Goal: Task Accomplishment & Management: Use online tool/utility

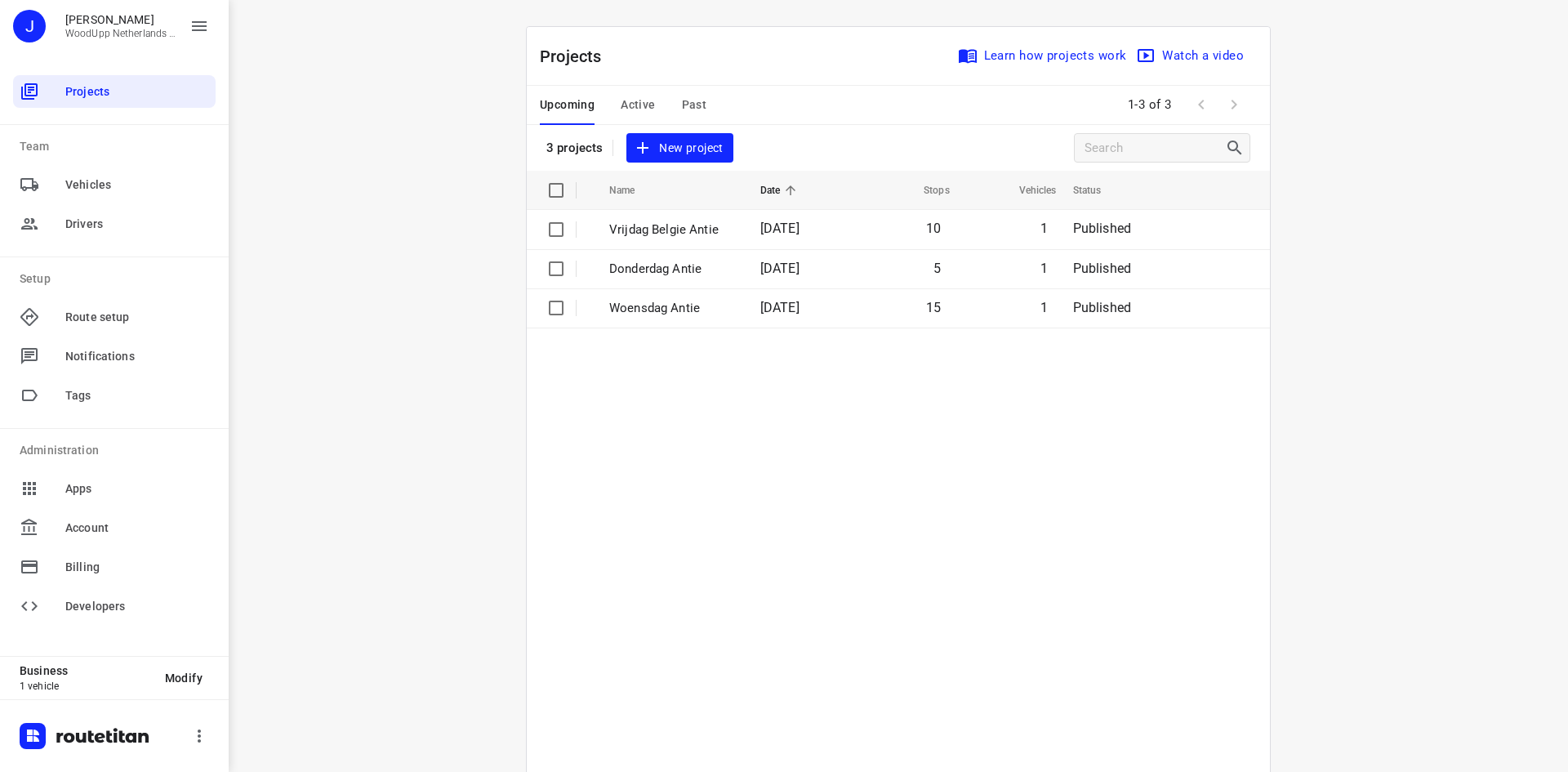
click at [649, 149] on span "New project" at bounding box center [679, 149] width 86 height 21
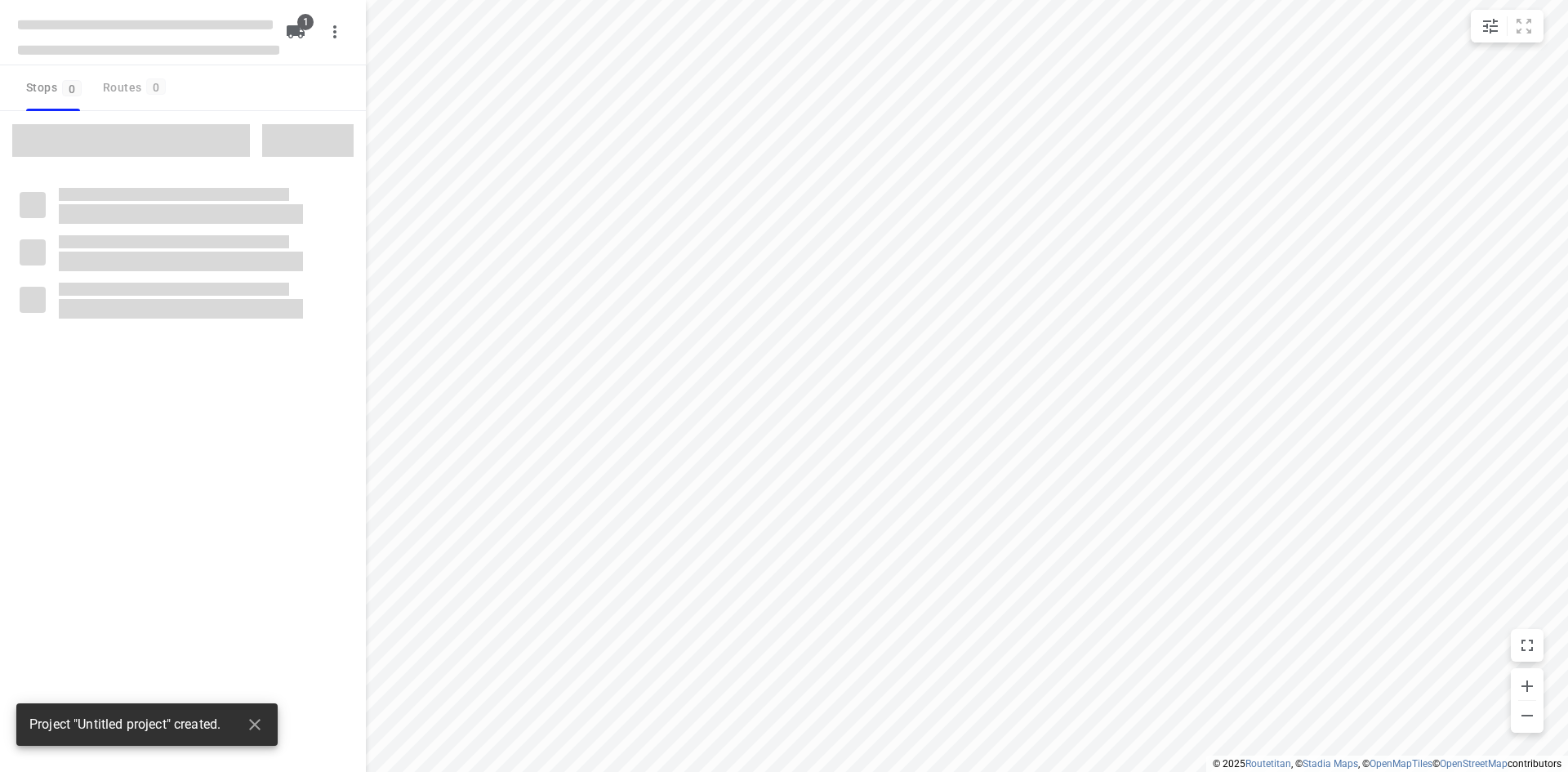
type input "distance"
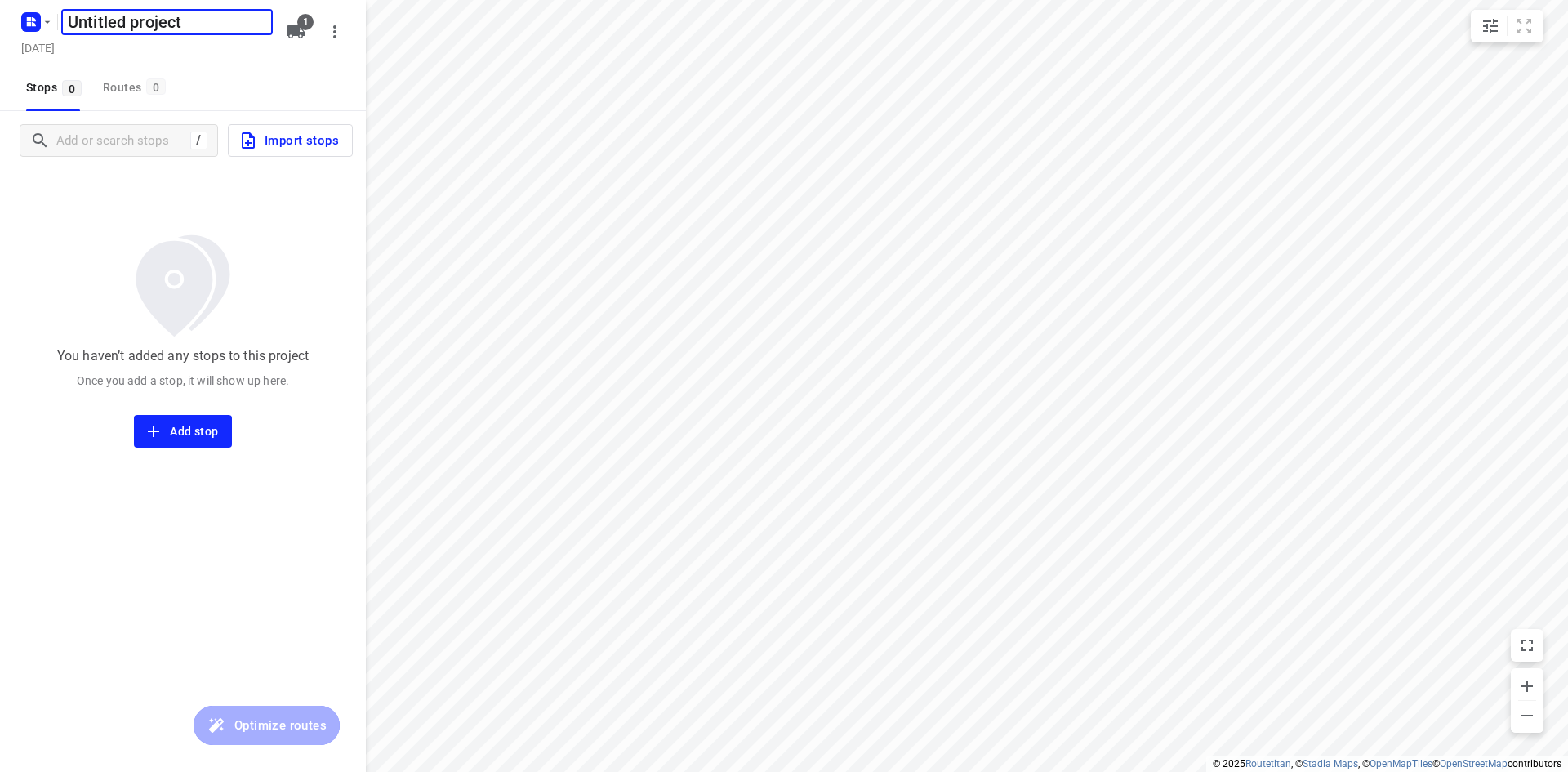
click at [31, 58] on div "[DATE]" at bounding box center [39, 50] width 44 height 22
click at [35, 55] on h5 "[DATE]" at bounding box center [38, 48] width 46 height 19
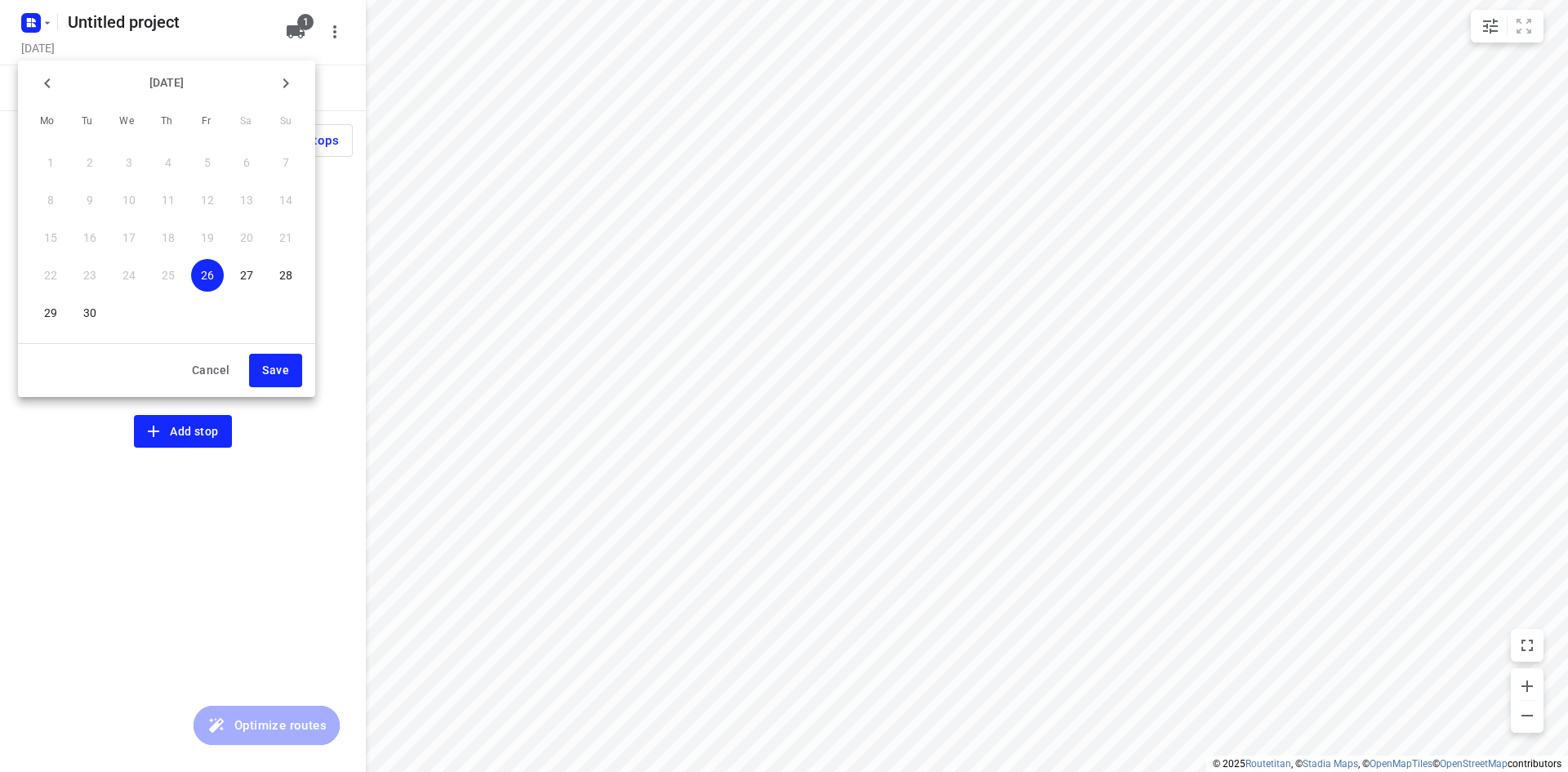
click at [58, 297] on div "29" at bounding box center [50, 313] width 39 height 38
click at [56, 308] on p "29" at bounding box center [50, 313] width 13 height 16
click at [282, 367] on span "Save" at bounding box center [276, 371] width 27 height 21
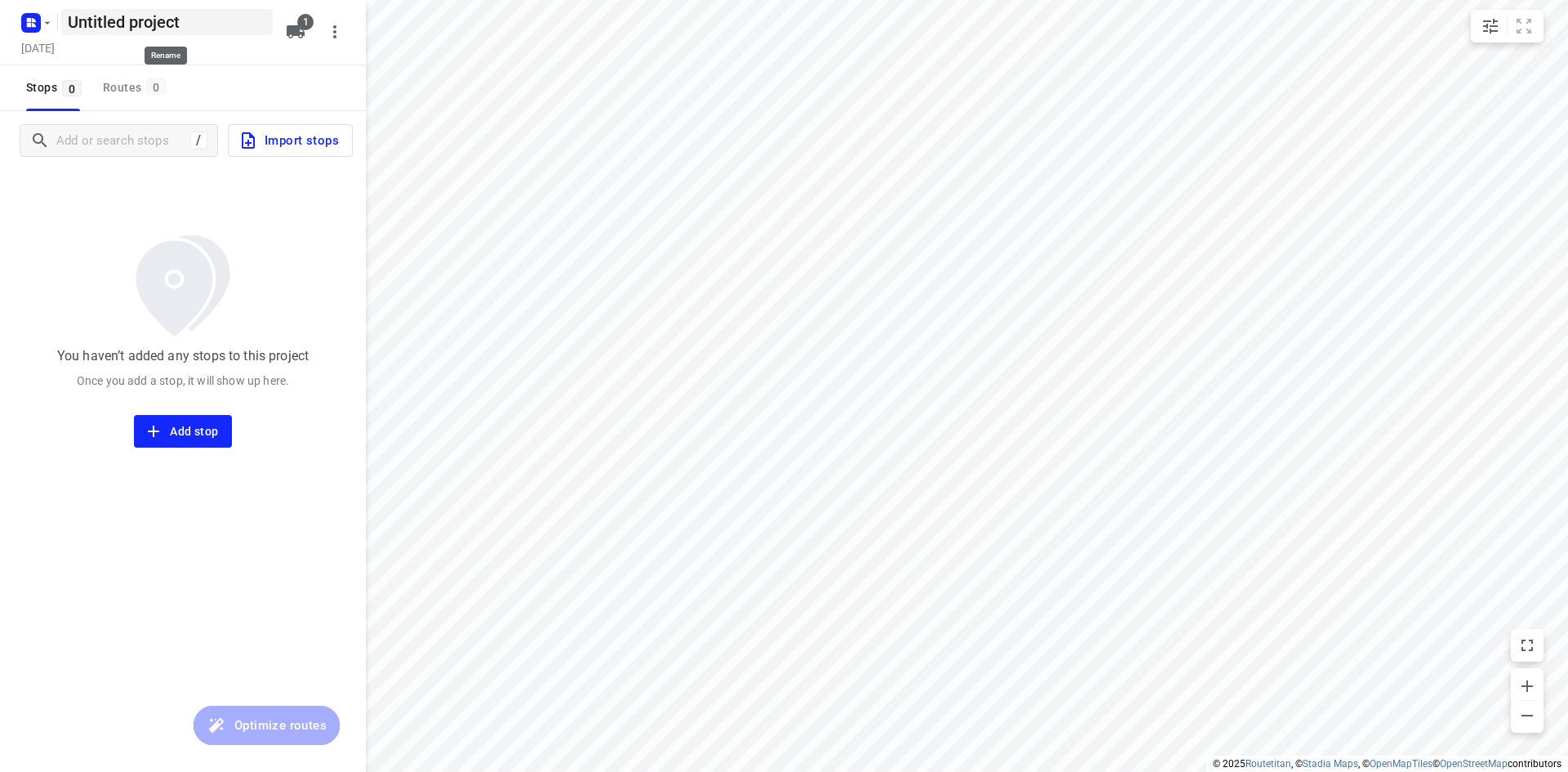
click at [130, 33] on h5 "Untitled project" at bounding box center [167, 22] width 212 height 27
drag, startPoint x: 198, startPoint y: 25, endPoint x: 43, endPoint y: 27, distance: 155.0
click at [43, 27] on div "Untitled project ​" at bounding box center [145, 21] width 261 height 29
type input "Maandag Antie"
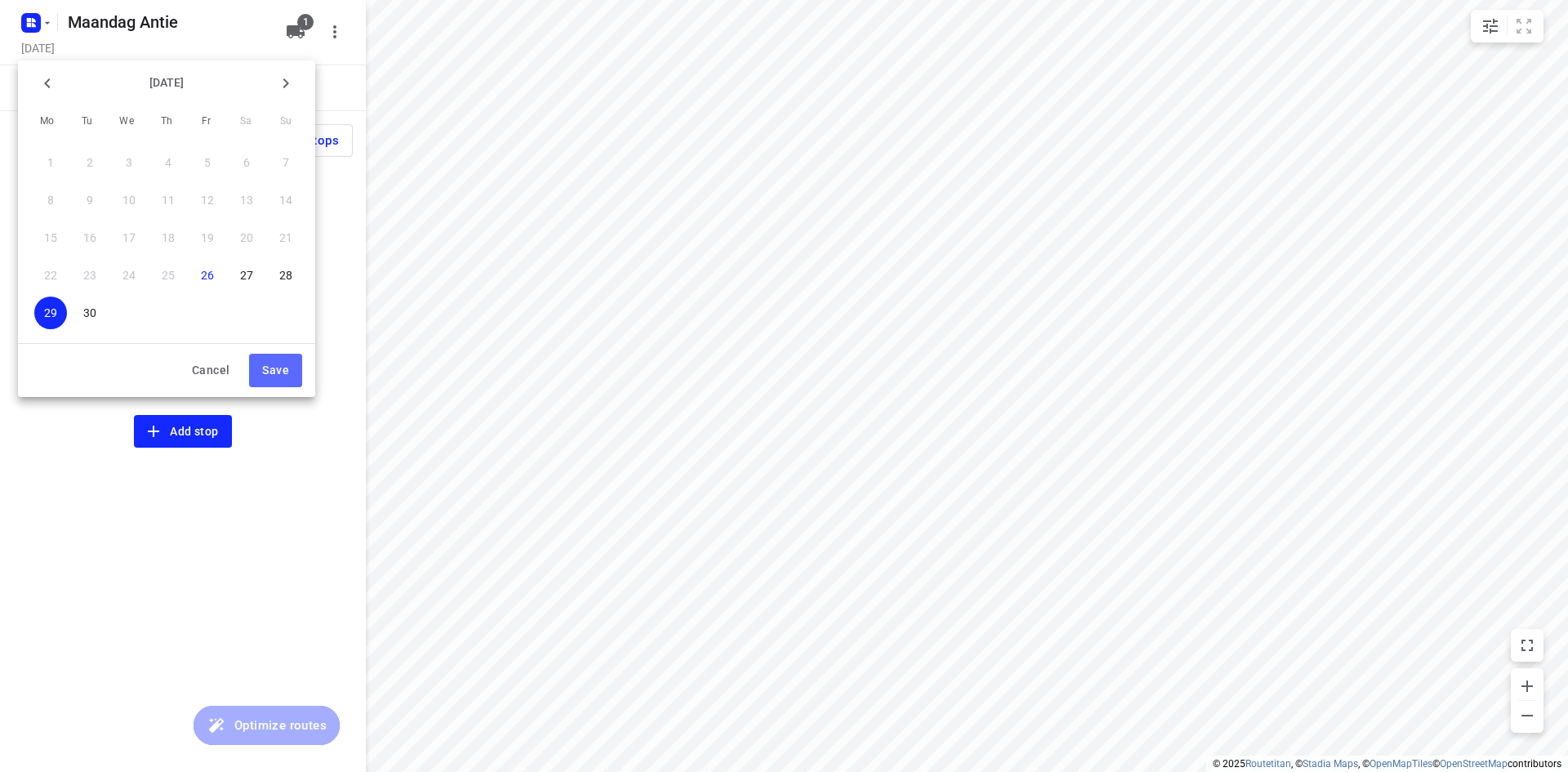
click at [269, 360] on button "Save" at bounding box center [276, 370] width 53 height 33
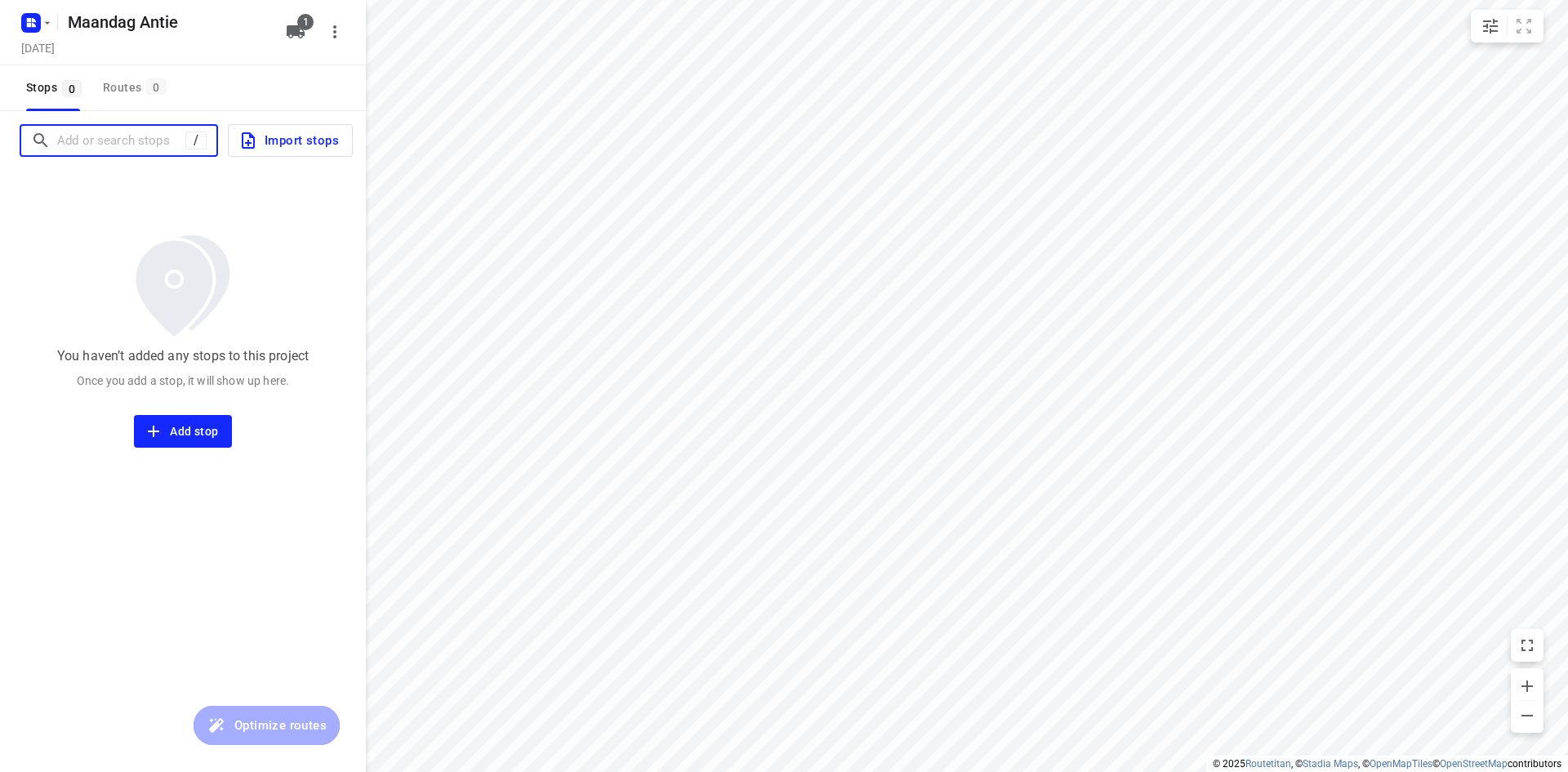
click at [141, 144] on input "Add or search stops" at bounding box center [121, 141] width 128 height 26
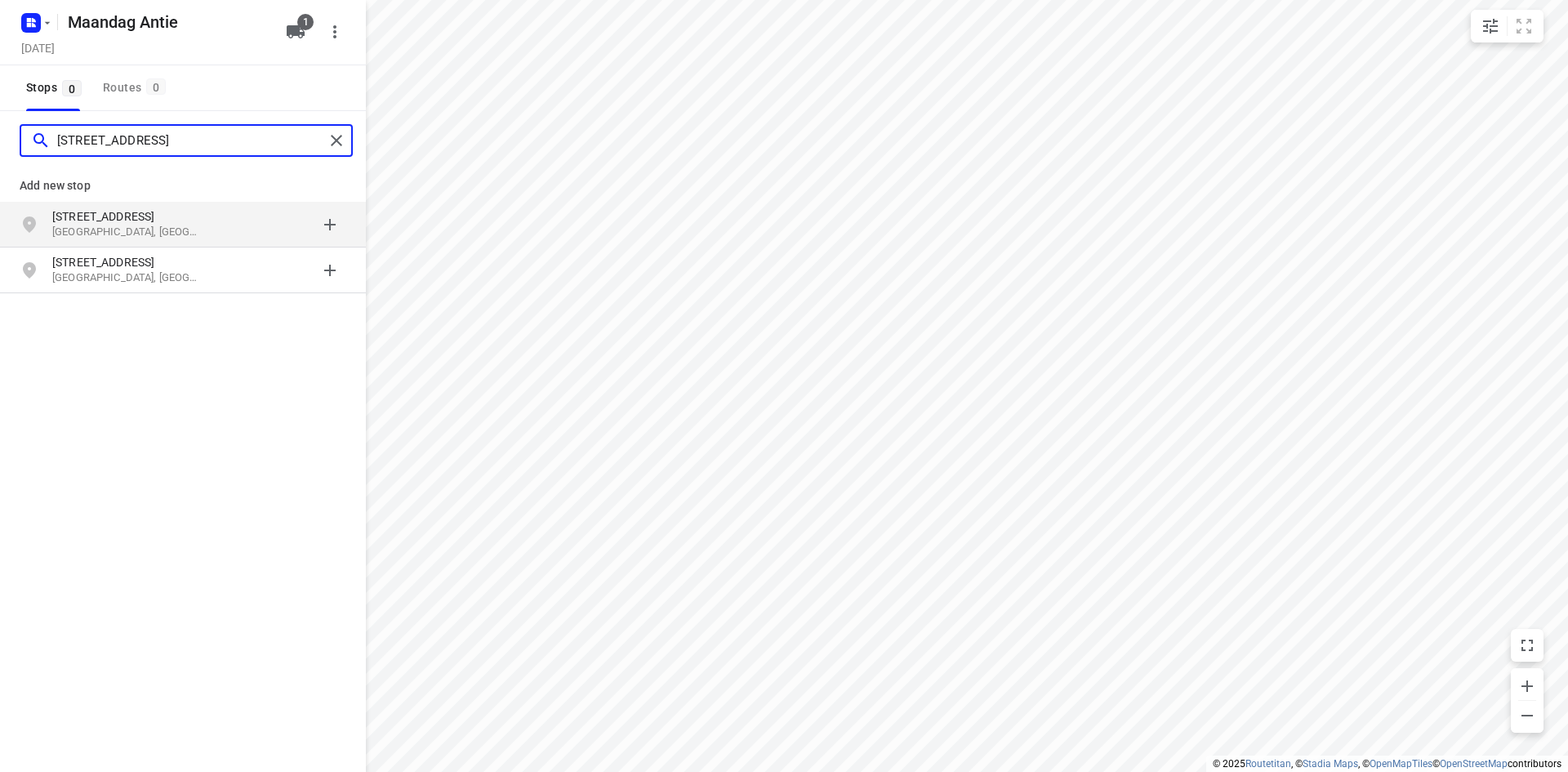
type input "[STREET_ADDRESS]"
click at [131, 218] on p "[STREET_ADDRESS]" at bounding box center [127, 216] width 150 height 16
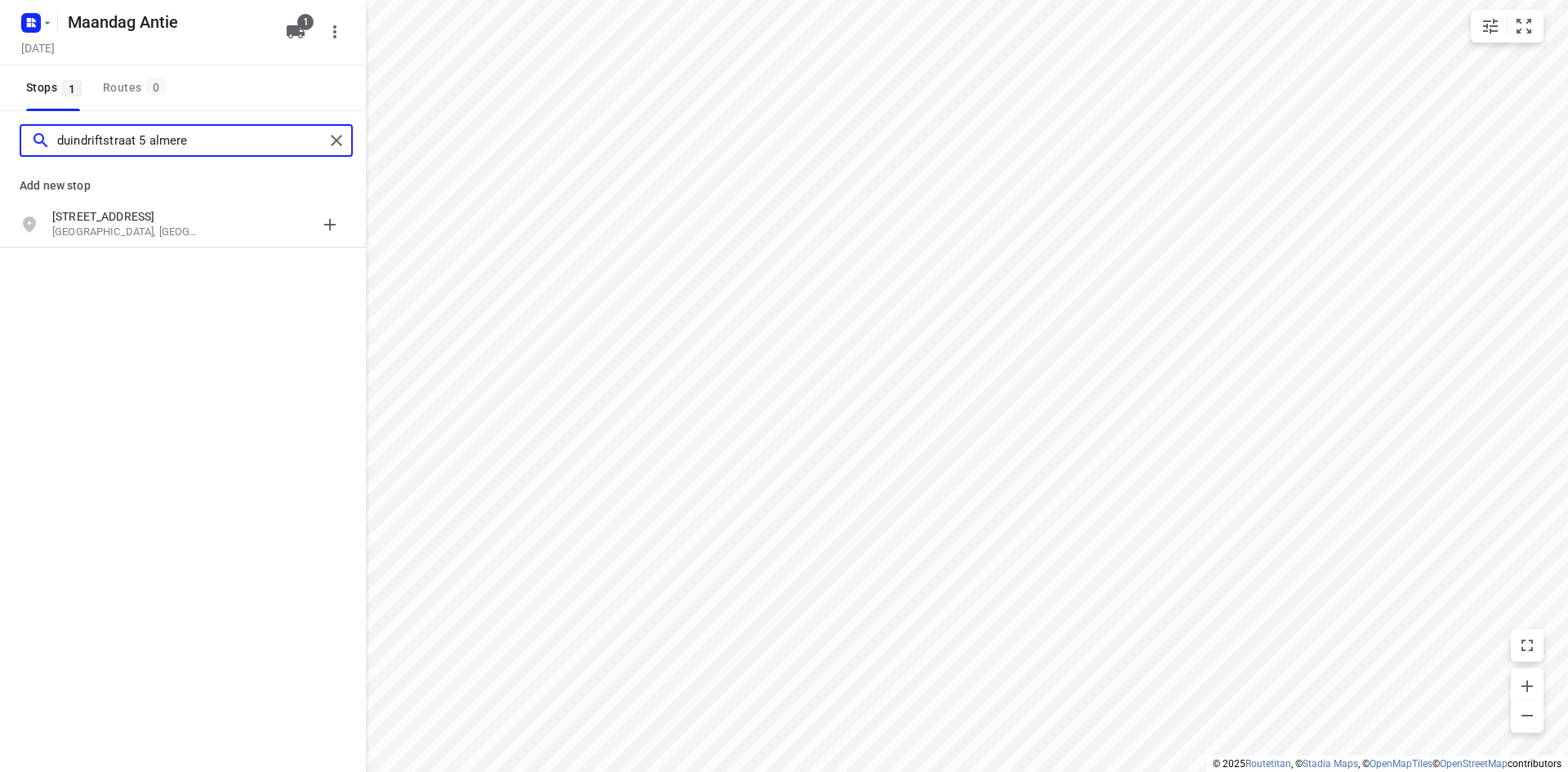
type input "duindriftstraat 5 almere"
click at [129, 210] on p "[STREET_ADDRESS]" at bounding box center [127, 216] width 150 height 16
type input "[STREET_ADDRESS]"
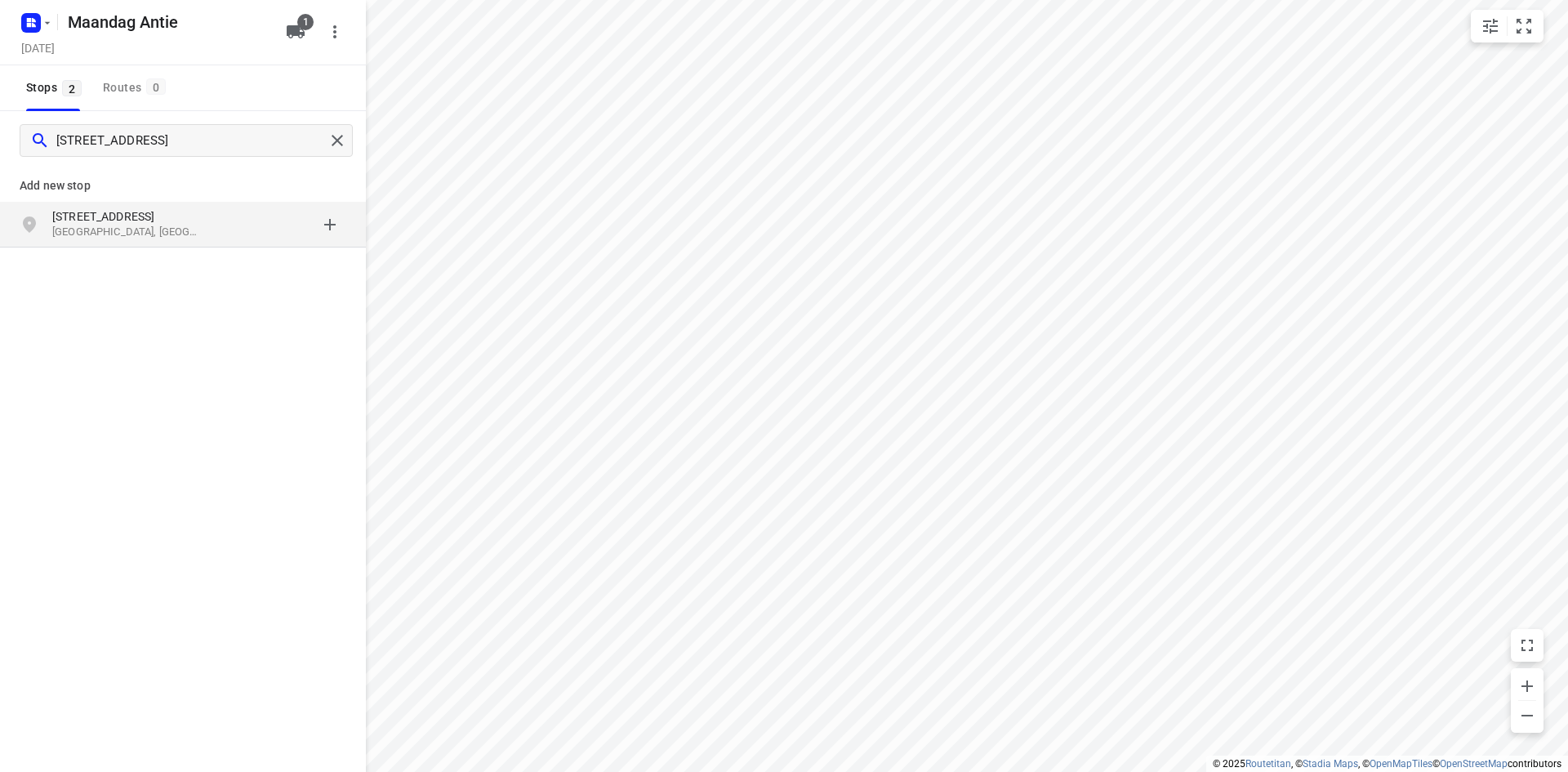
click at [142, 235] on p "[GEOGRAPHIC_DATA], [GEOGRAPHIC_DATA]" at bounding box center [127, 233] width 150 height 15
type input "slangekruid 20 huizen"
click at [124, 216] on p "Slangekruid 20" at bounding box center [127, 216] width 150 height 16
type input "[STREET_ADDRESS]"
click at [123, 222] on p "[STREET_ADDRESS]" at bounding box center [127, 216] width 150 height 16
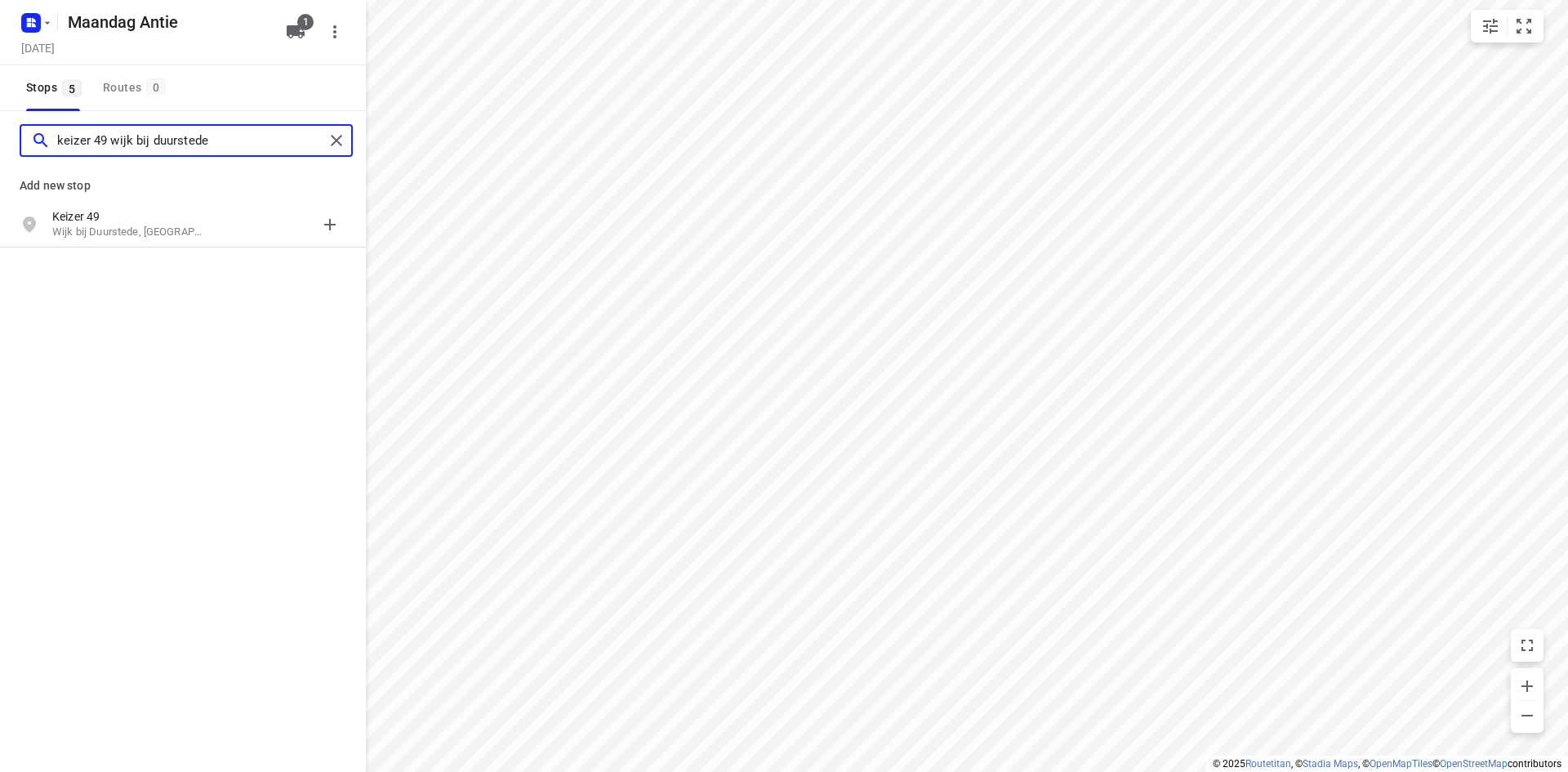
type input "keizer 49 wijk bij duurstede"
click at [125, 220] on p "Keizer 49" at bounding box center [127, 216] width 150 height 16
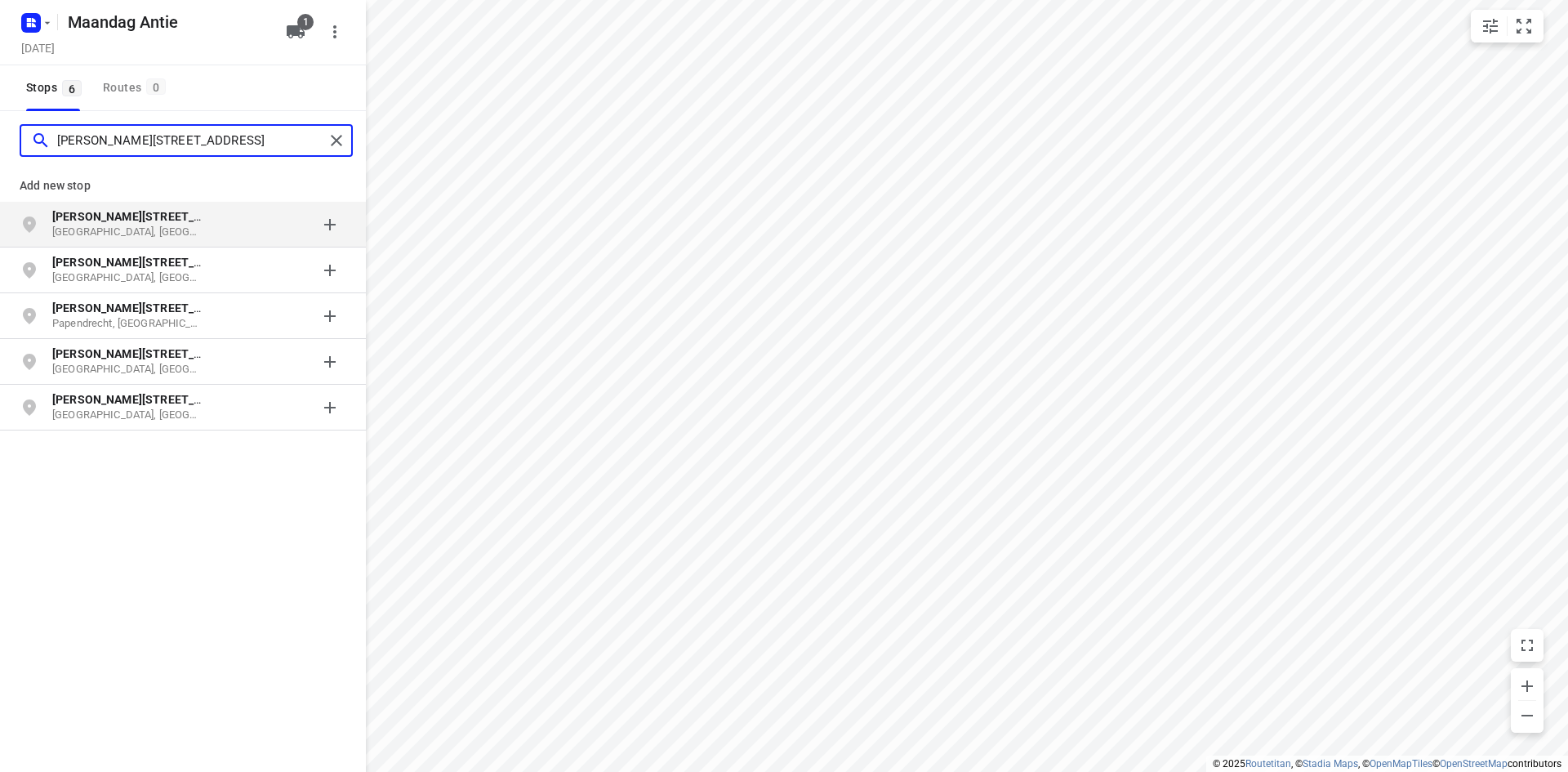
type input "[PERSON_NAME][STREET_ADDRESS]"
click at [132, 225] on p "[GEOGRAPHIC_DATA], [GEOGRAPHIC_DATA]" at bounding box center [127, 233] width 150 height 15
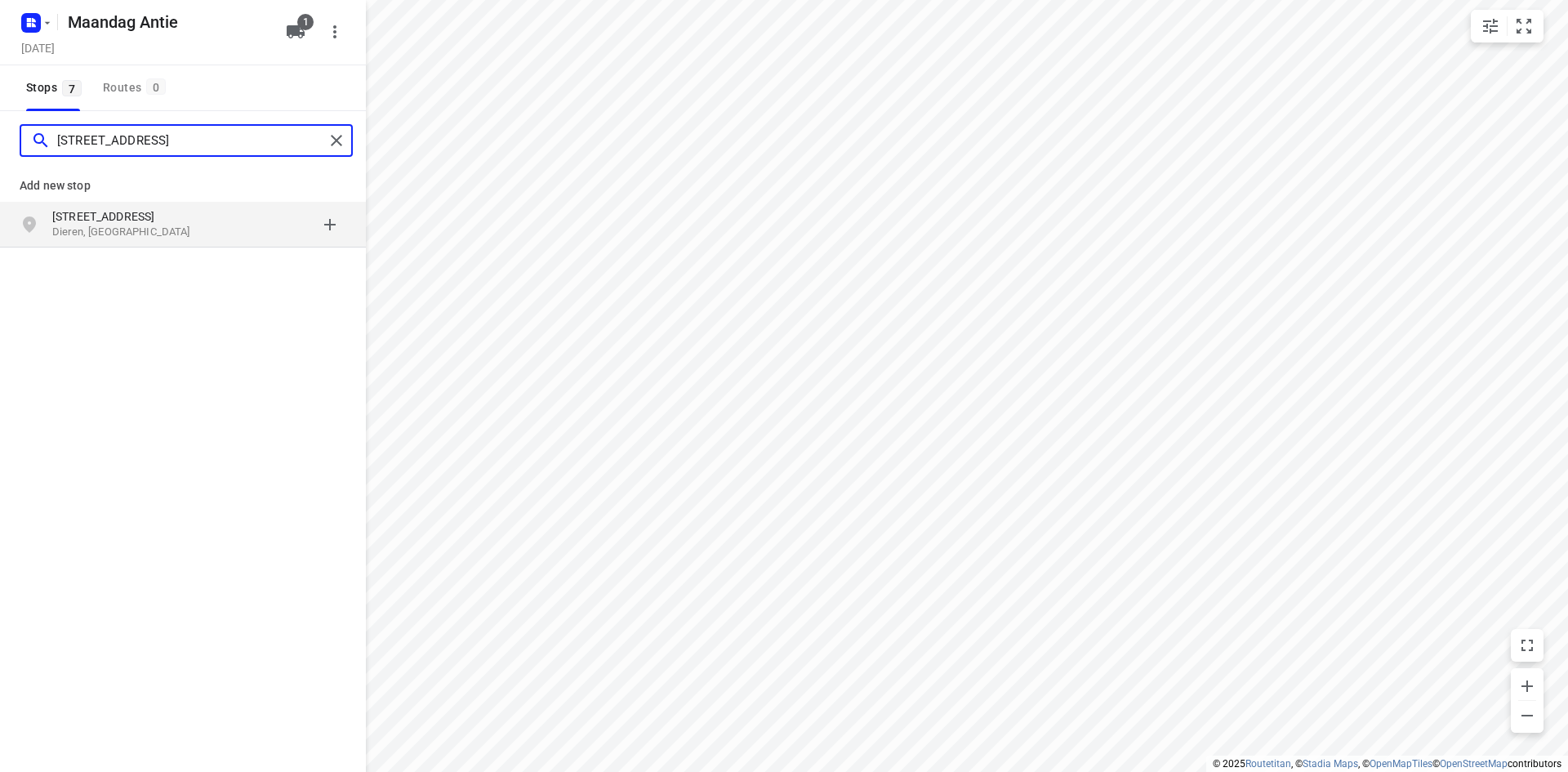
type input "[STREET_ADDRESS]"
click at [125, 227] on p "Dieren, [GEOGRAPHIC_DATA]" at bounding box center [127, 233] width 150 height 15
type input "[STREET_ADDRESS] doetichem"
click at [95, 229] on p "Doetinchem, [GEOGRAPHIC_DATA]" at bounding box center [127, 233] width 150 height 15
type input "verzetshof 10 vriezeveen"
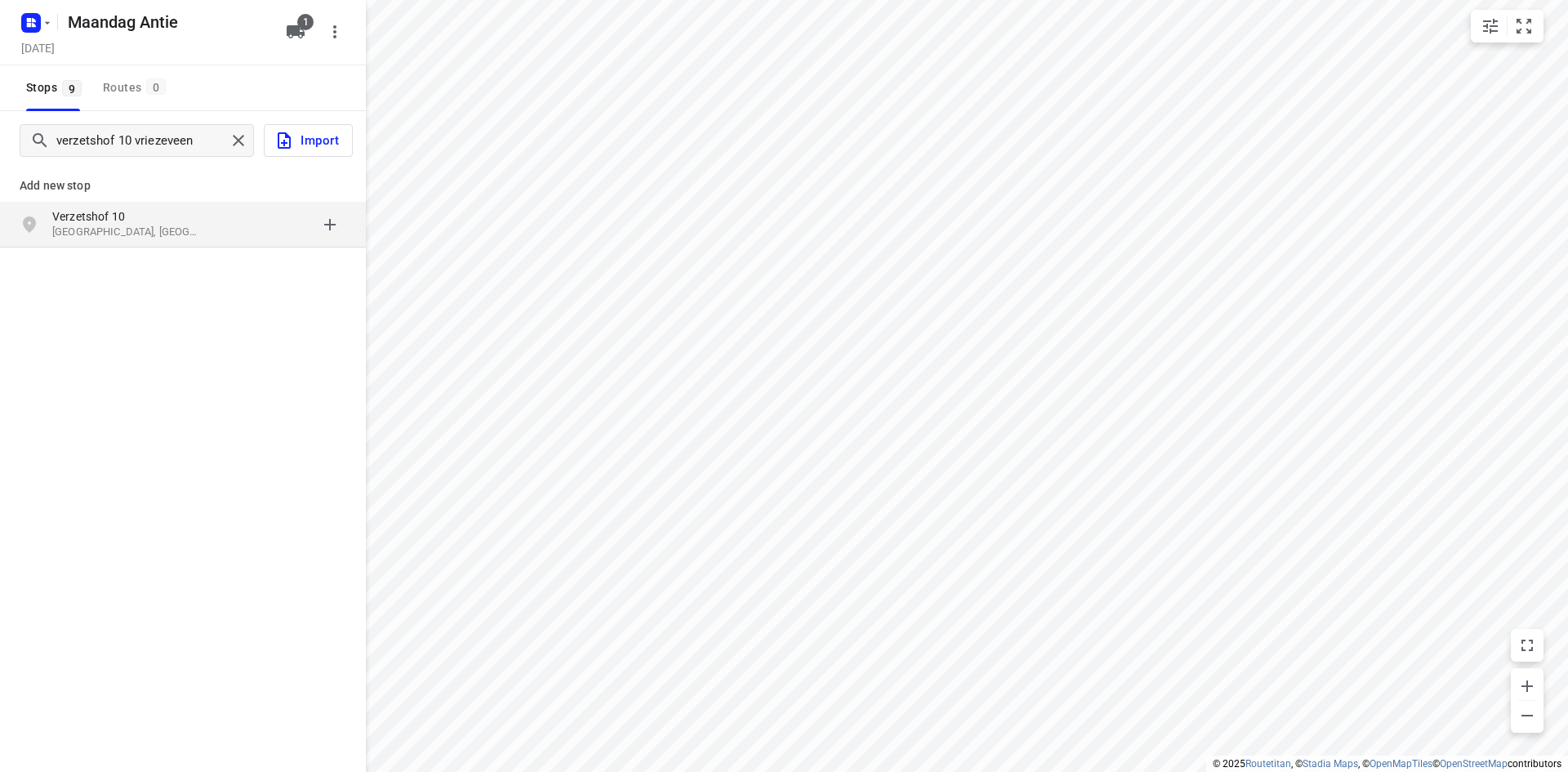
click at [96, 236] on p "[GEOGRAPHIC_DATA], [GEOGRAPHIC_DATA]" at bounding box center [127, 233] width 150 height 15
type input "[STREET_ADDRESS]"
click at [149, 221] on p "[STREET_ADDRESS]" at bounding box center [127, 216] width 150 height 16
type input "[PERSON_NAME] poolestraat 24 deventer"
click at [149, 220] on p "[PERSON_NAME][STREET_ADDRESS]" at bounding box center [127, 216] width 150 height 16
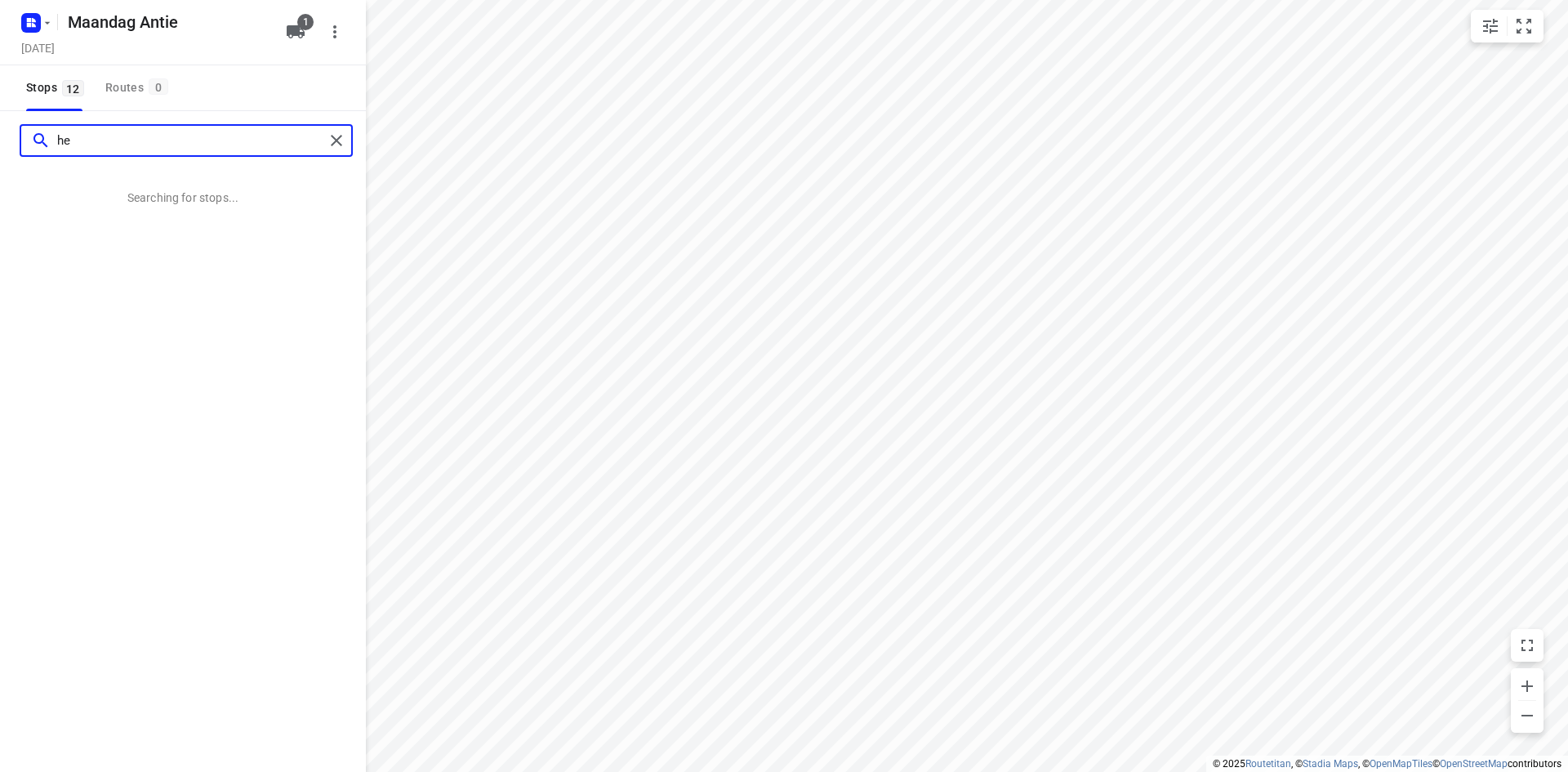
type input "h"
type input "[STREET_ADDRESS]"
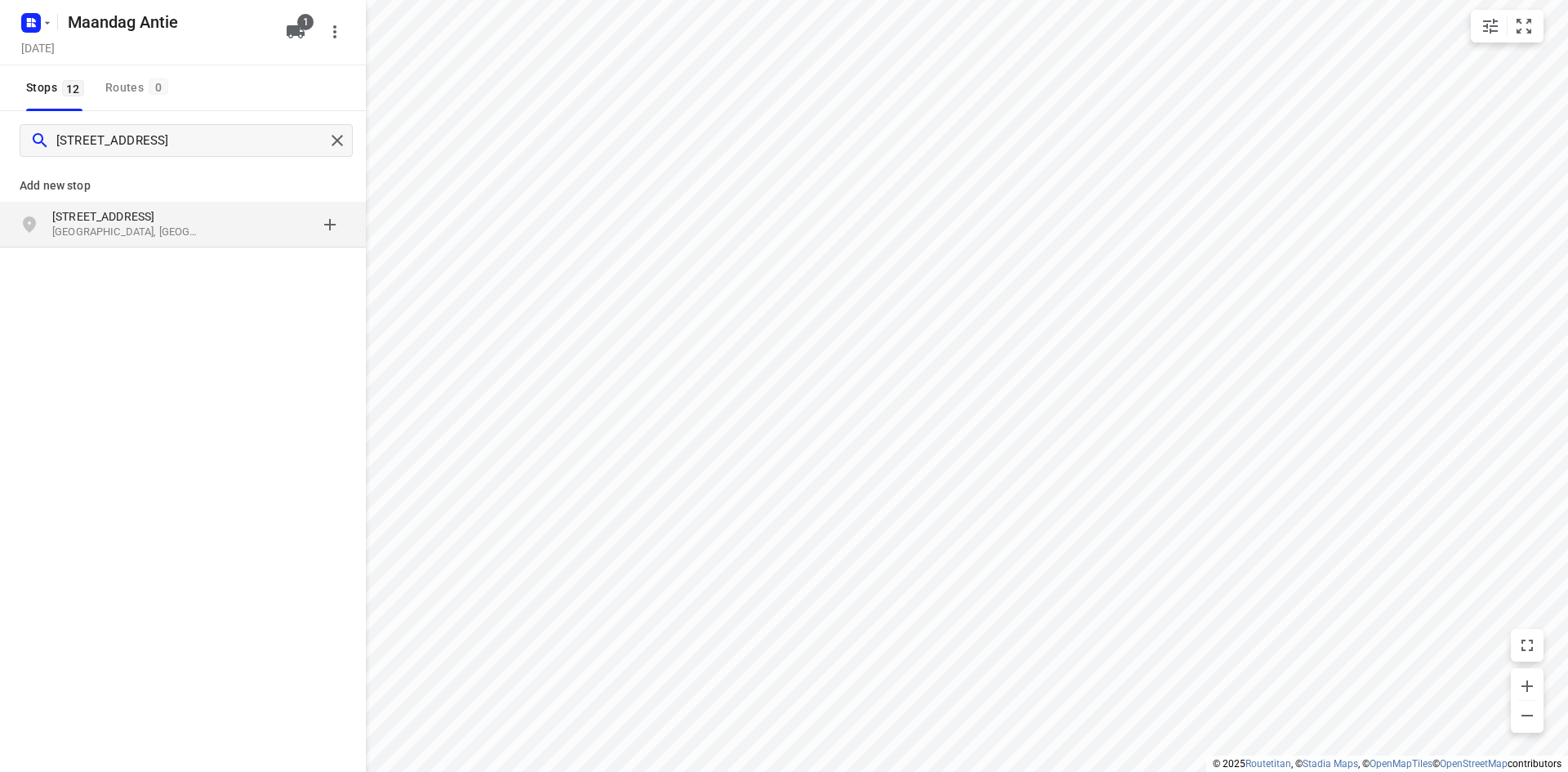
click at [151, 238] on p "[GEOGRAPHIC_DATA], [GEOGRAPHIC_DATA]" at bounding box center [127, 233] width 150 height 15
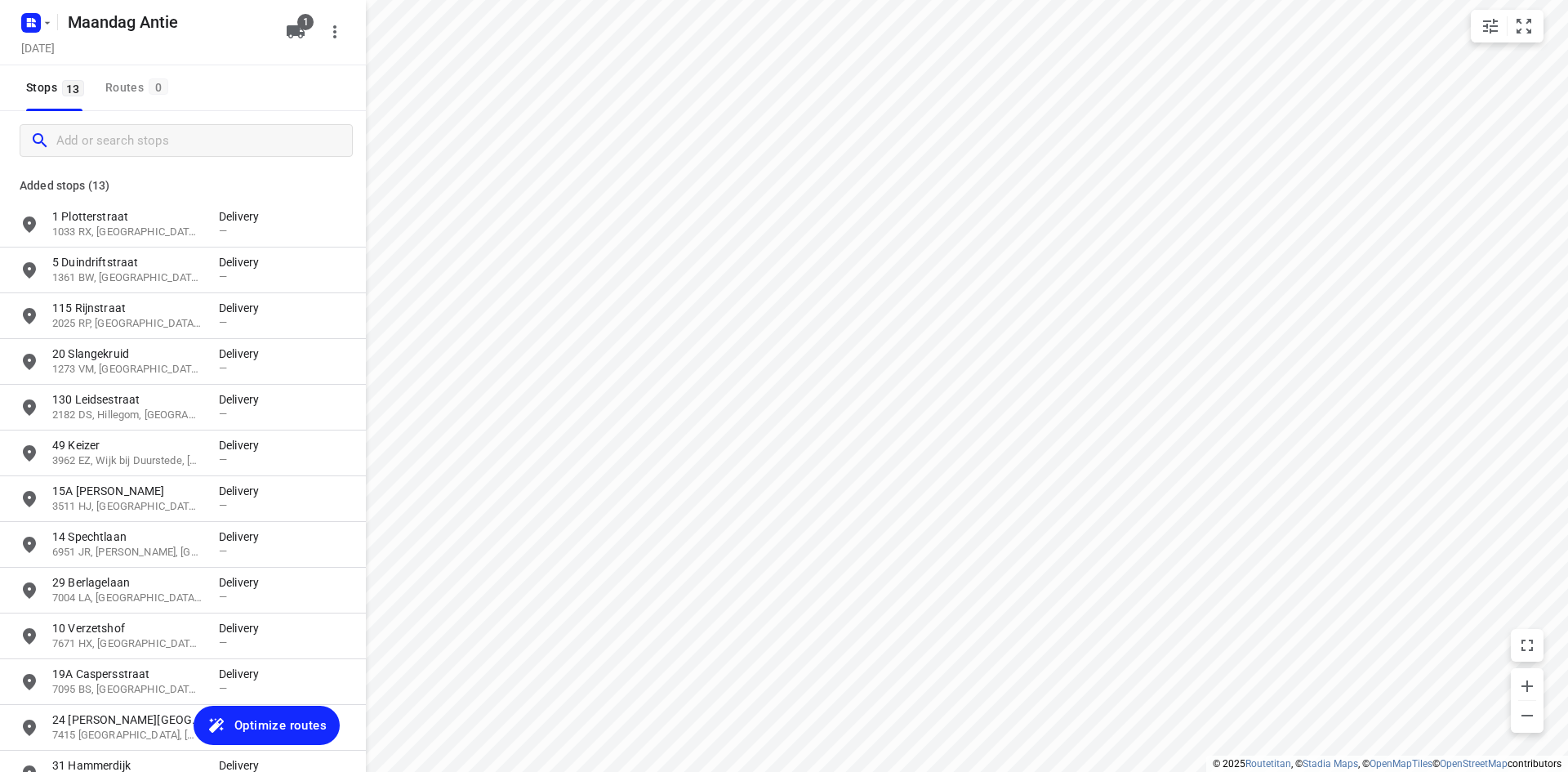
click at [293, 44] on button "1" at bounding box center [296, 32] width 32 height 32
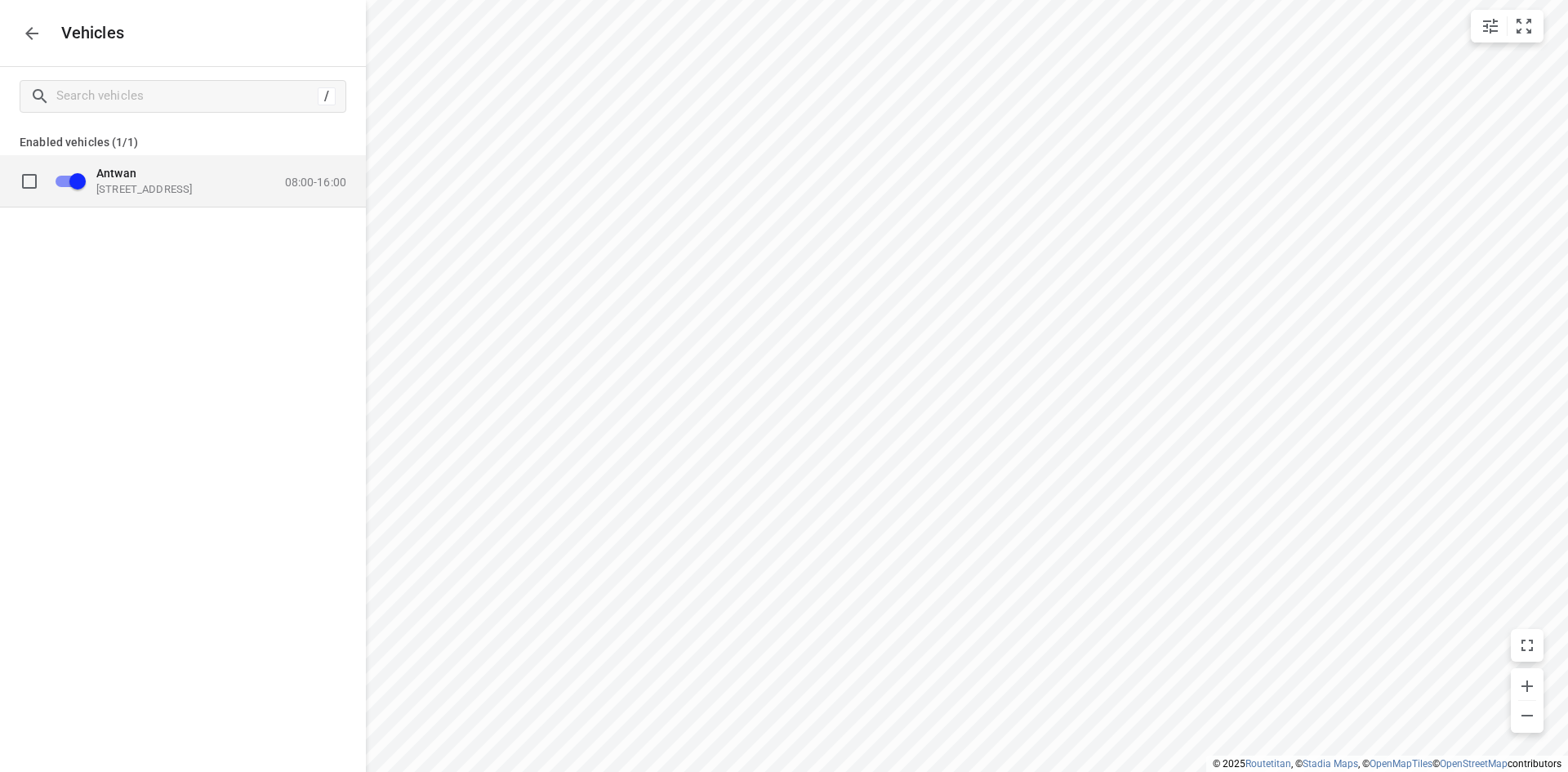
click at [325, 188] on p "08:00-16:00" at bounding box center [316, 181] width 62 height 13
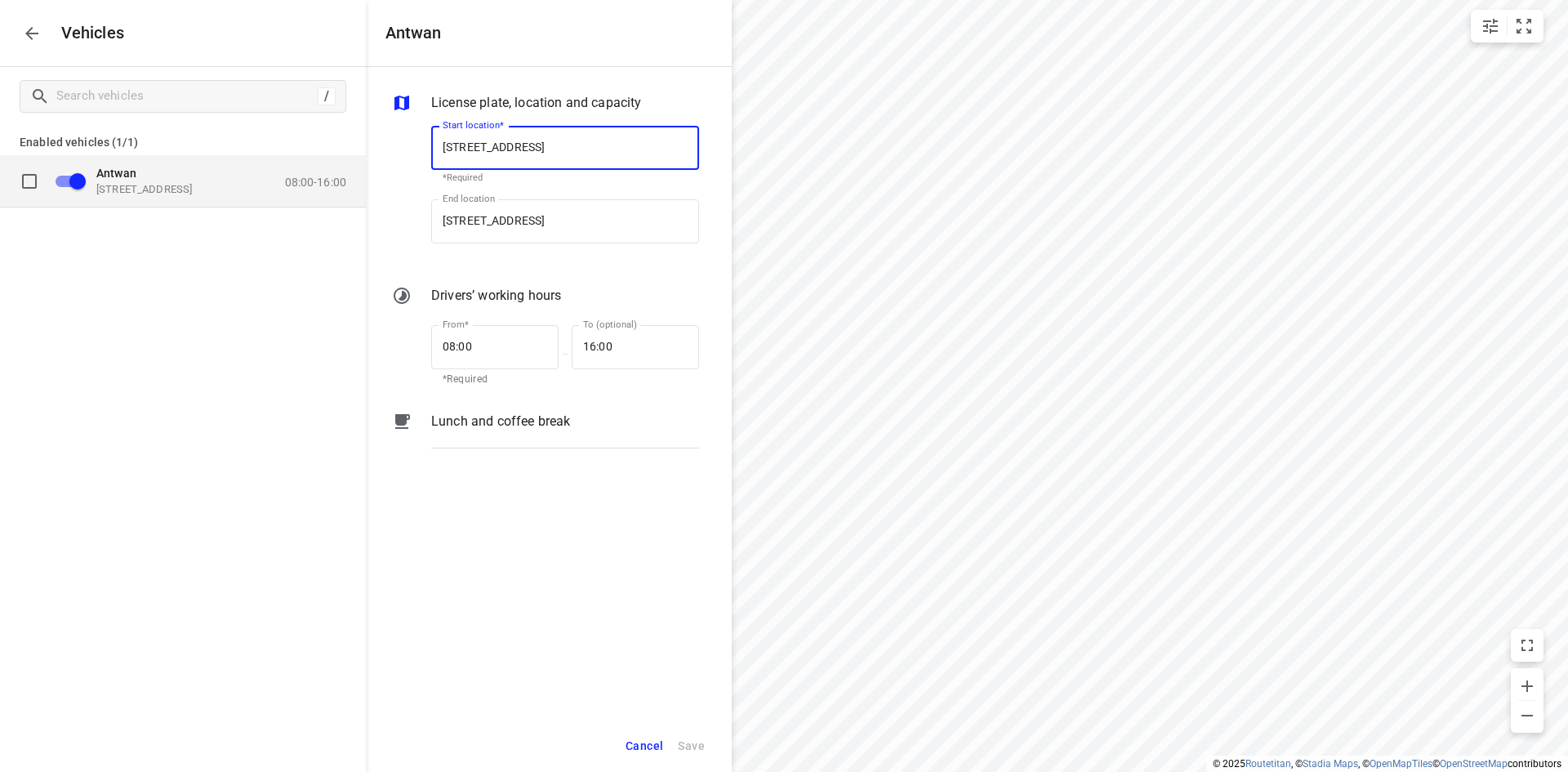
scroll to position [0, 2]
click at [460, 367] on input "08:00" at bounding box center [486, 347] width 109 height 44
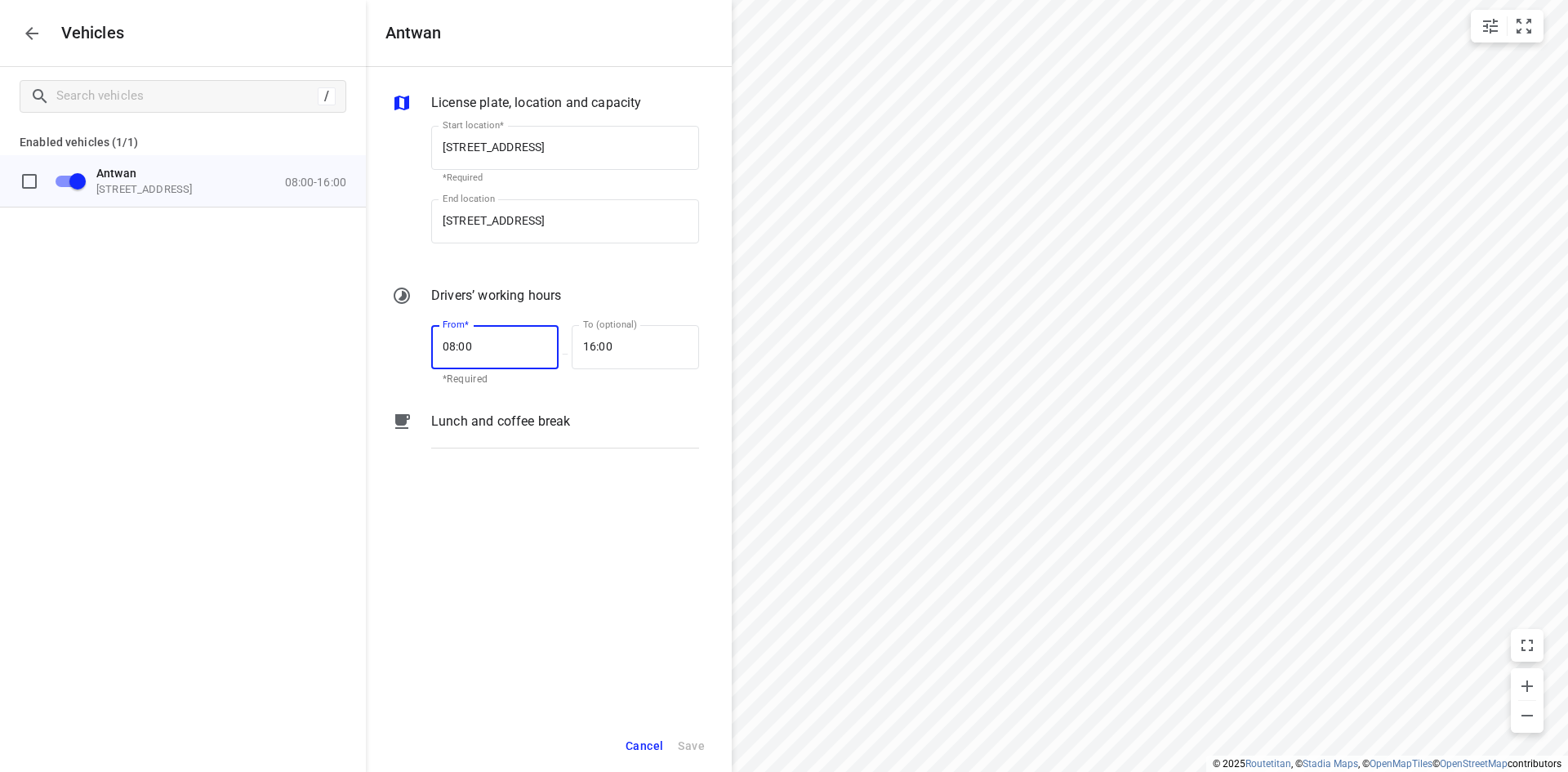
click at [460, 367] on input "08:00" at bounding box center [486, 347] width 109 height 44
type input "07:15"
type input "17:00"
click at [695, 741] on span "Save" at bounding box center [691, 746] width 27 height 21
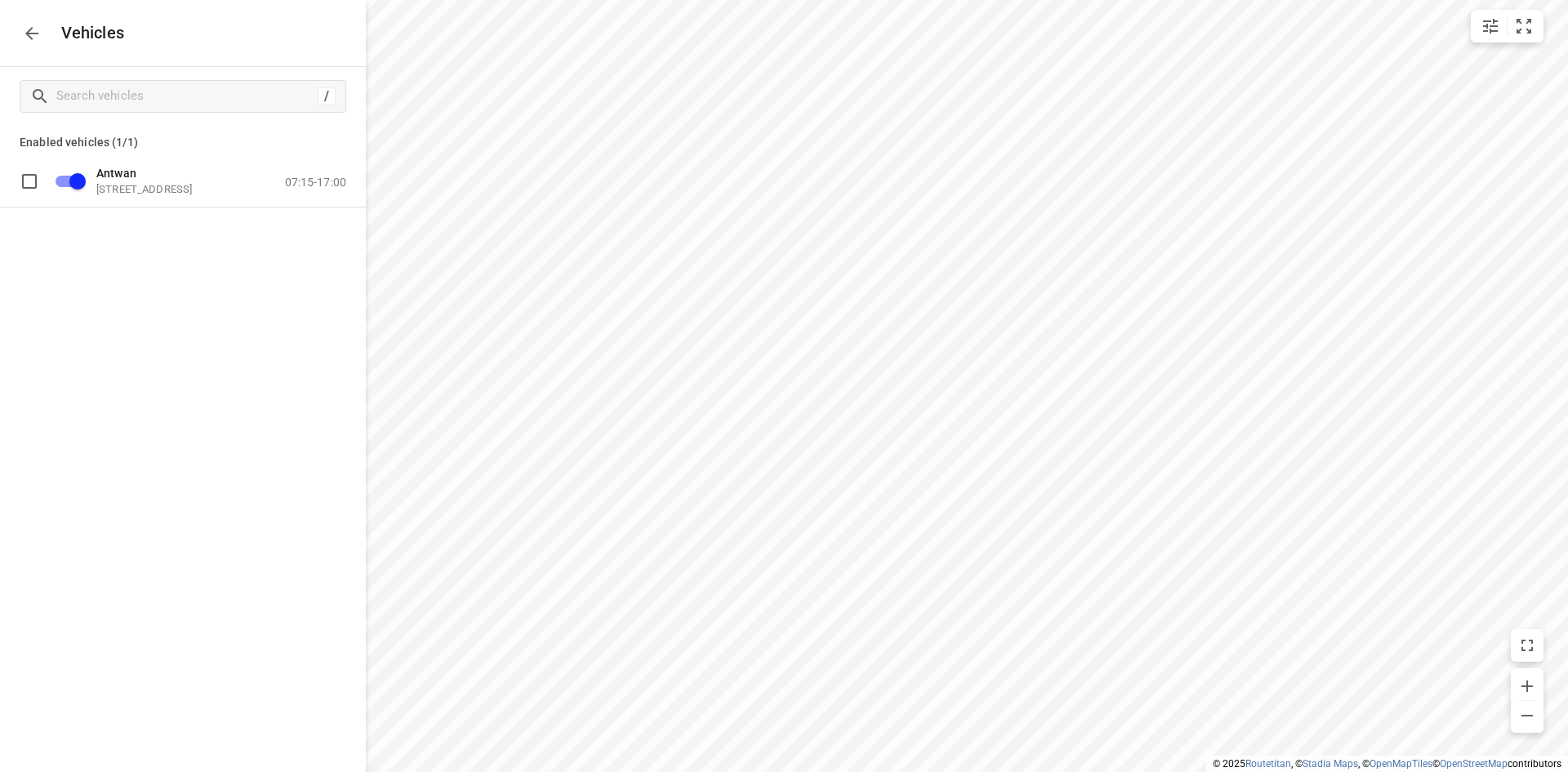
click at [33, 29] on icon "button" at bounding box center [32, 33] width 20 height 20
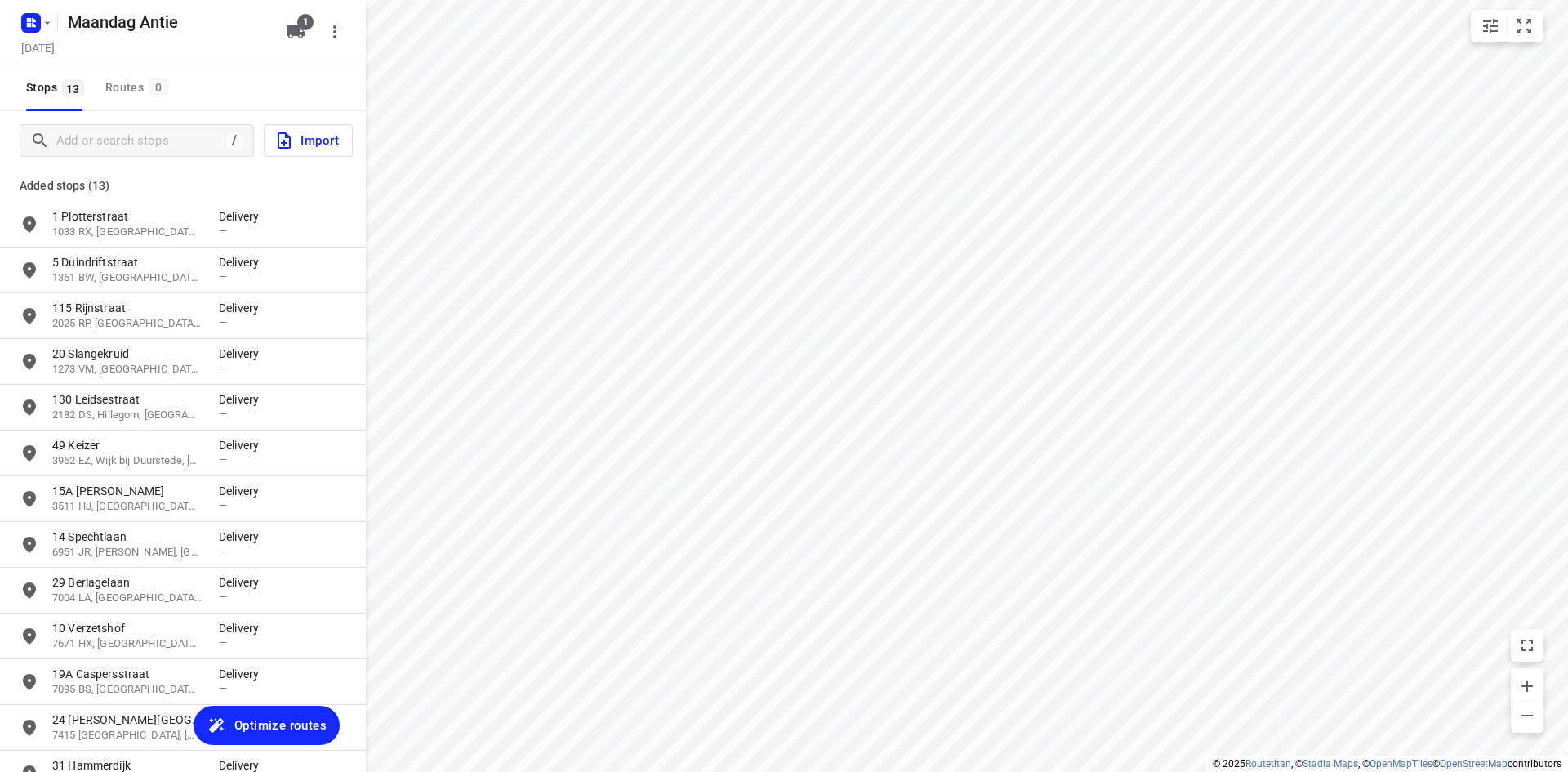
click at [271, 732] on span "Optimize routes" at bounding box center [280, 725] width 92 height 21
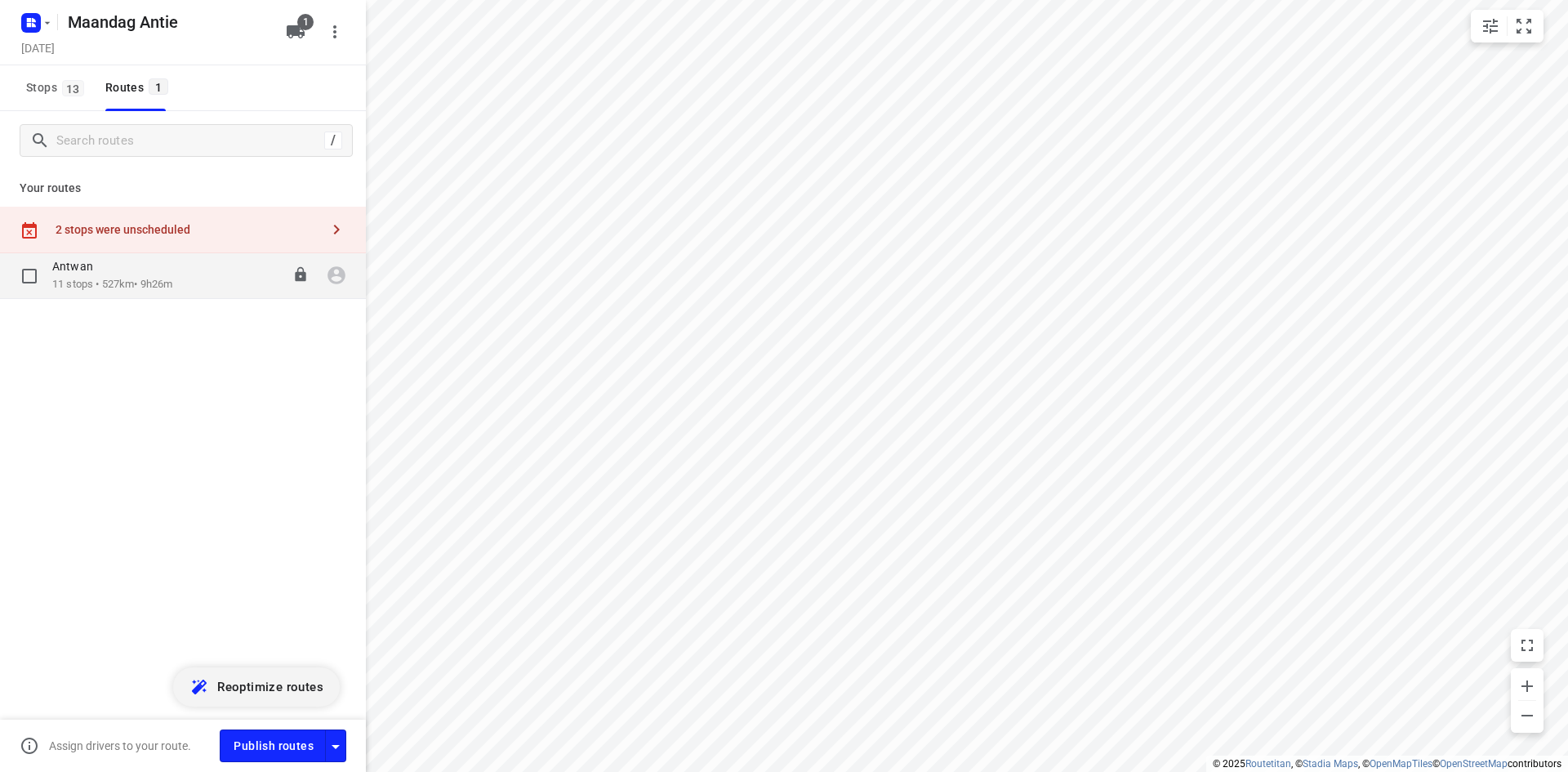
click at [173, 289] on p "11 stops • 527km • 9h26m" at bounding box center [112, 285] width 120 height 15
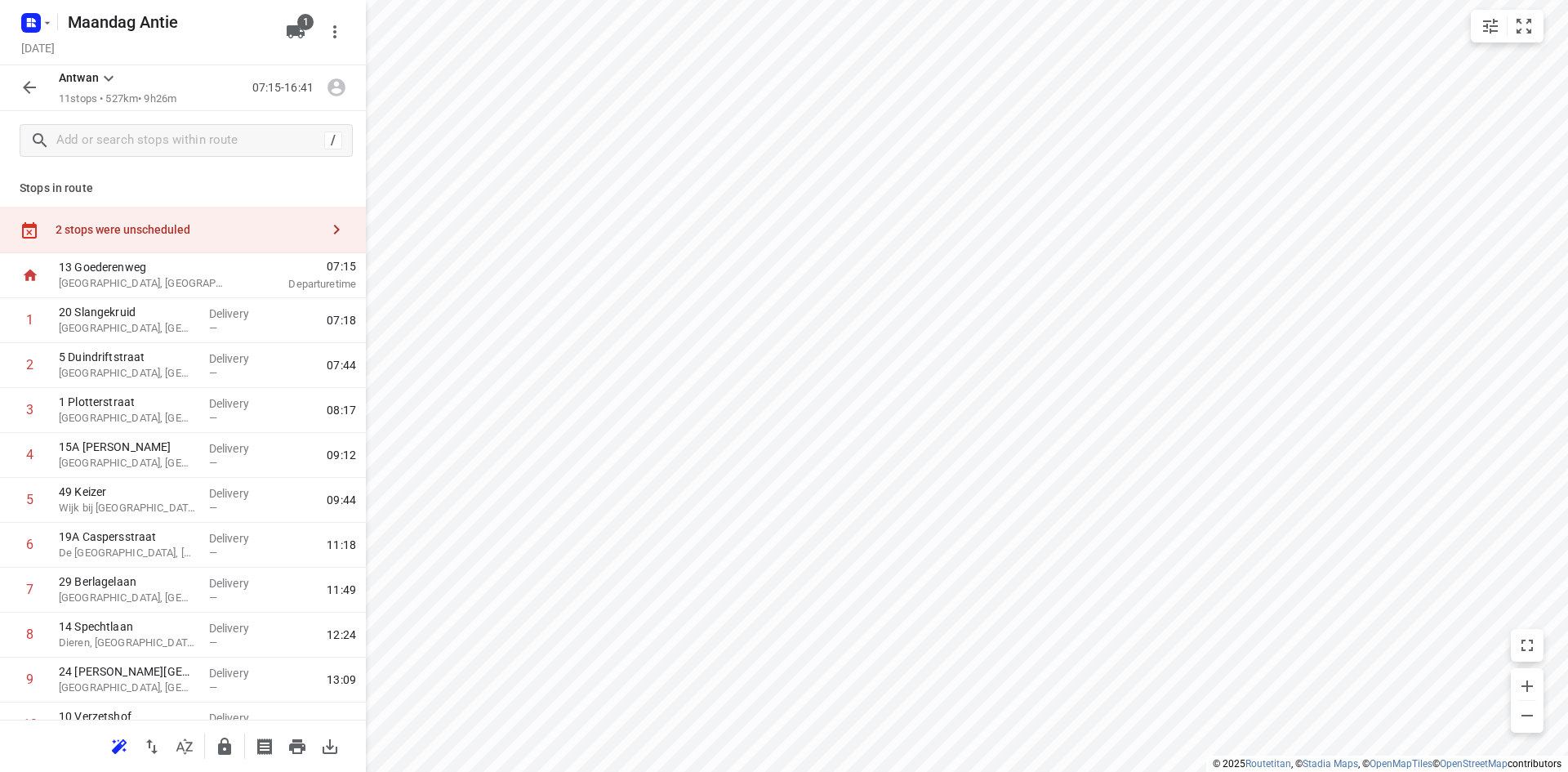
click at [239, 243] on div "2 stops were unscheduled" at bounding box center [183, 230] width 366 height 46
click at [404, 156] on input "grid" at bounding box center [396, 147] width 32 height 32
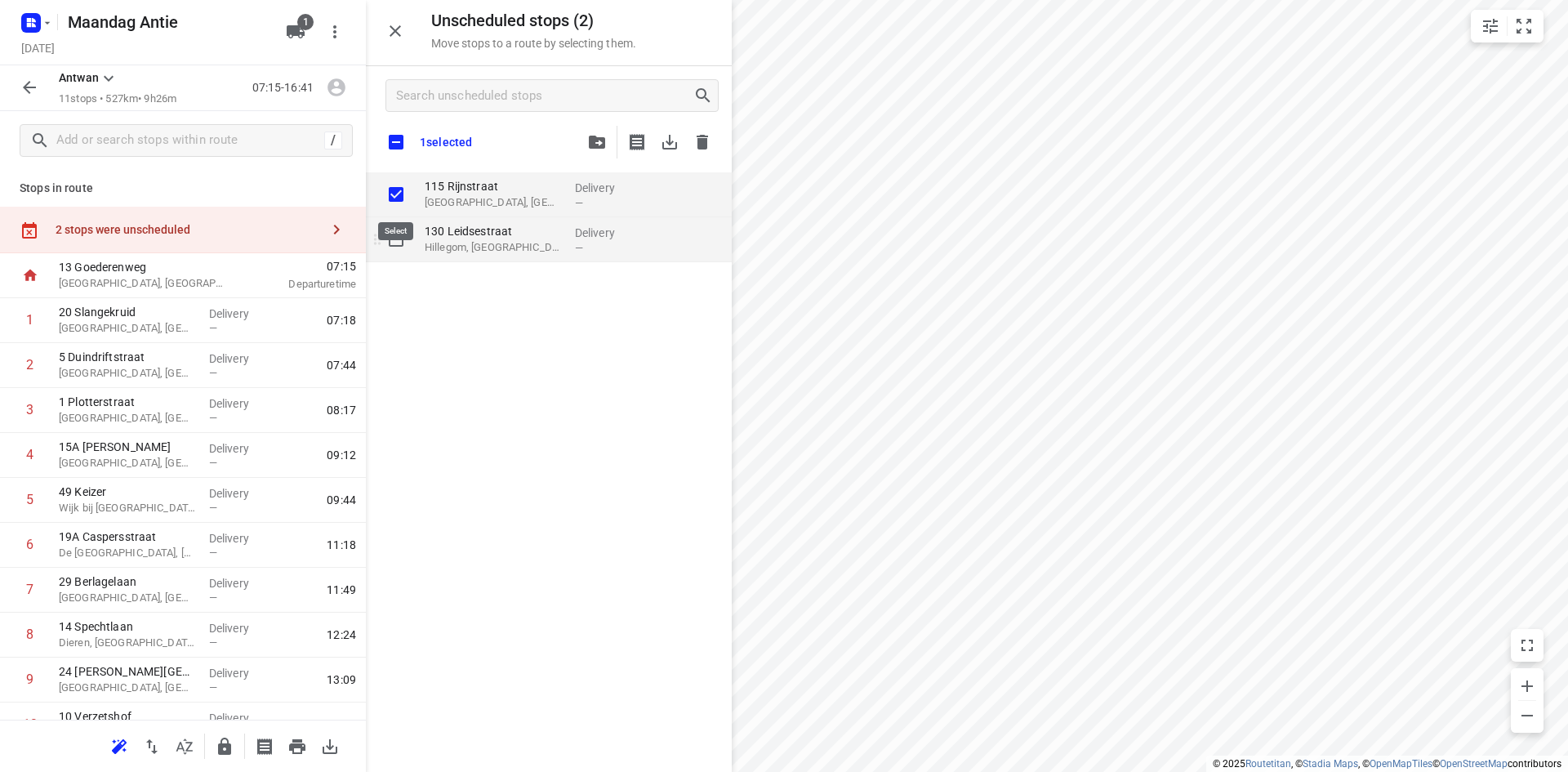
checkbox input "true"
click at [404, 237] on input "grid" at bounding box center [396, 239] width 32 height 32
checkbox input "true"
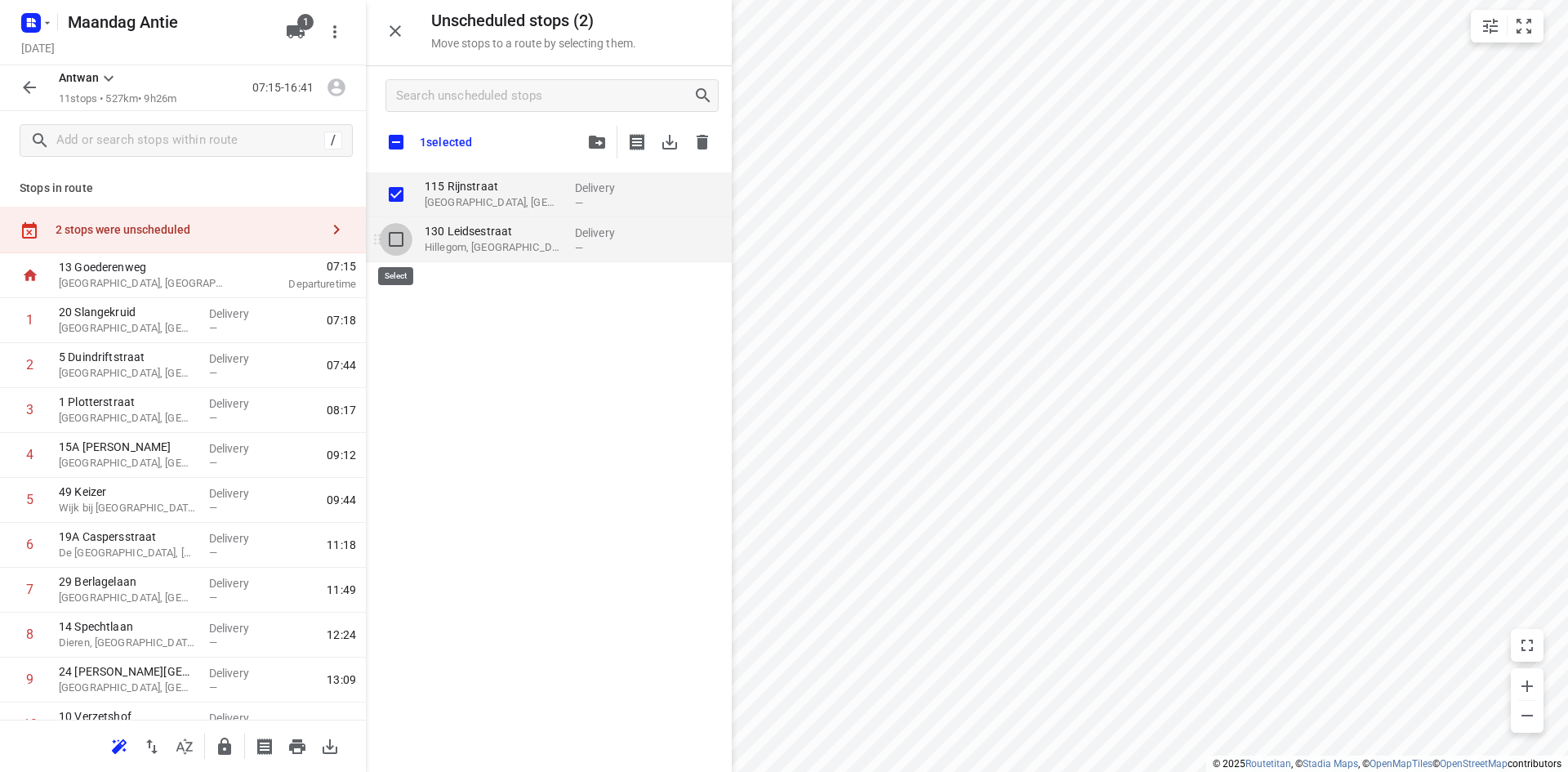
checkbox input "true"
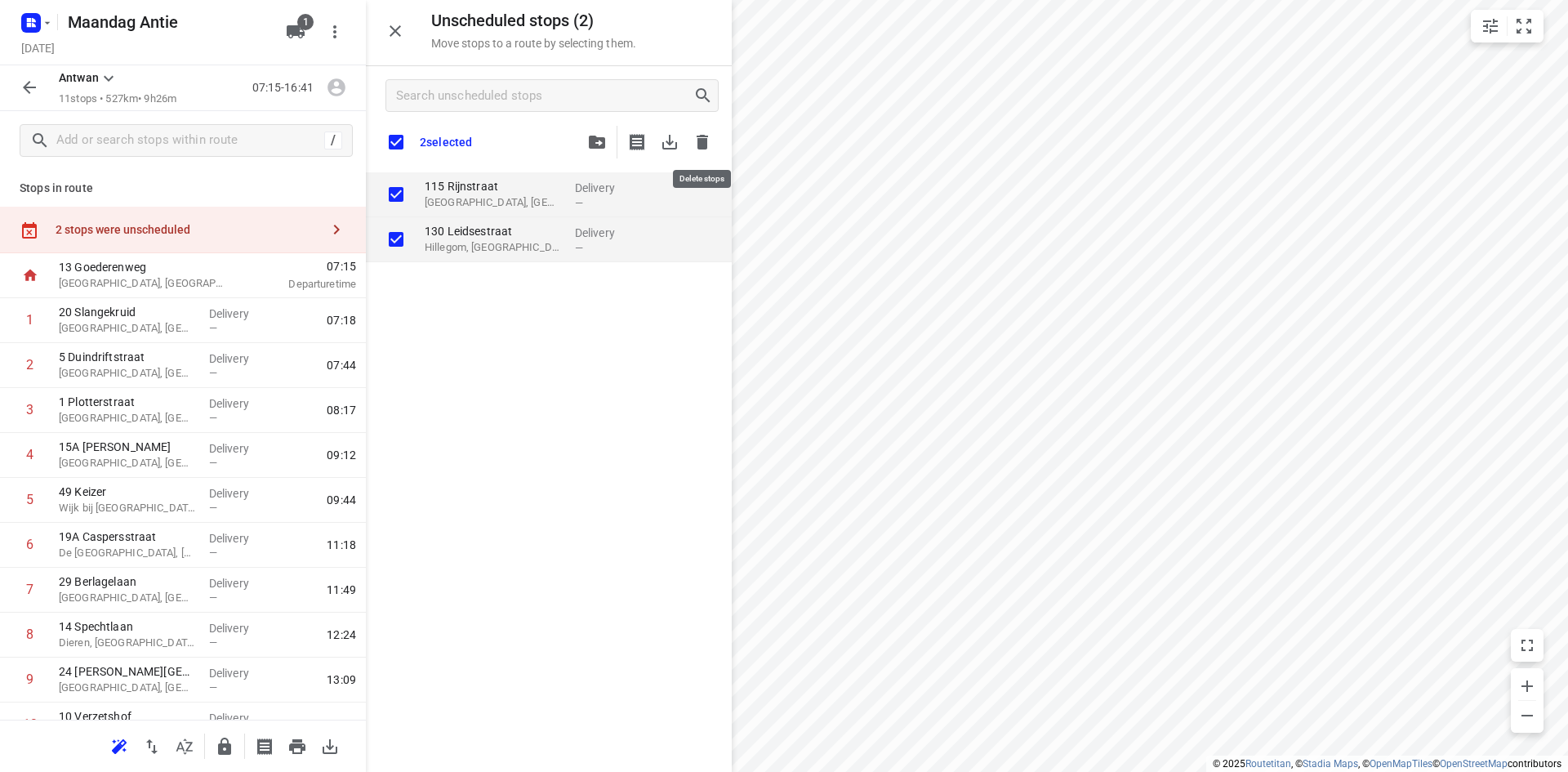
click at [696, 138] on icon "button" at bounding box center [702, 142] width 20 height 20
checkbox input "true"
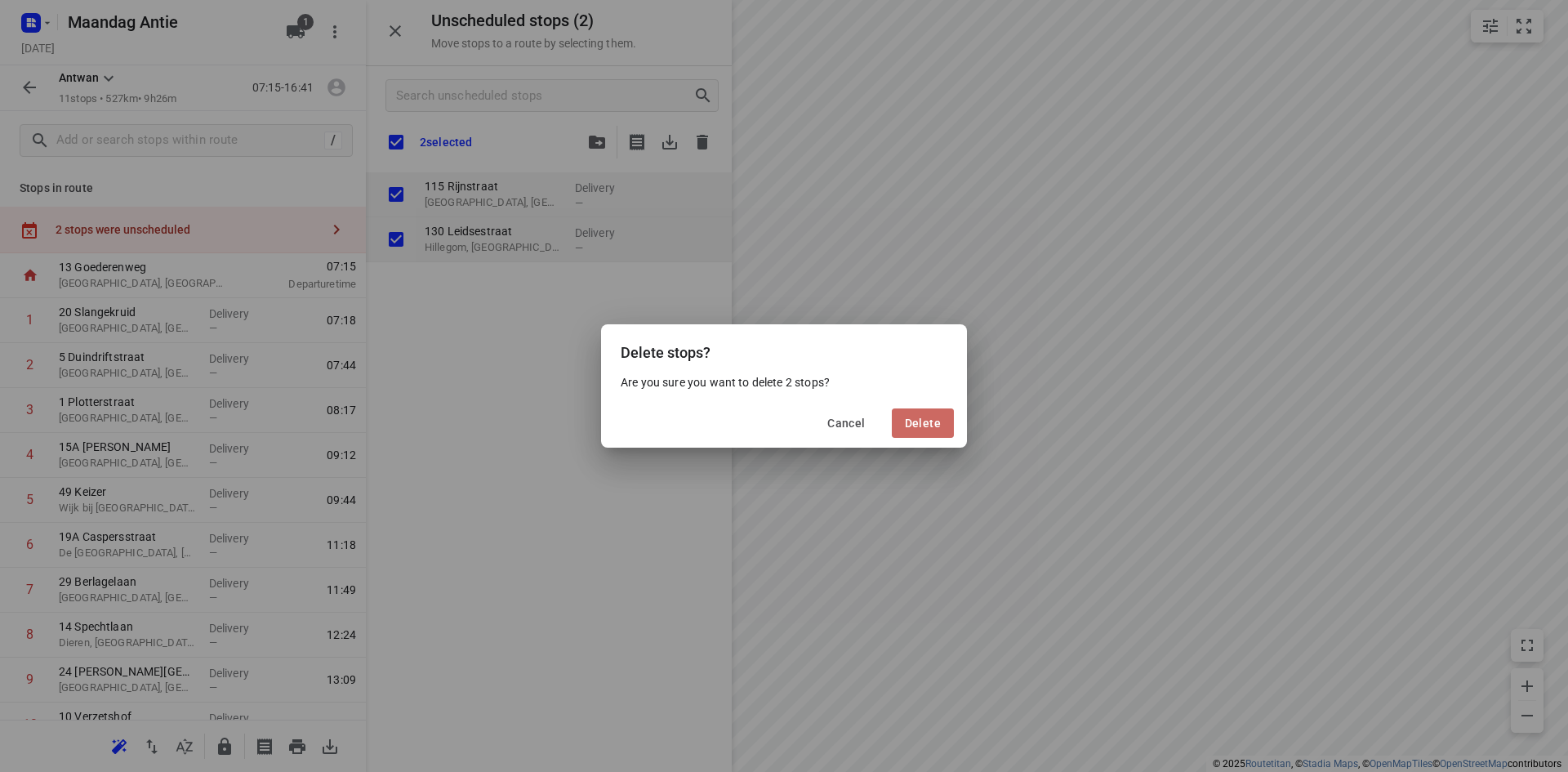
click at [927, 425] on span "Delete" at bounding box center [923, 422] width 36 height 13
checkbox input "true"
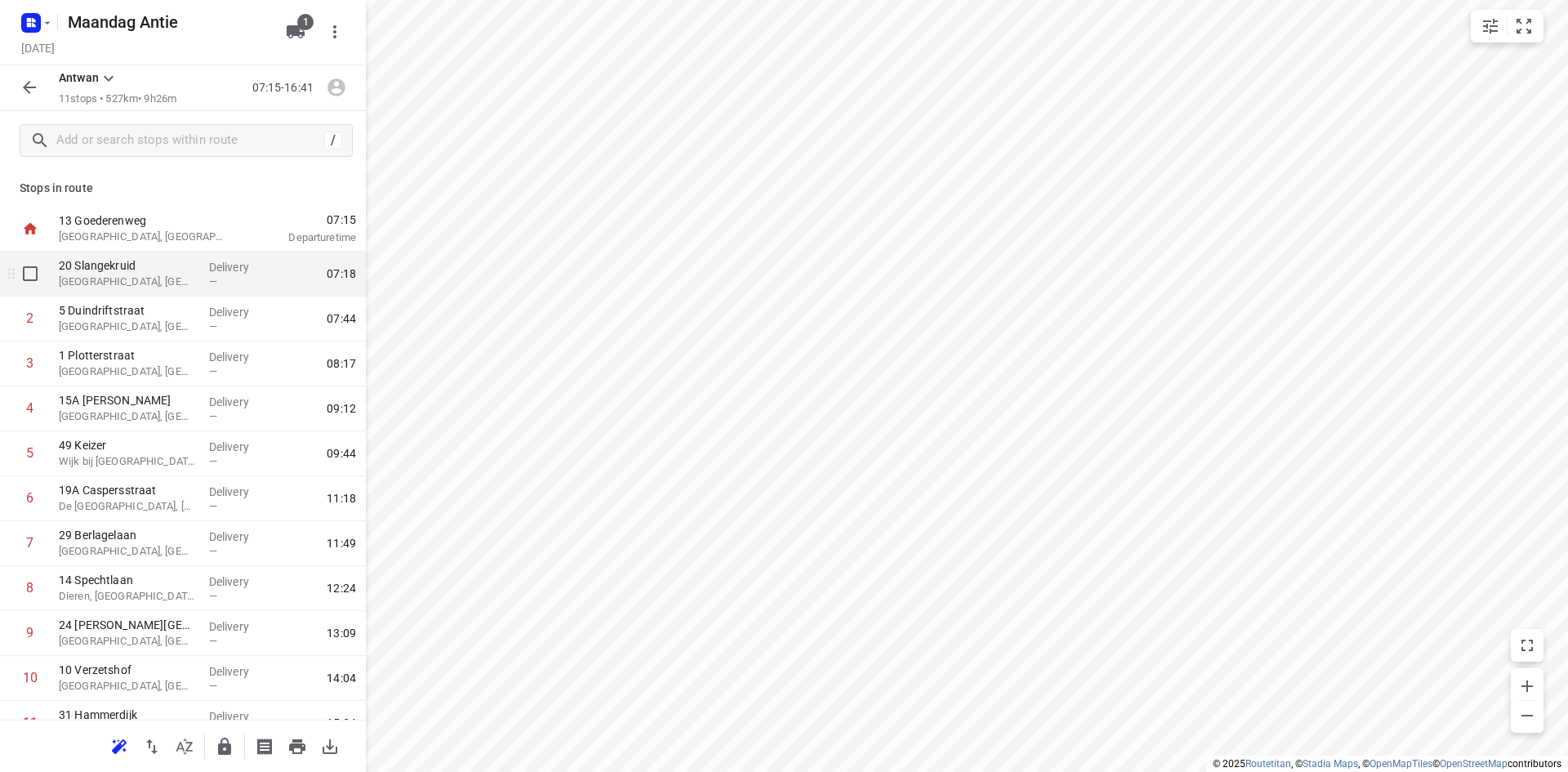
click at [164, 275] on p "[GEOGRAPHIC_DATA], [GEOGRAPHIC_DATA]" at bounding box center [127, 281] width 138 height 16
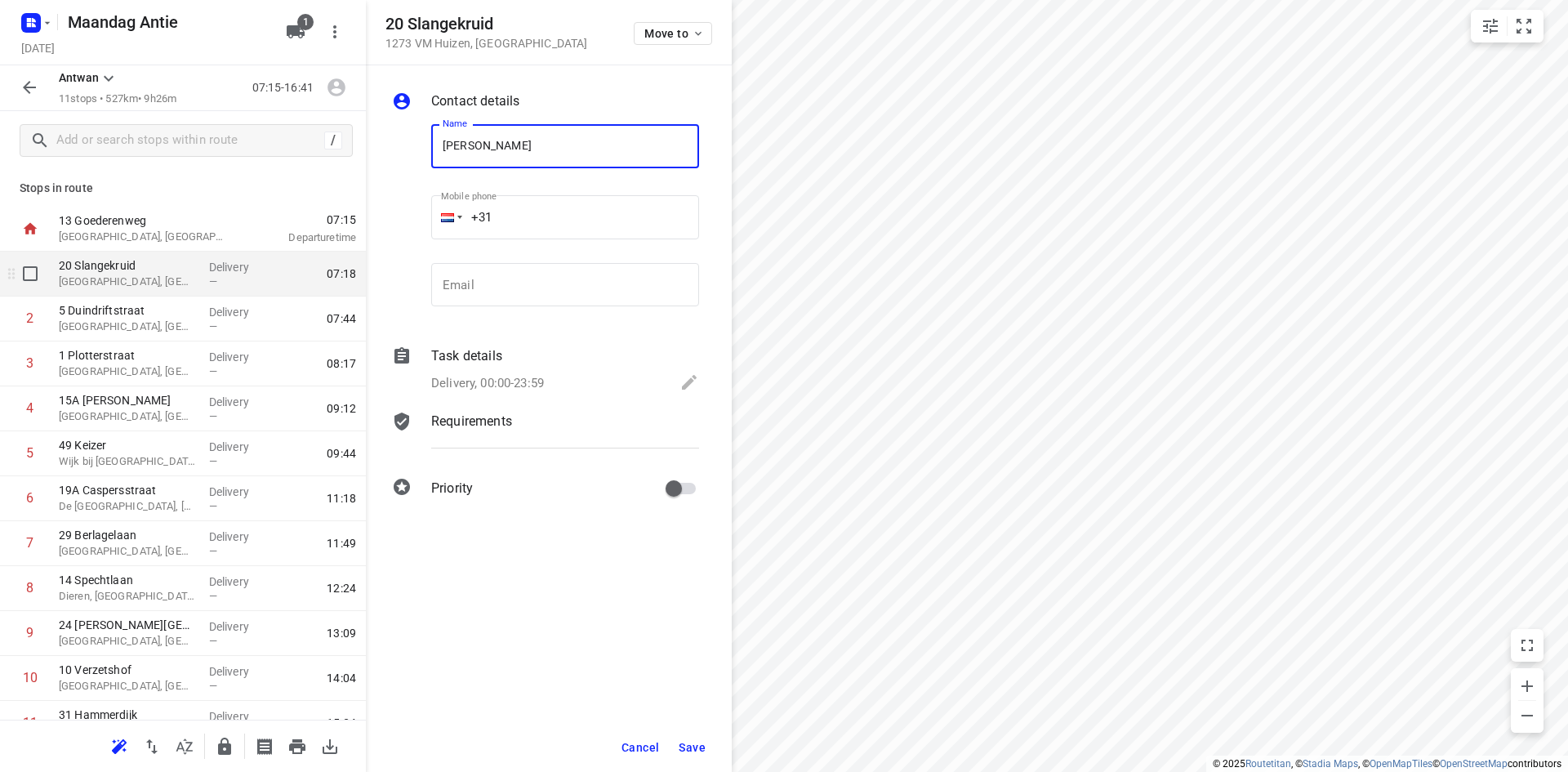
type input "[PERSON_NAME]"
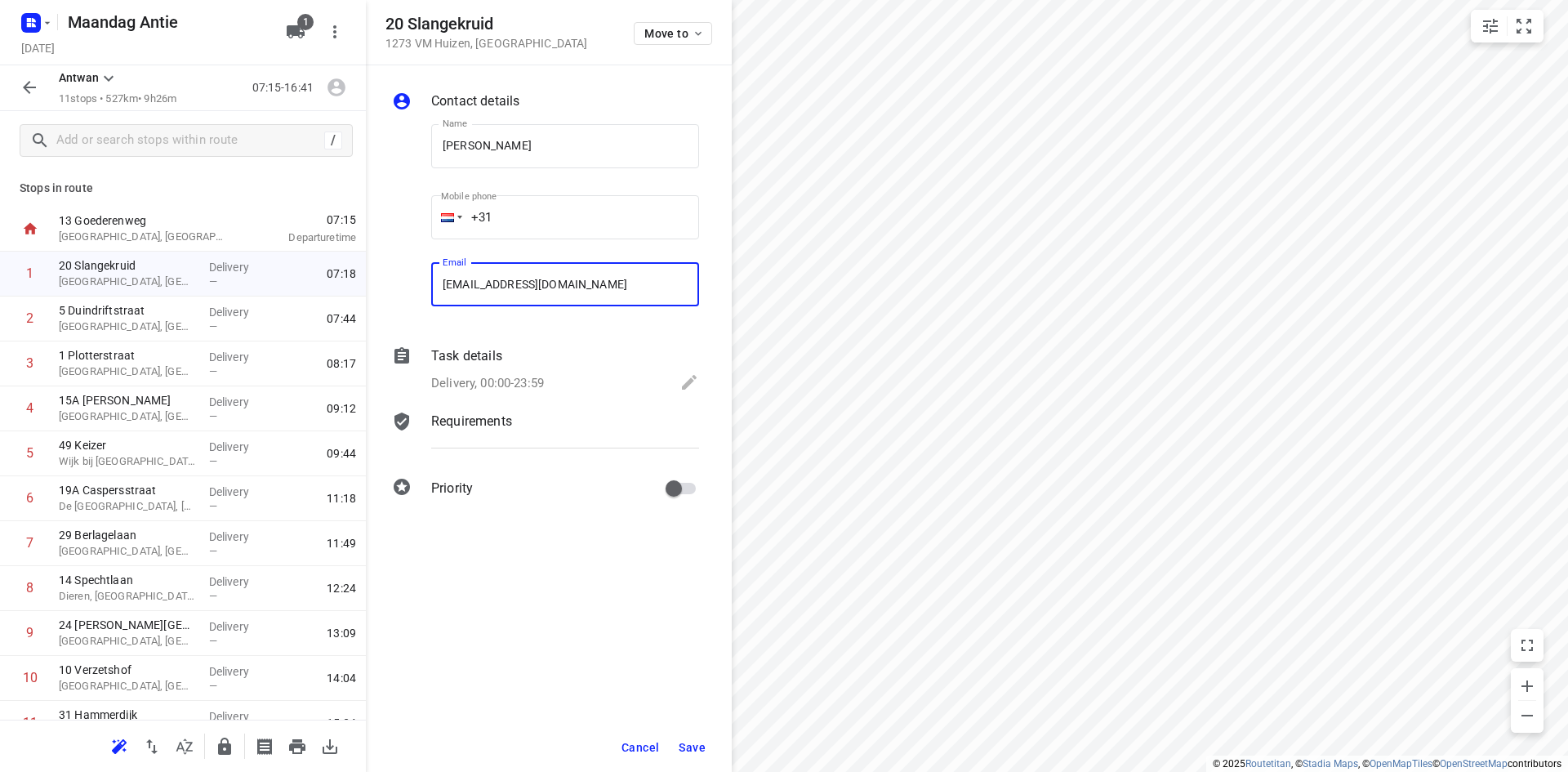
type input "[EMAIL_ADDRESS][DOMAIN_NAME]"
click at [684, 747] on span "Save" at bounding box center [692, 747] width 27 height 13
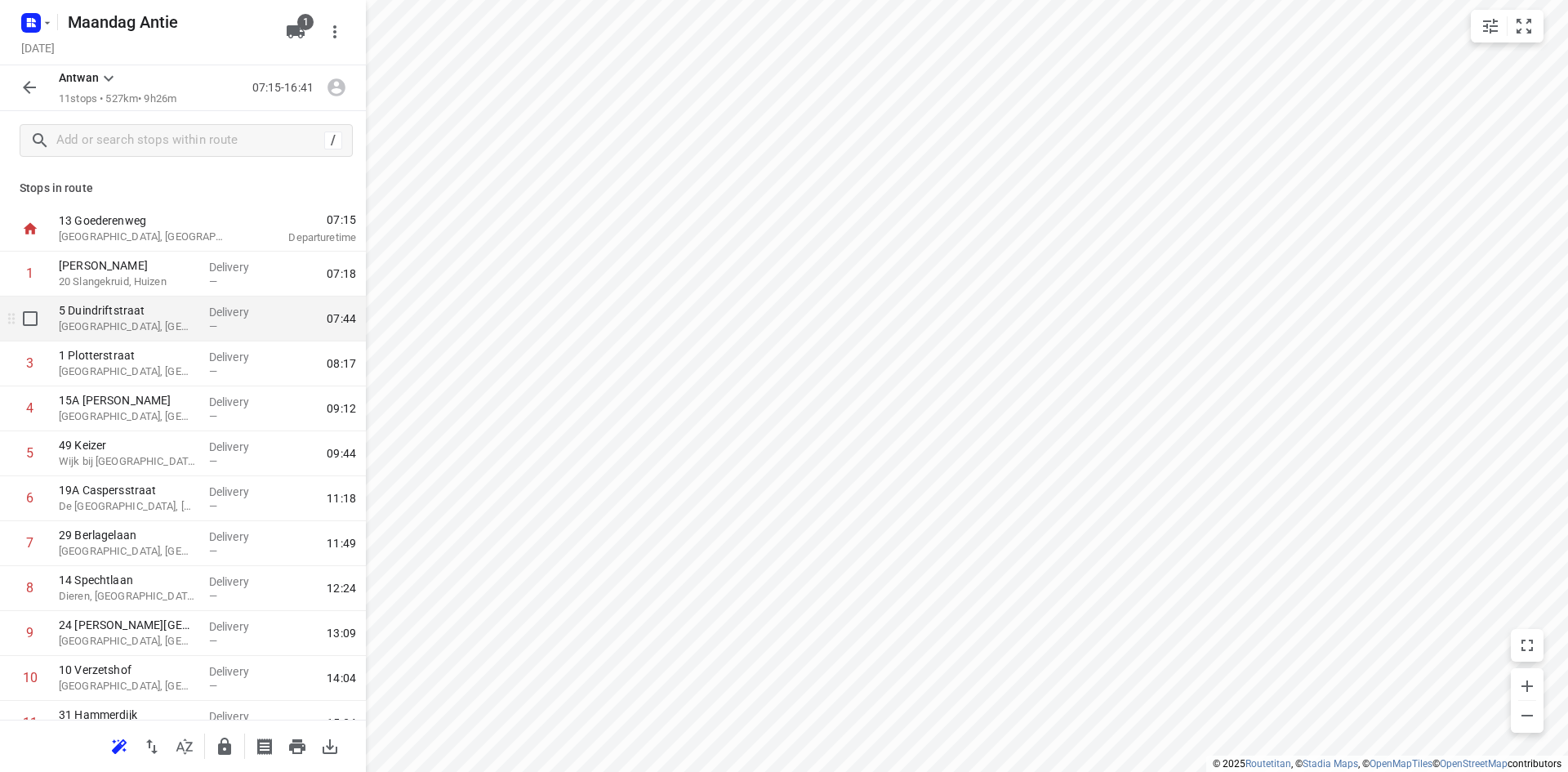
click at [116, 317] on p "5 Duindriftstraat" at bounding box center [127, 310] width 138 height 16
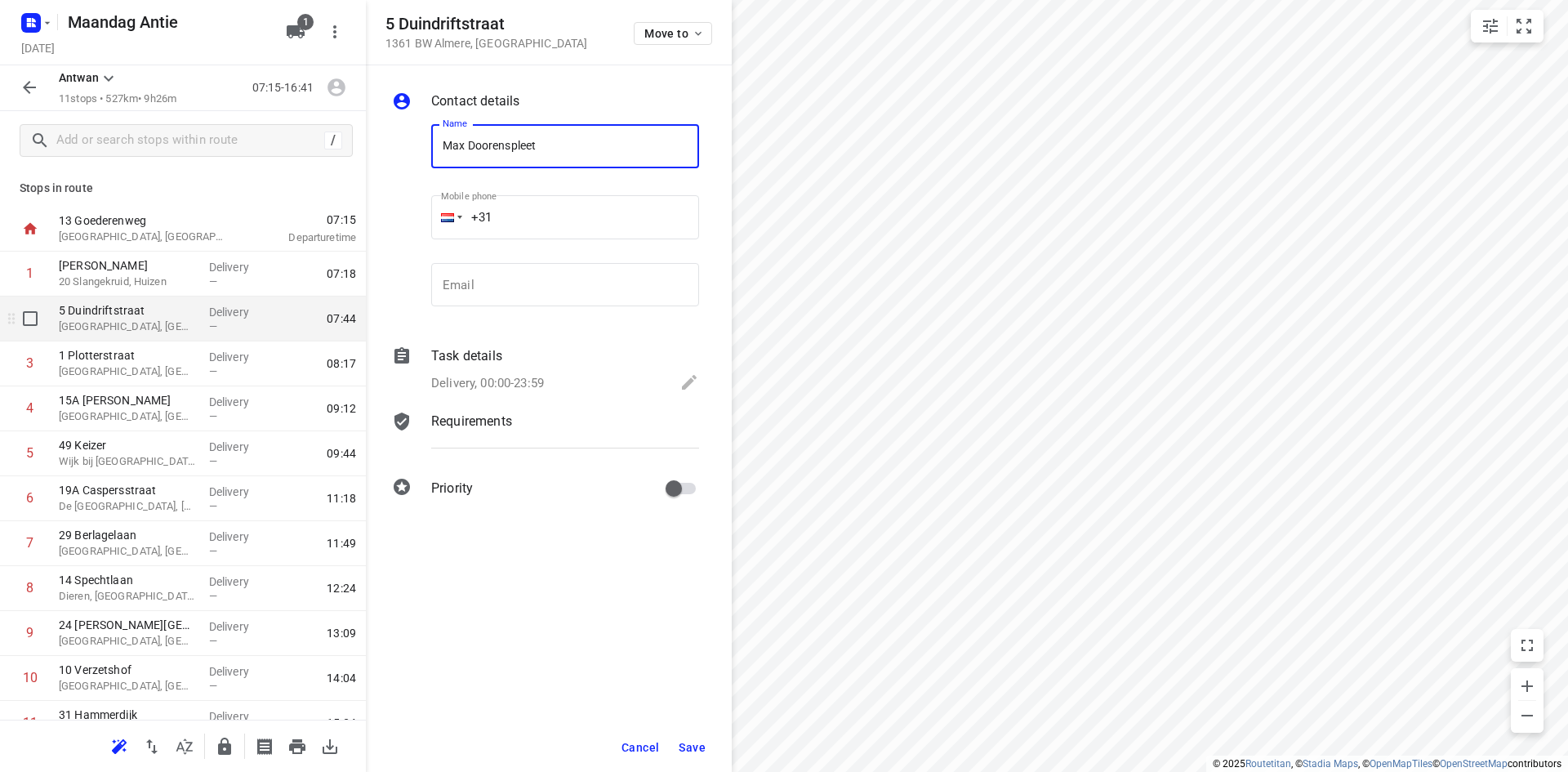
type input "Max Doorenspleet"
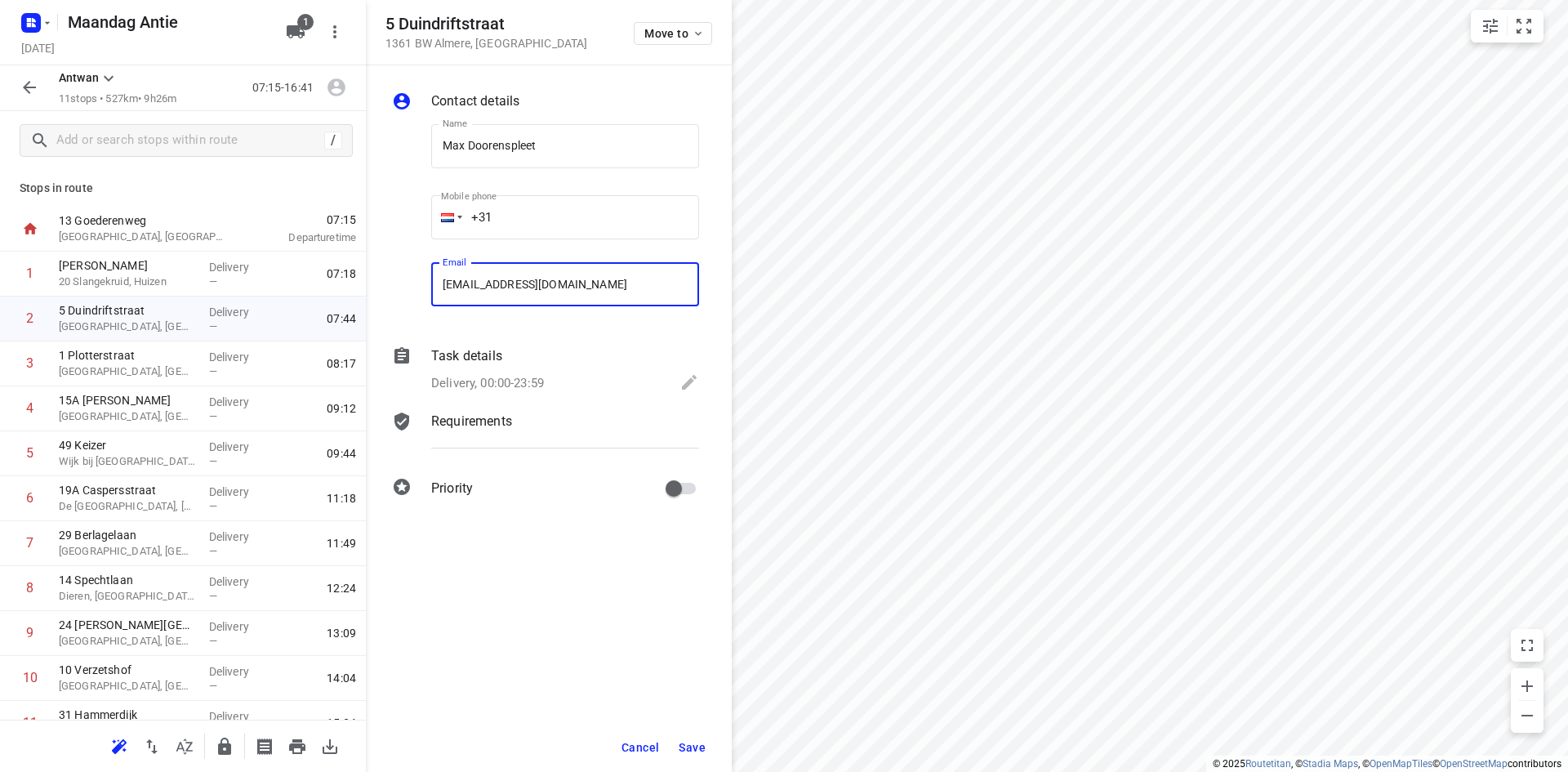
type input "[EMAIL_ADDRESS][DOMAIN_NAME]"
click at [690, 751] on span "Save" at bounding box center [692, 747] width 27 height 13
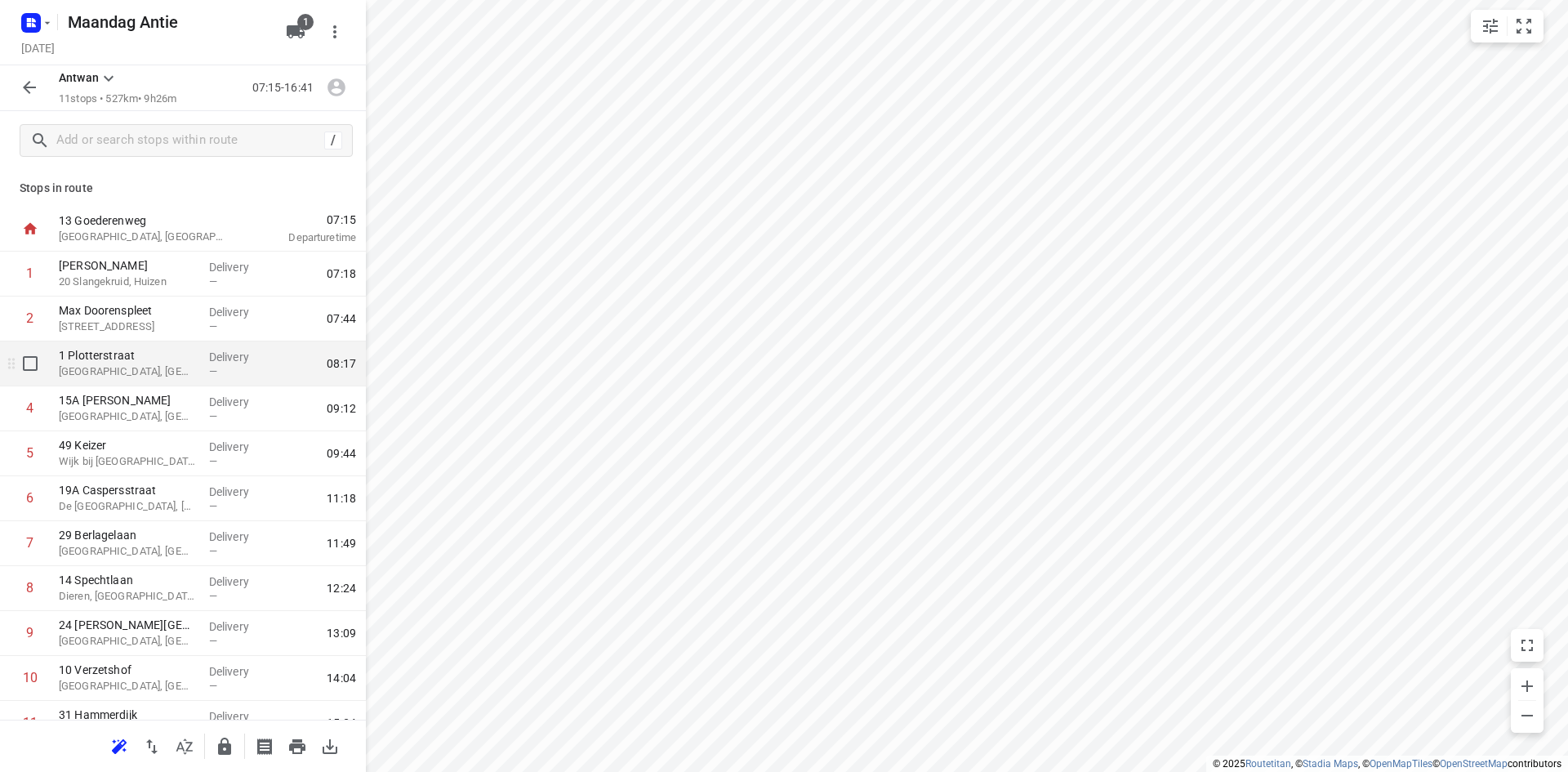
click at [170, 367] on p "[GEOGRAPHIC_DATA], [GEOGRAPHIC_DATA]" at bounding box center [127, 371] width 138 height 16
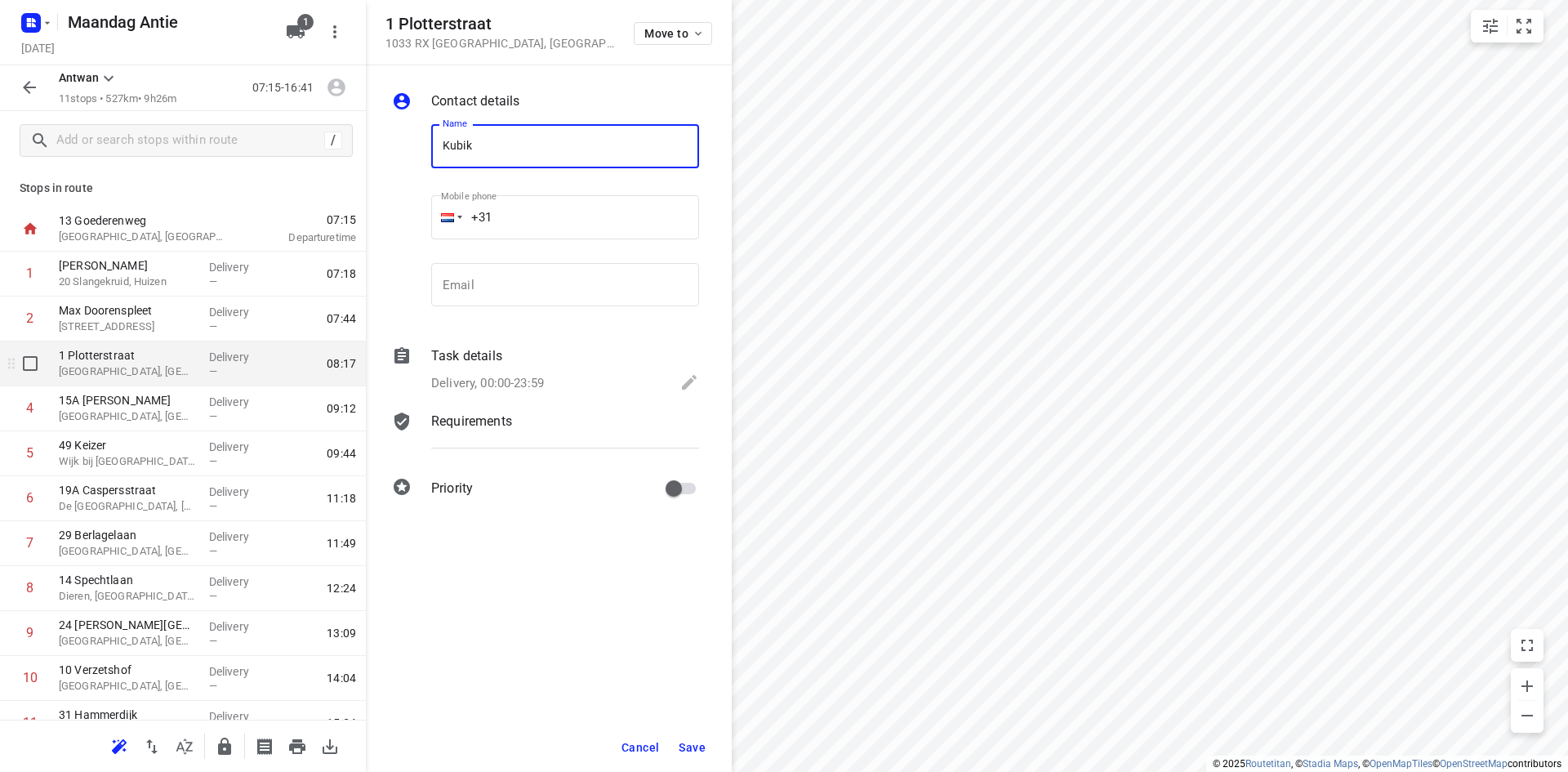
type input "Kubik"
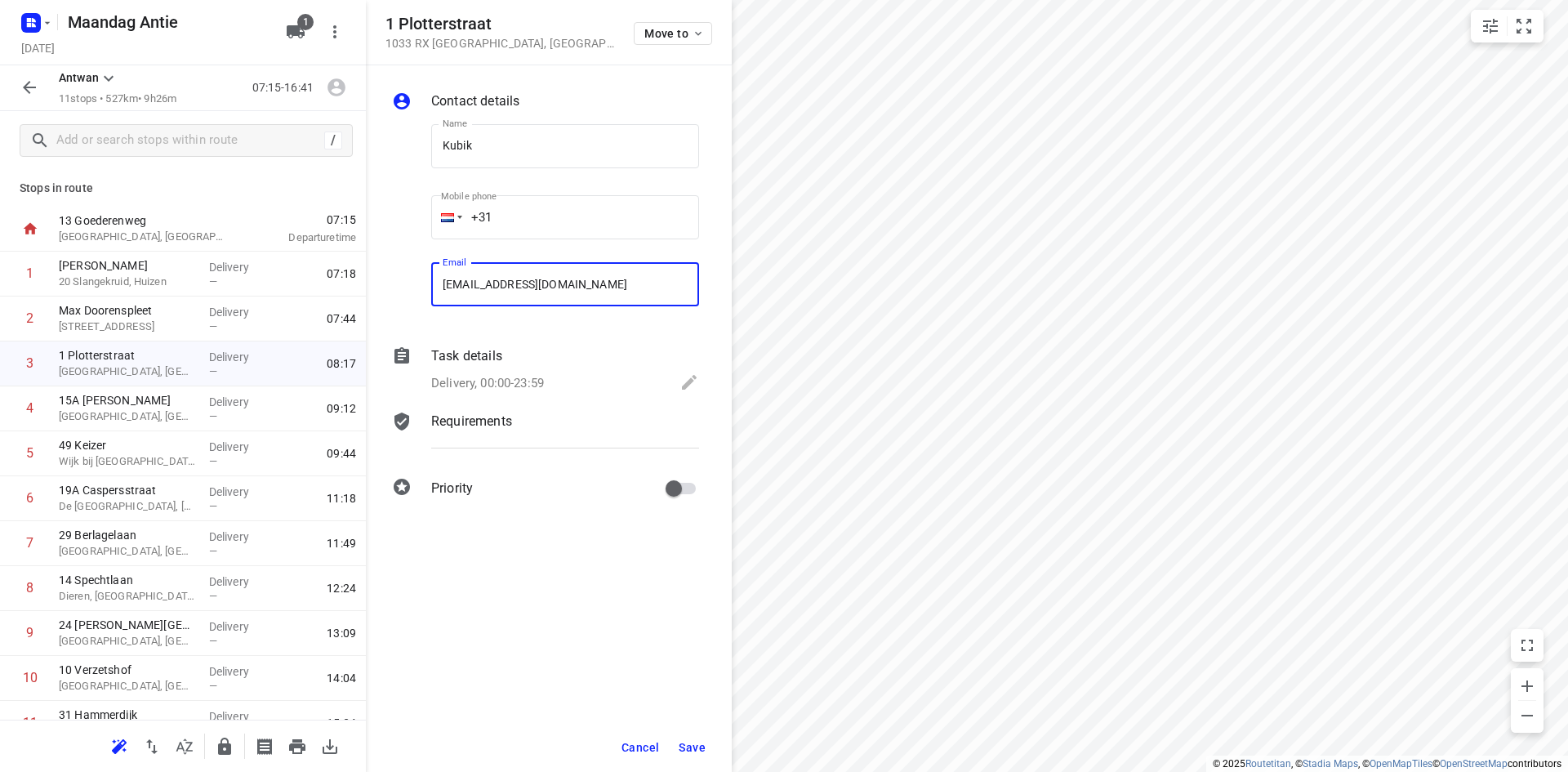
type input "[EMAIL_ADDRESS][DOMAIN_NAME]"
click at [676, 745] on button "Save" at bounding box center [692, 747] width 40 height 29
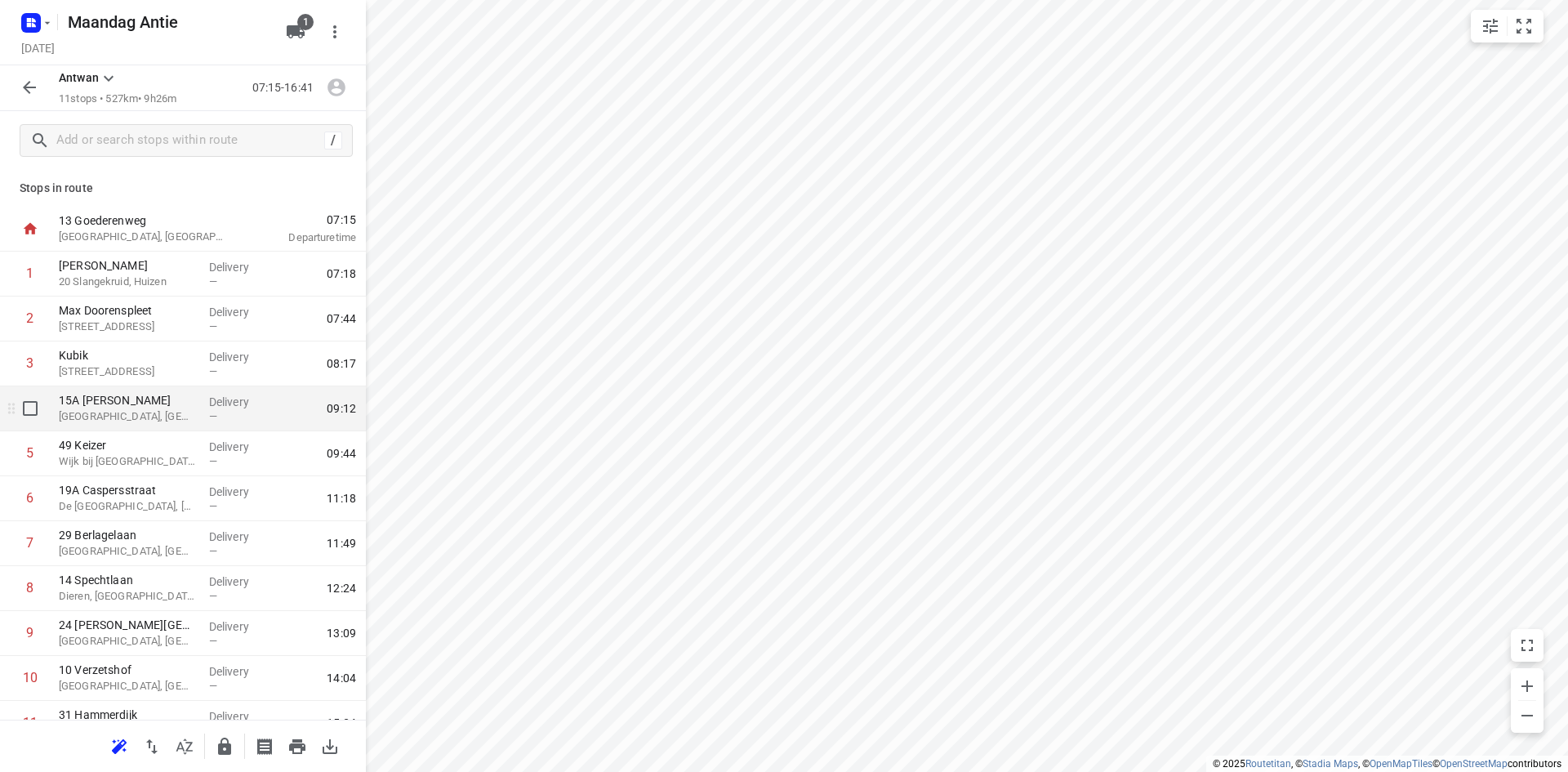
click at [138, 427] on div "15A [PERSON_NAME] [GEOGRAPHIC_DATA], [GEOGRAPHIC_DATA]" at bounding box center [127, 409] width 150 height 45
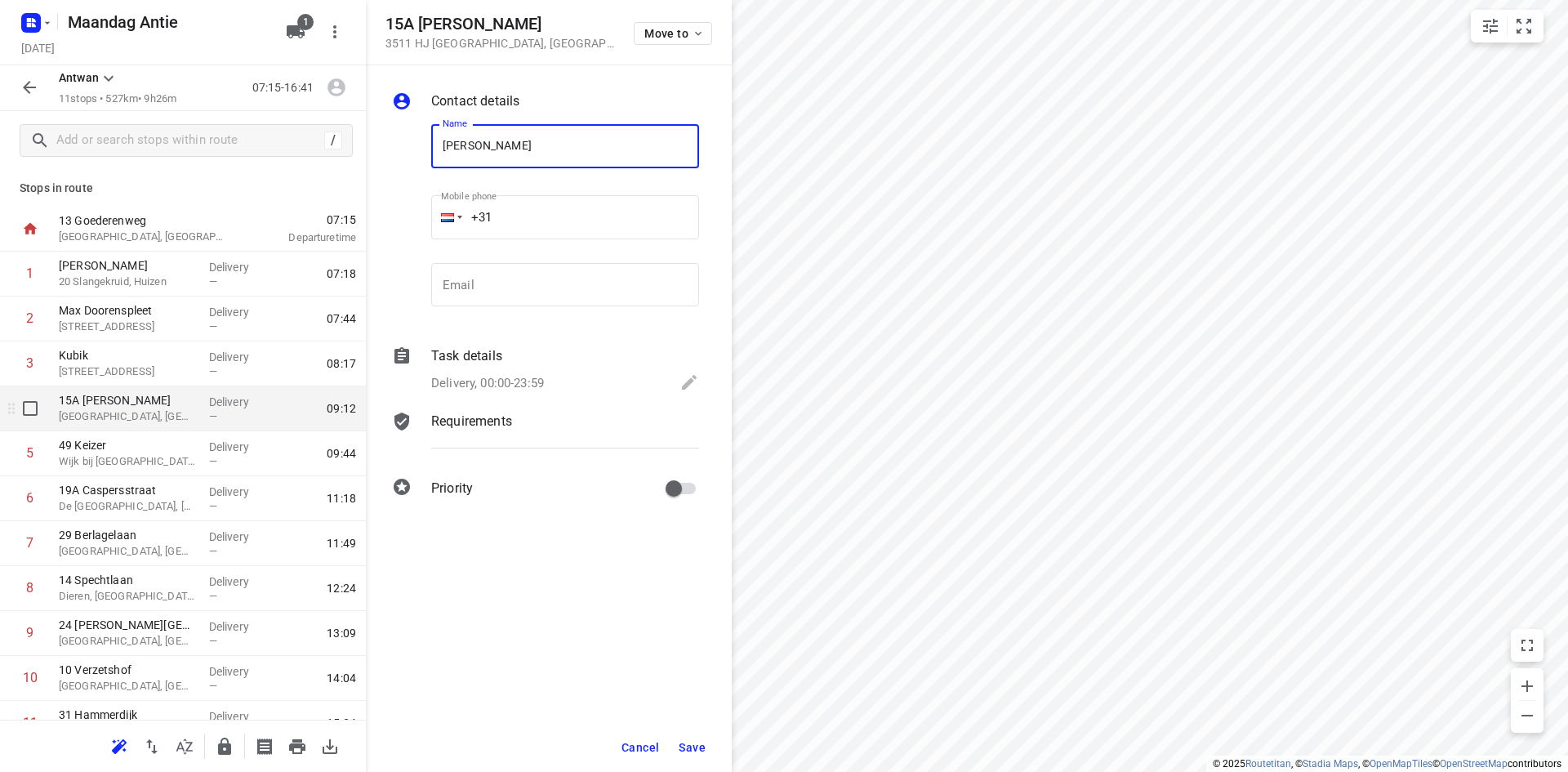
type input "[PERSON_NAME]"
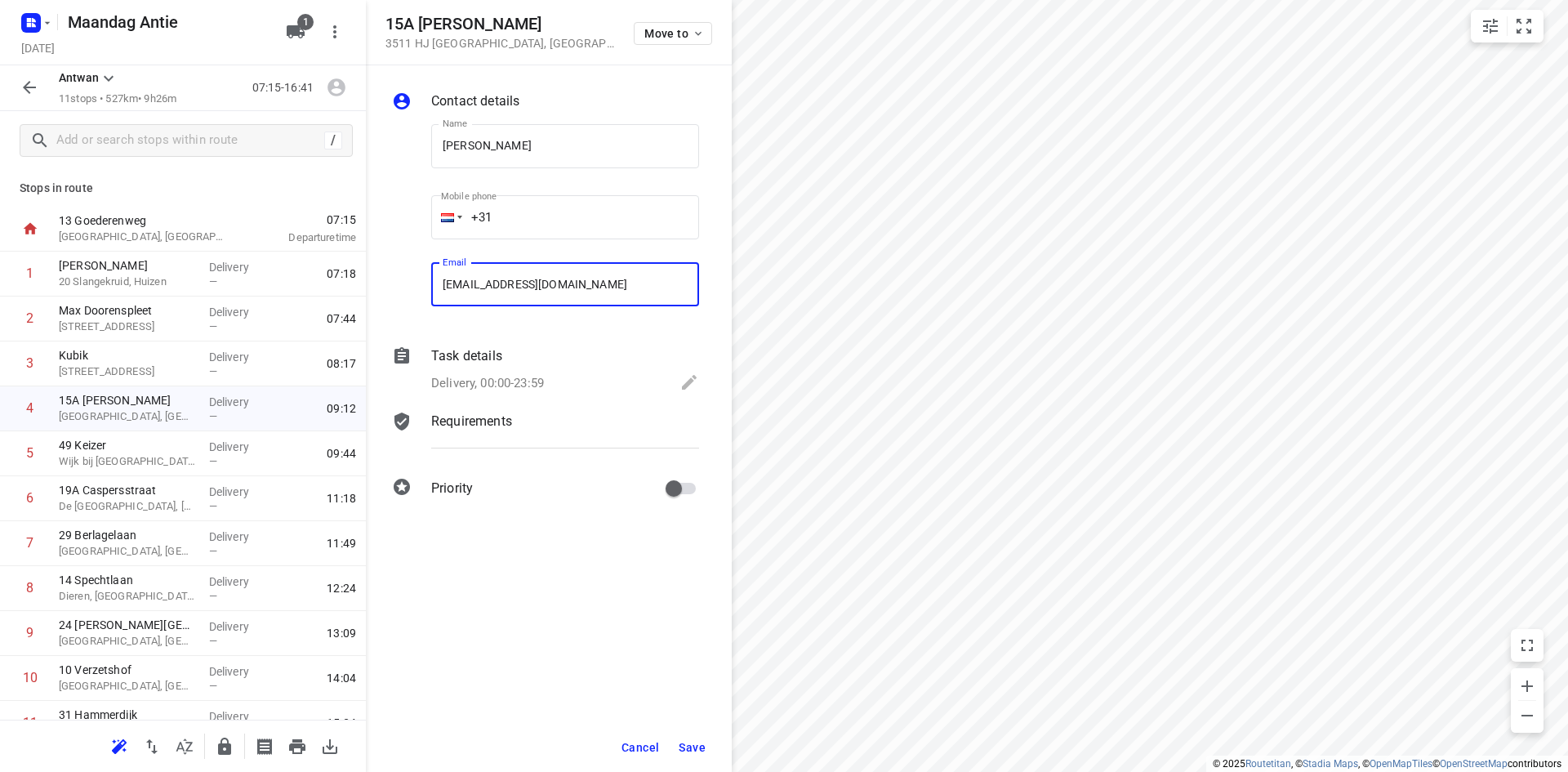
type input "[EMAIL_ADDRESS][DOMAIN_NAME]"
click at [679, 751] on span "Save" at bounding box center [692, 747] width 27 height 13
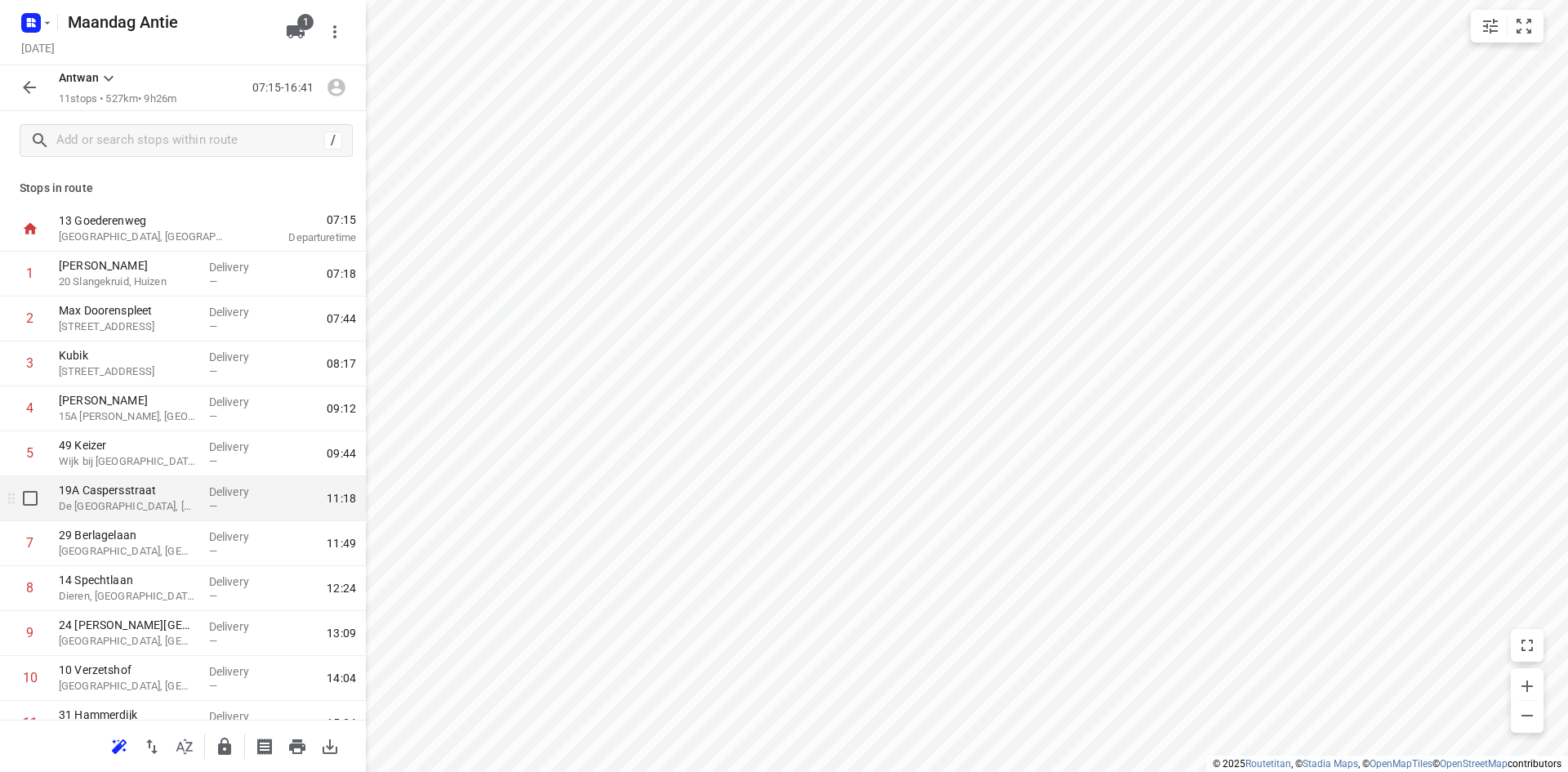
click at [97, 476] on div "[STREET_ADDRESS]" at bounding box center [127, 498] width 150 height 45
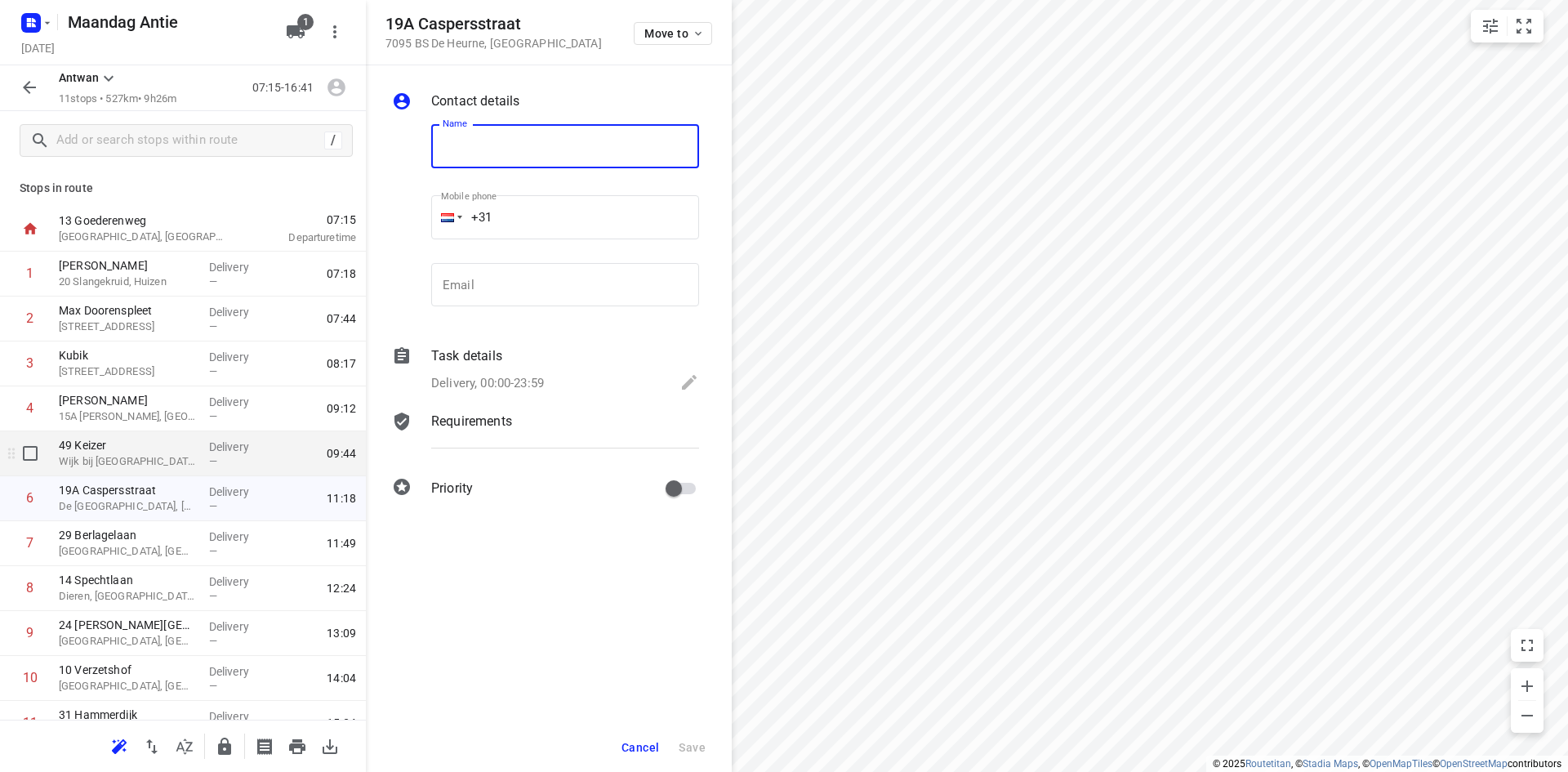
click at [109, 452] on p "49 Keizer" at bounding box center [127, 445] width 138 height 16
type input "[PERSON_NAME]"
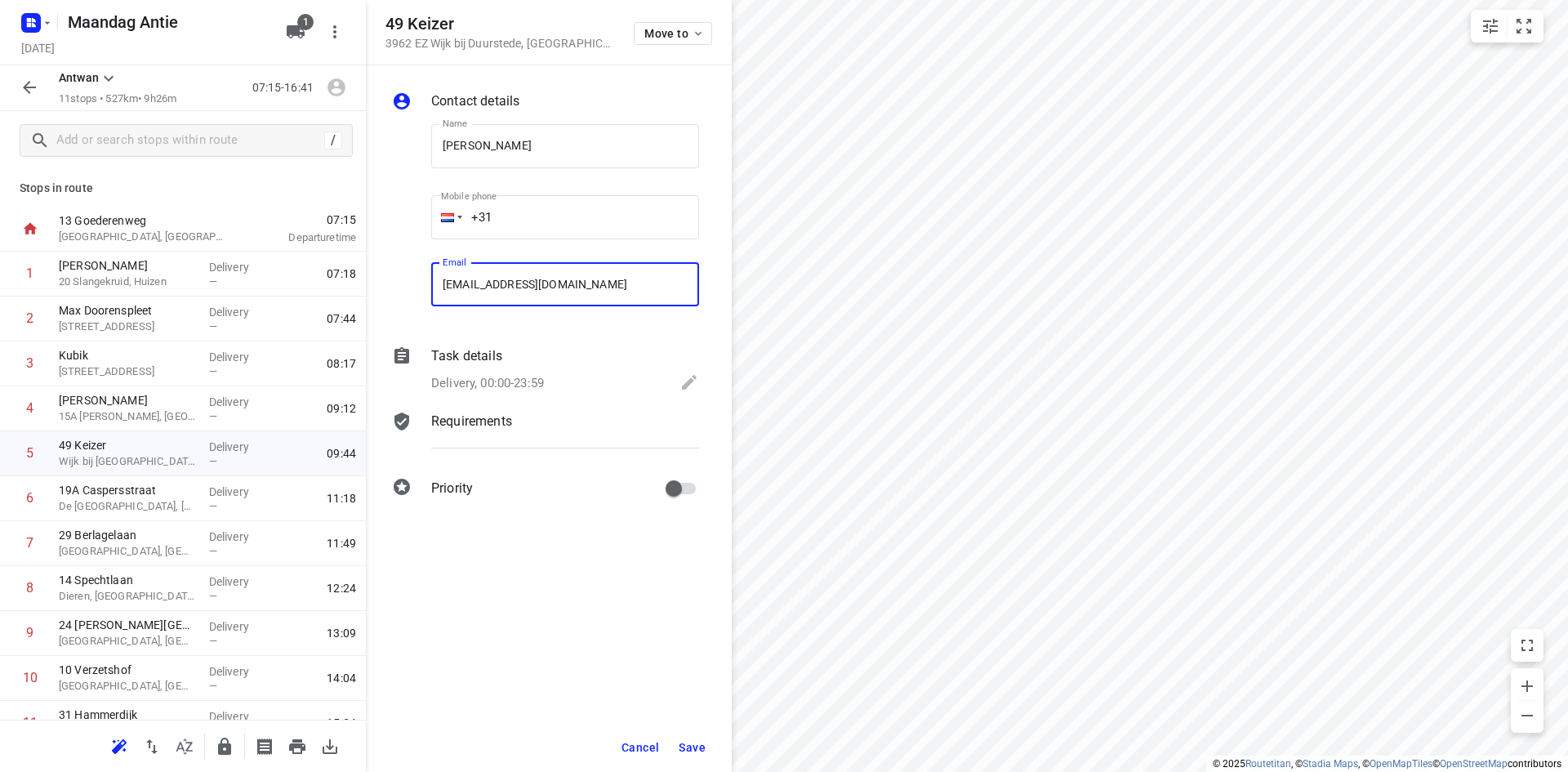
type input "[EMAIL_ADDRESS][DOMAIN_NAME]"
click at [700, 747] on span "Save" at bounding box center [692, 747] width 27 height 13
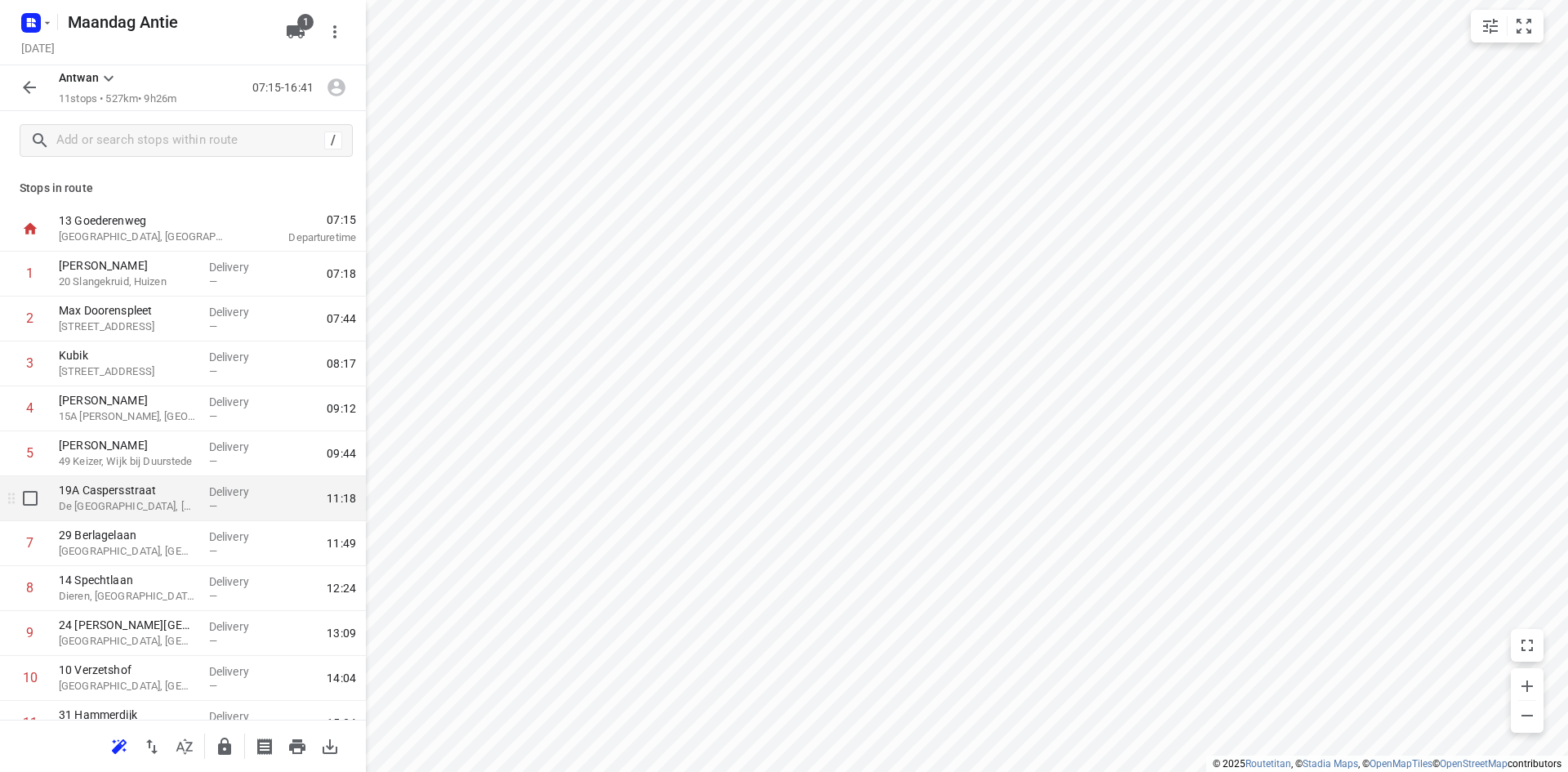
click at [146, 500] on p "De [GEOGRAPHIC_DATA], [GEOGRAPHIC_DATA]" at bounding box center [127, 506] width 138 height 16
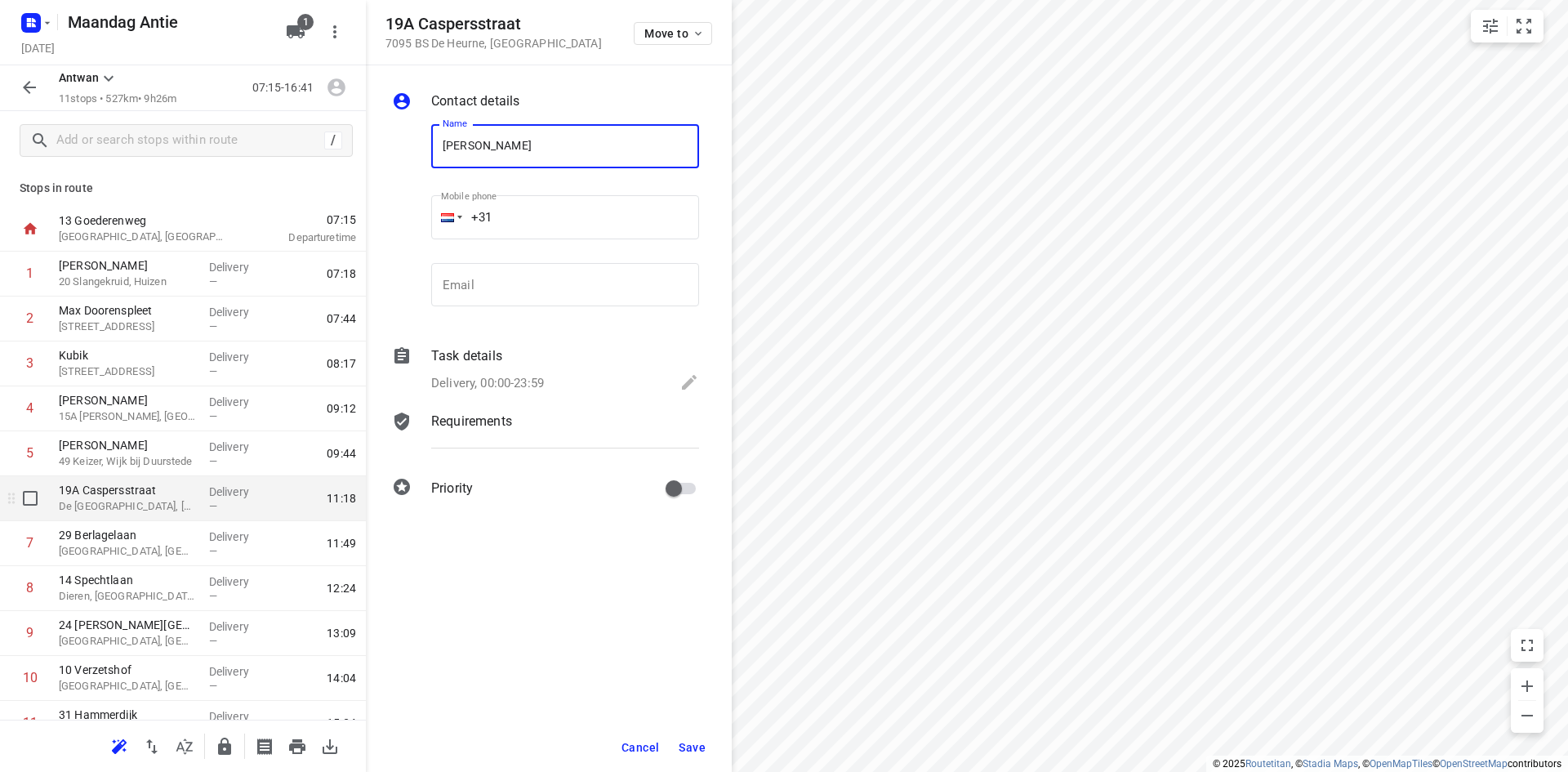
type input "[PERSON_NAME]"
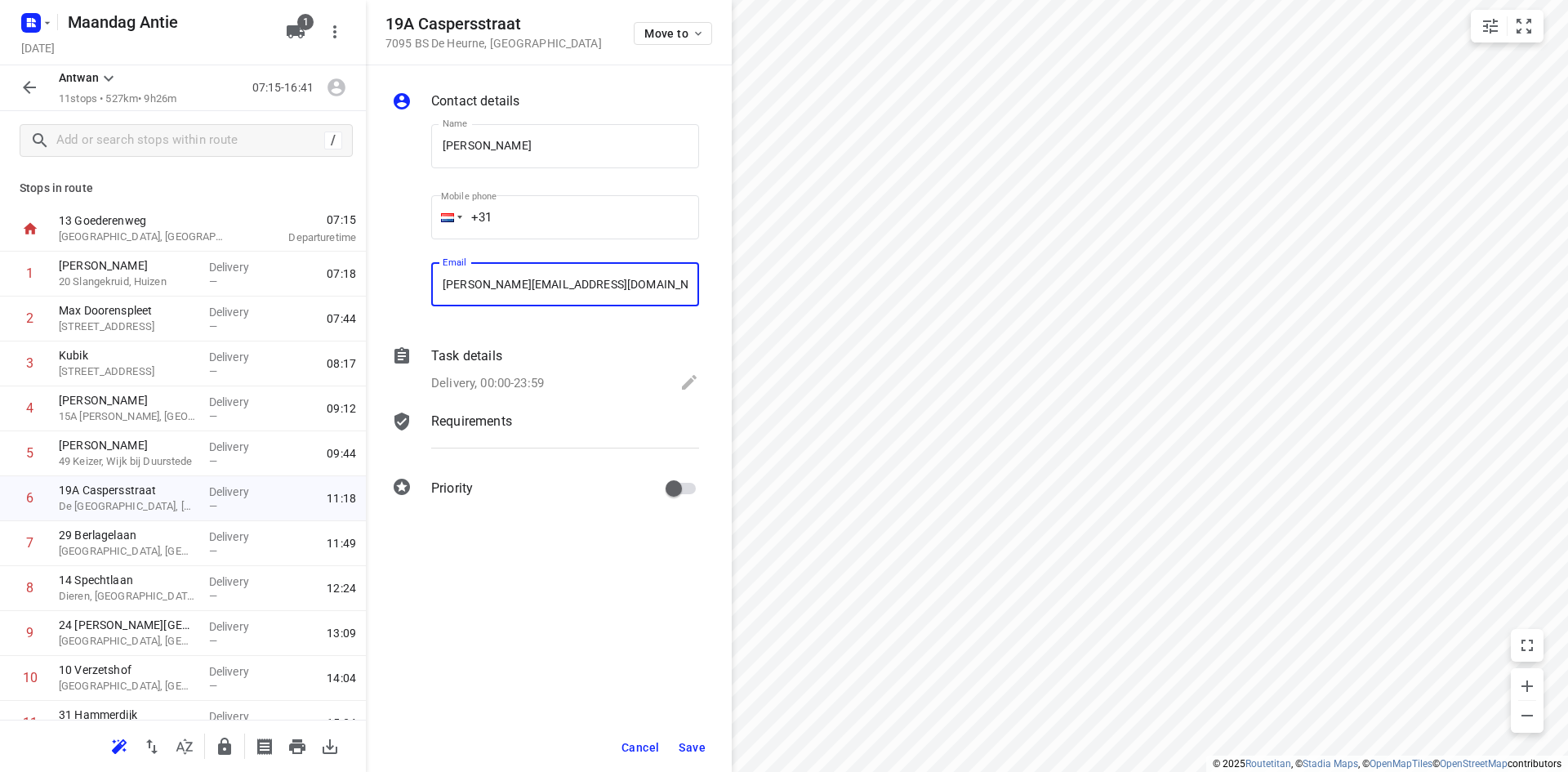
type input "[PERSON_NAME][EMAIL_ADDRESS][DOMAIN_NAME]"
click at [682, 753] on button "Save" at bounding box center [692, 747] width 40 height 29
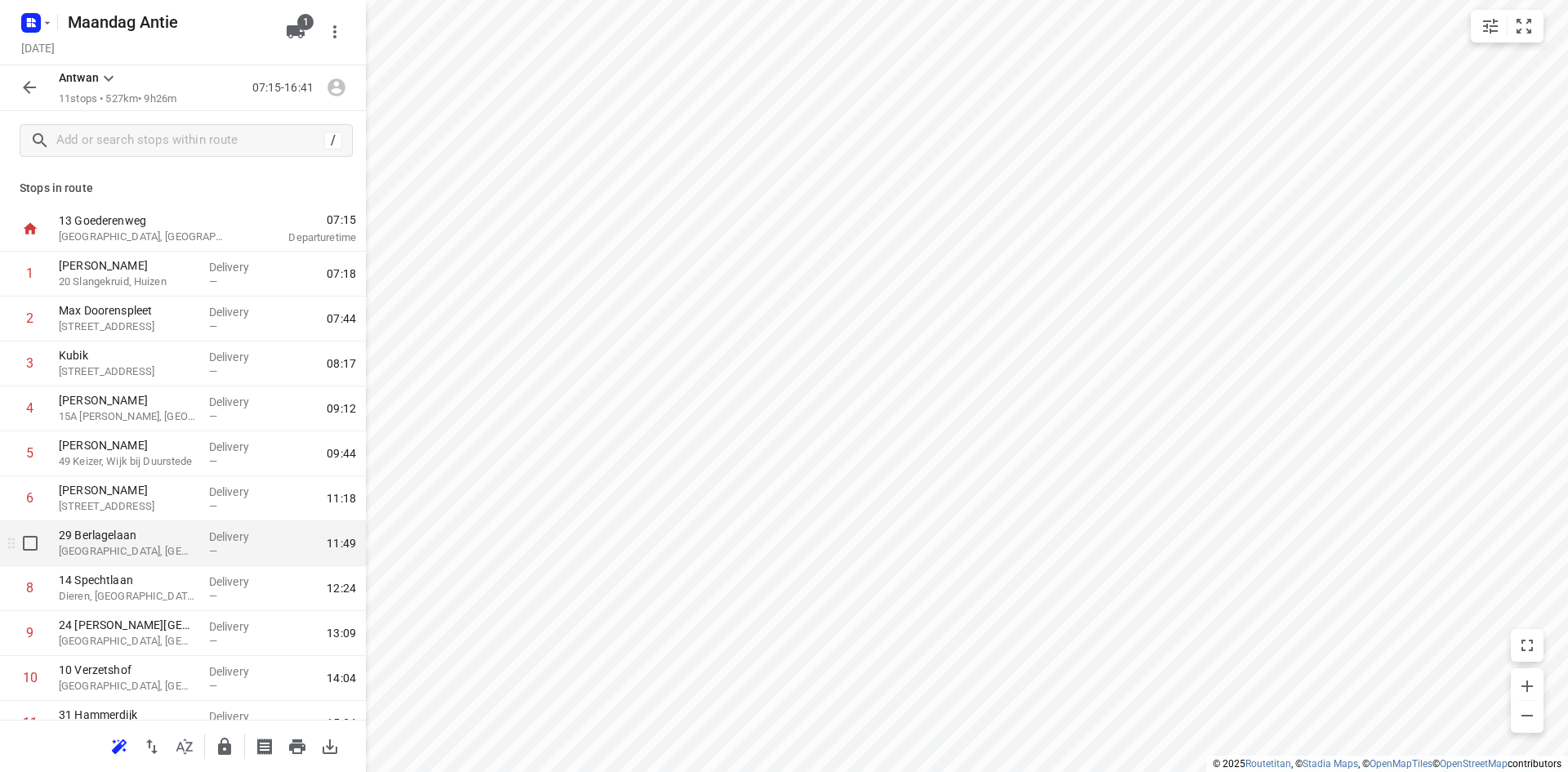
click at [104, 545] on p "[GEOGRAPHIC_DATA], [GEOGRAPHIC_DATA]" at bounding box center [127, 551] width 138 height 16
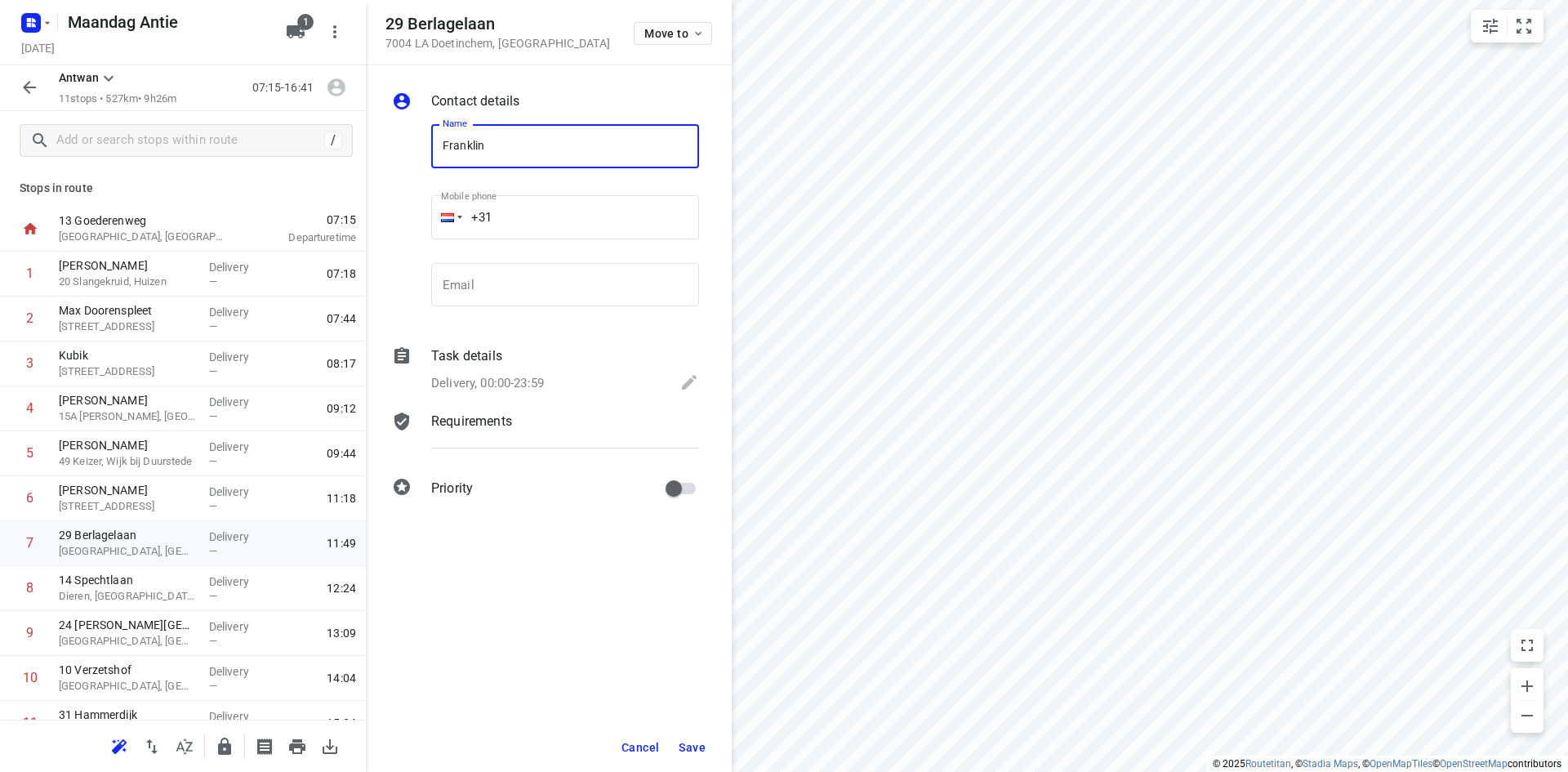
type input "[PERSON_NAME]"
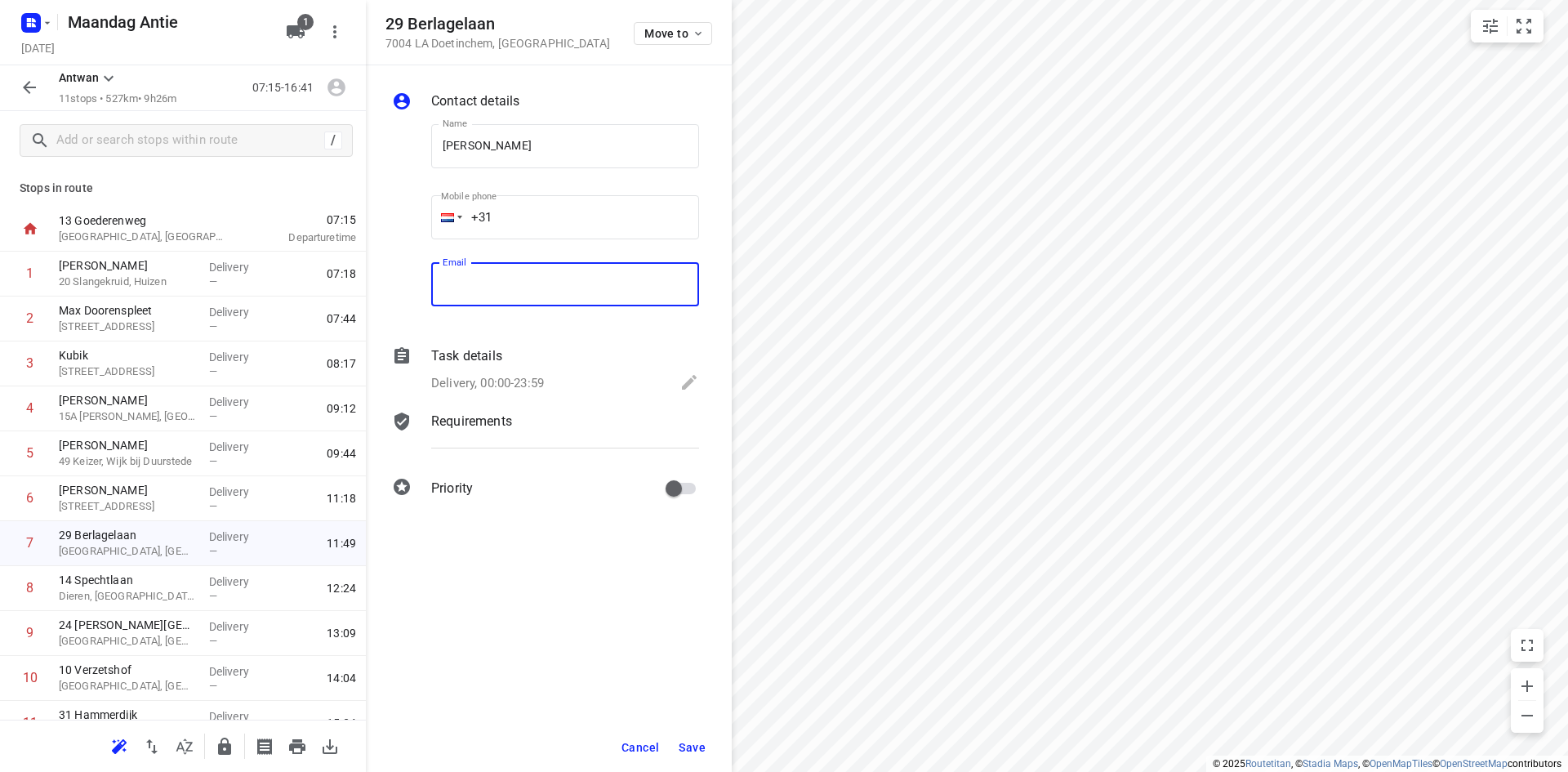
click at [520, 299] on input "email" at bounding box center [566, 286] width 268 height 44
type input "[EMAIL_ADDRESS][DOMAIN_NAME]"
click at [703, 749] on span "Save" at bounding box center [692, 747] width 27 height 13
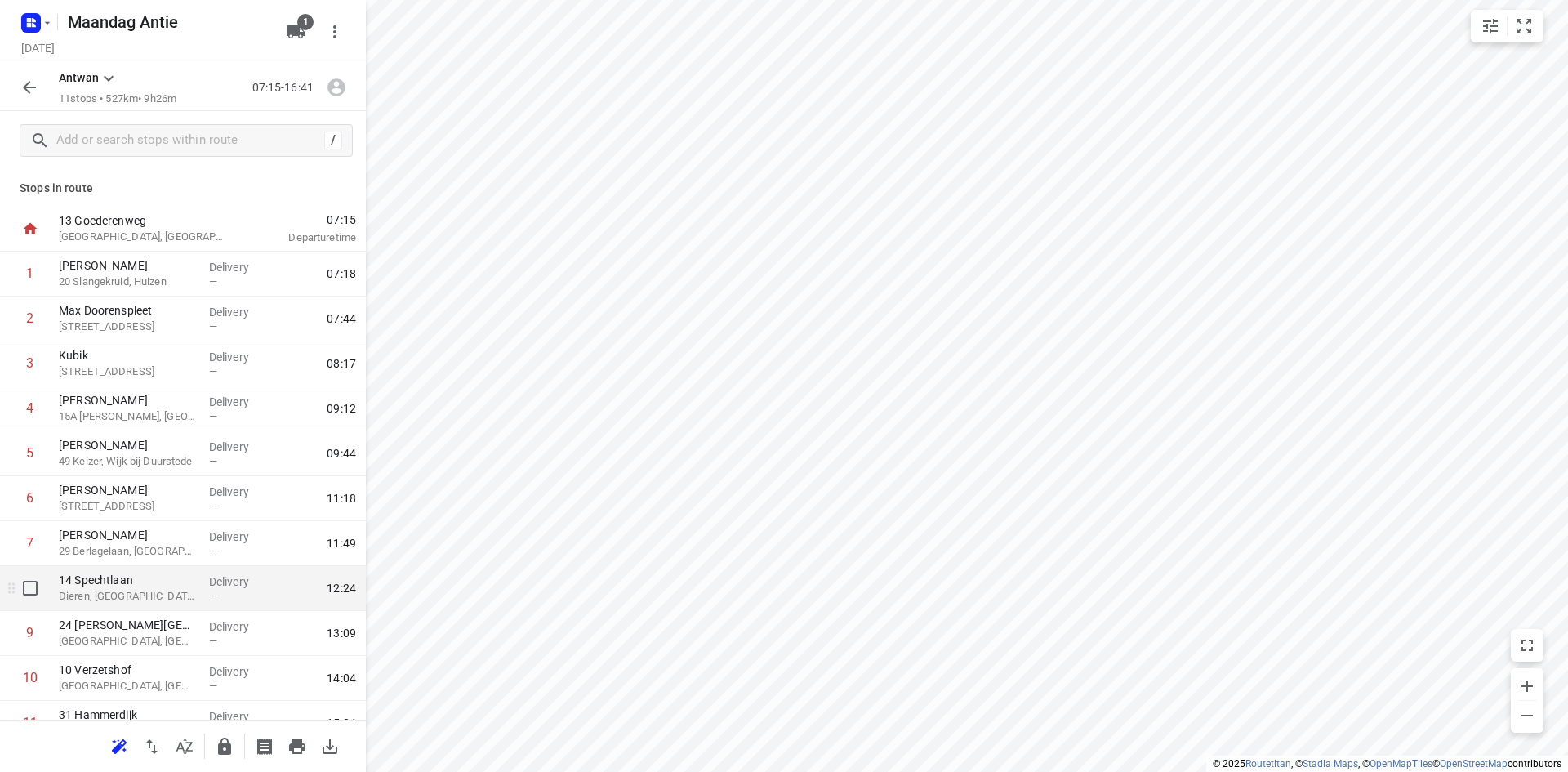
click at [123, 598] on p "Dieren, [GEOGRAPHIC_DATA]" at bounding box center [127, 596] width 138 height 16
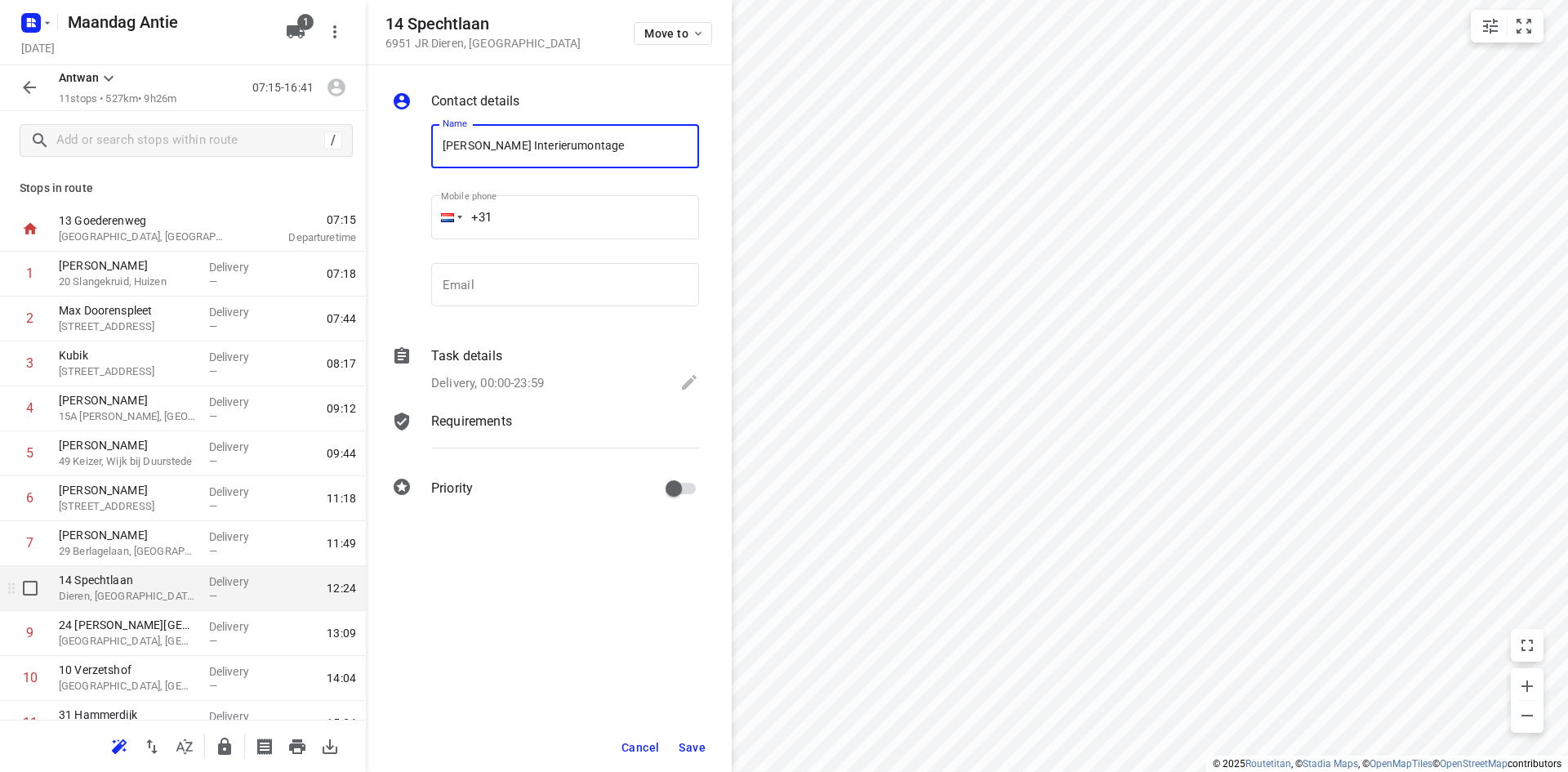
type input "[PERSON_NAME] Interierumontage"
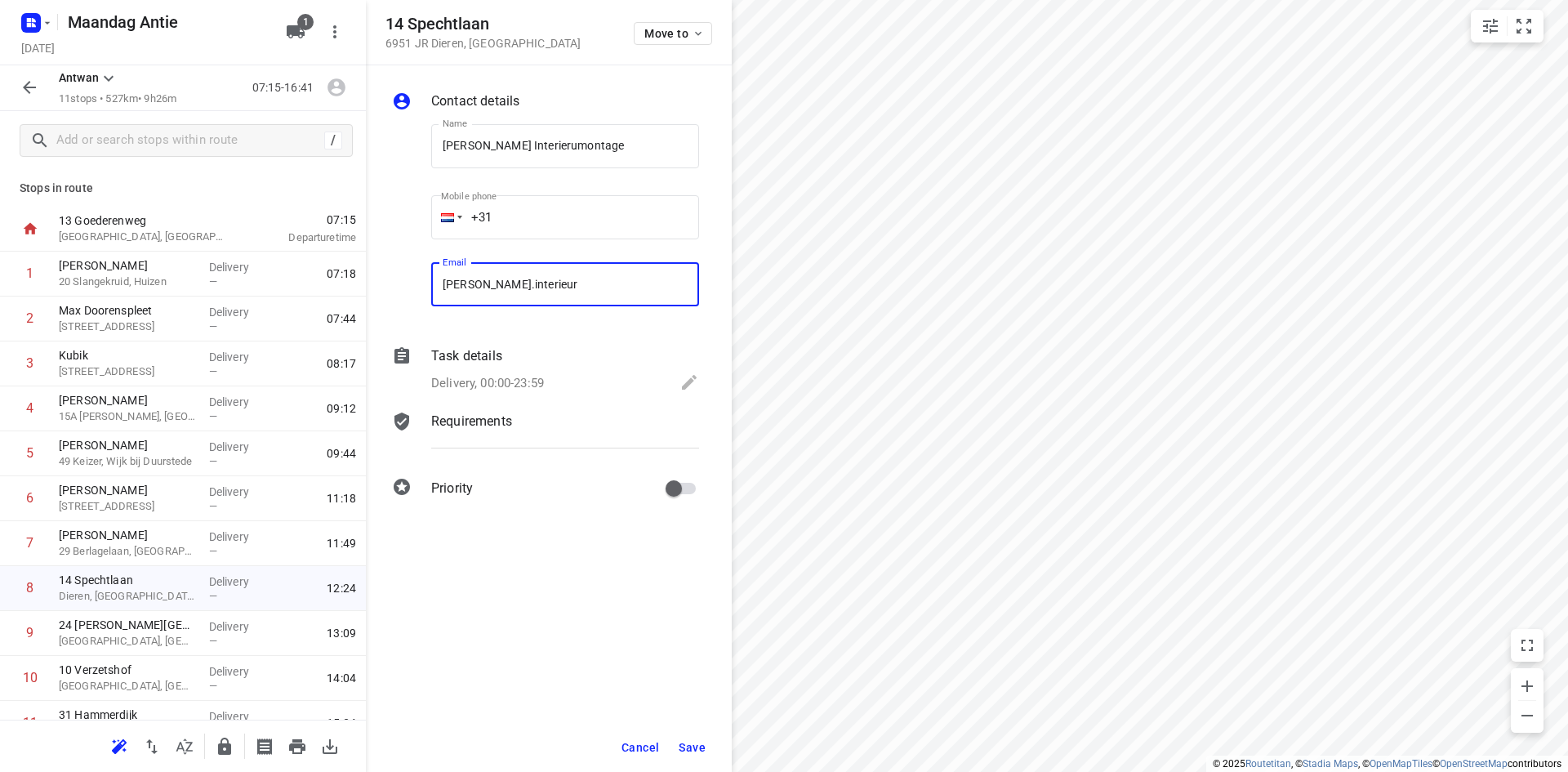
type input "[PERSON_NAME][EMAIL_ADDRESS][DOMAIN_NAME]"
click at [698, 751] on span "Save" at bounding box center [692, 747] width 27 height 13
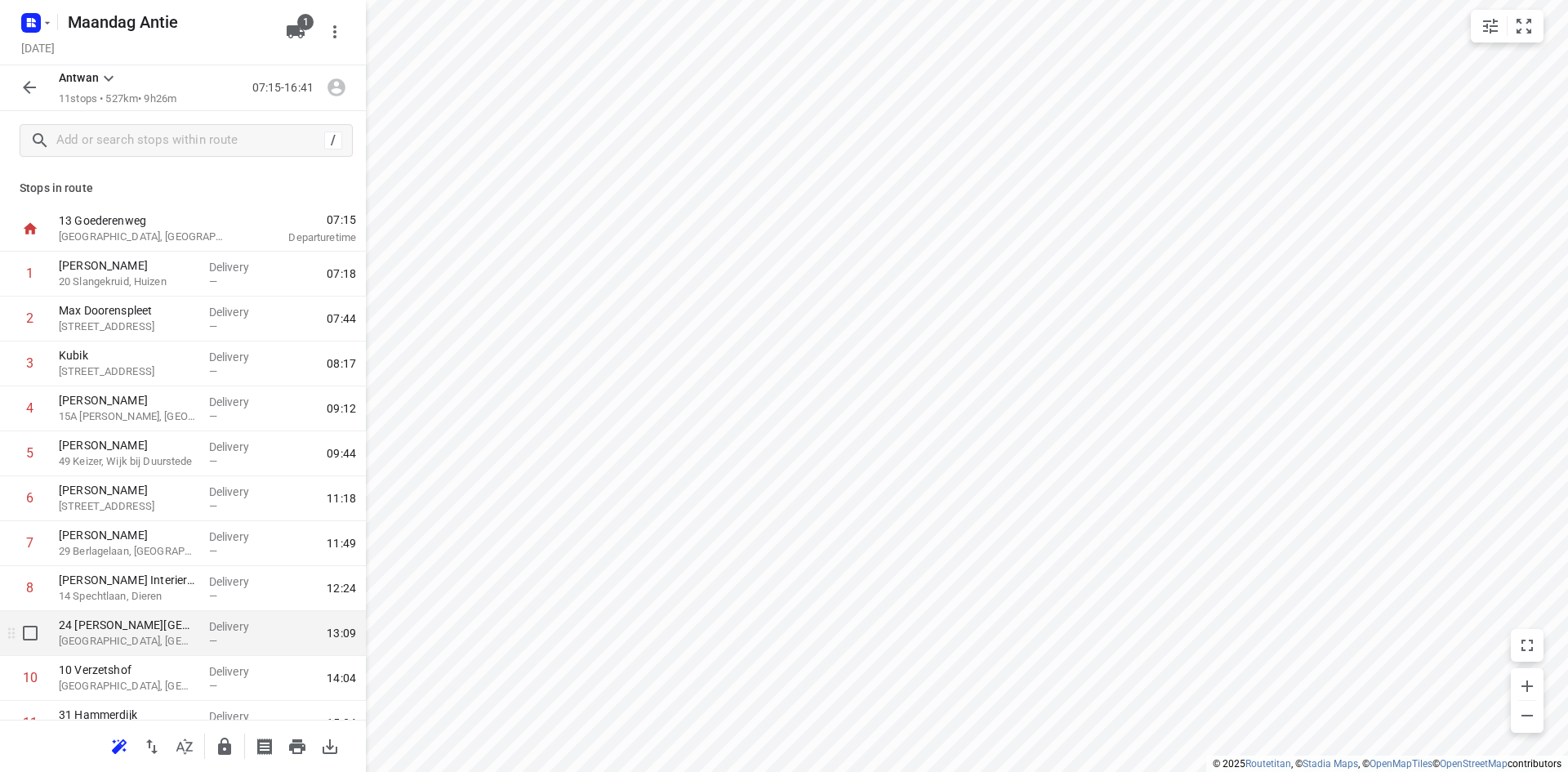
click at [107, 633] on p "24 [PERSON_NAME][GEOGRAPHIC_DATA]" at bounding box center [127, 625] width 138 height 16
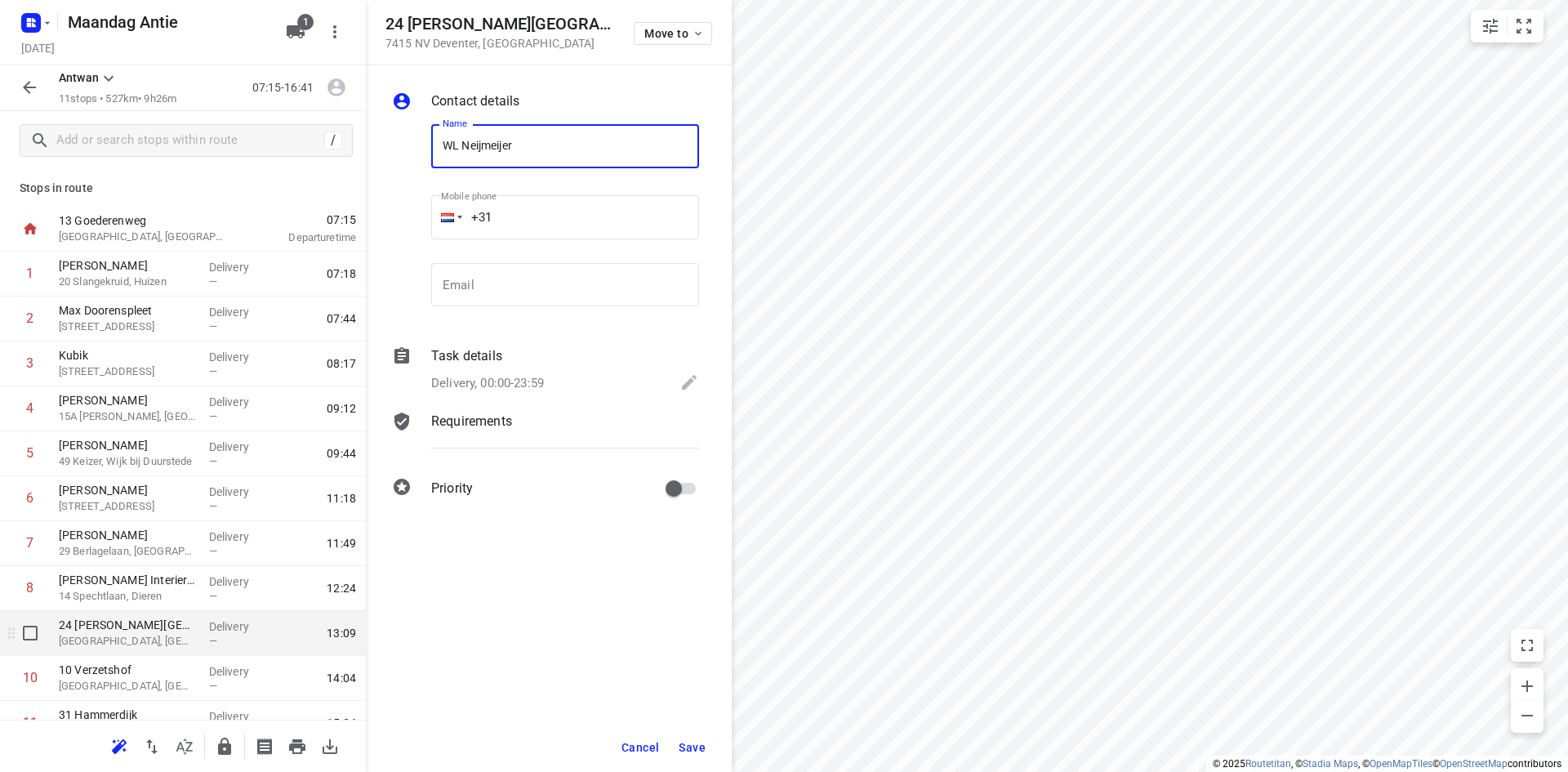
type input "WL Neijmeijer"
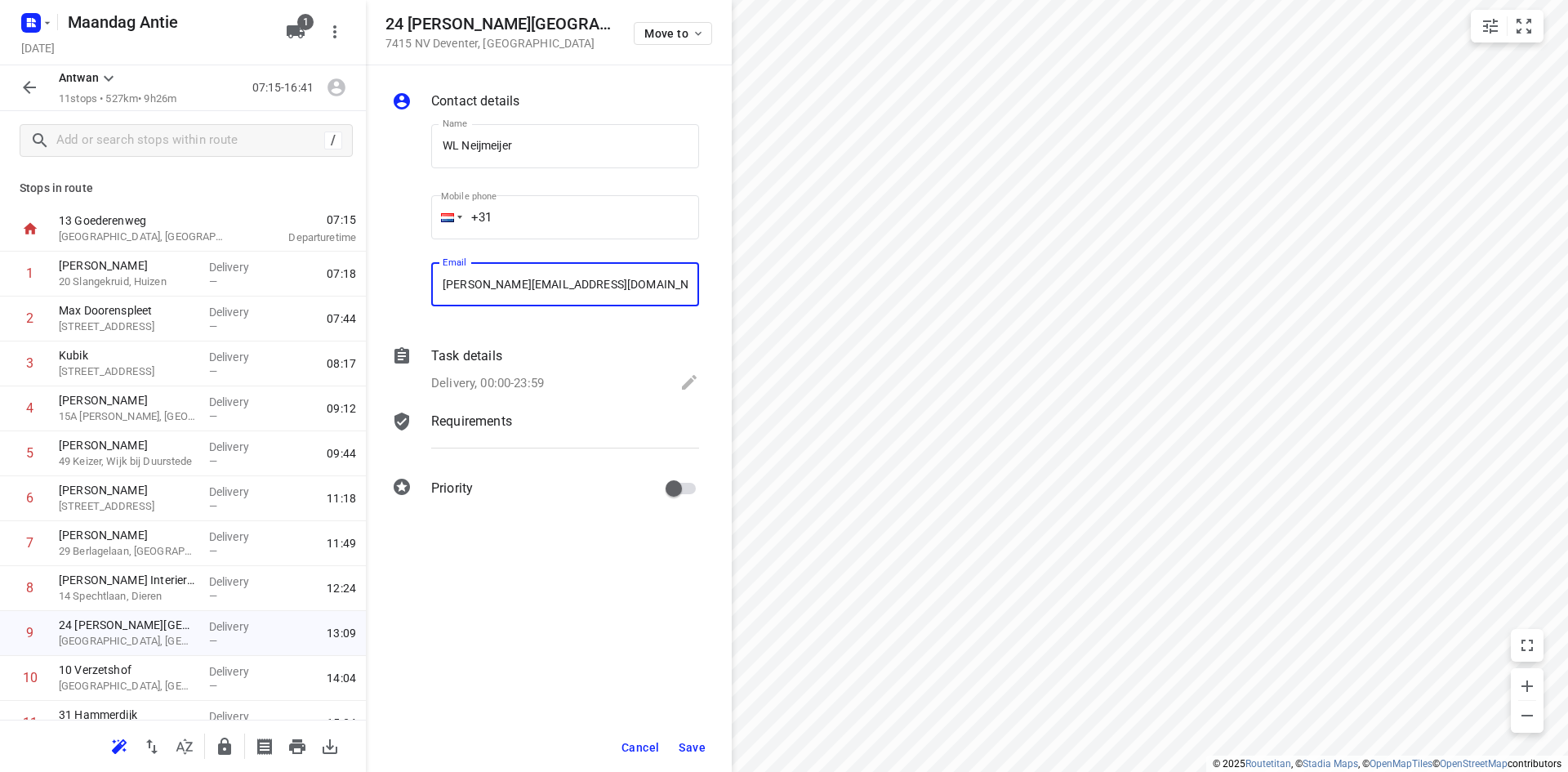
type input "[PERSON_NAME][EMAIL_ADDRESS][DOMAIN_NAME]"
click at [712, 750] on button "Save" at bounding box center [692, 747] width 40 height 29
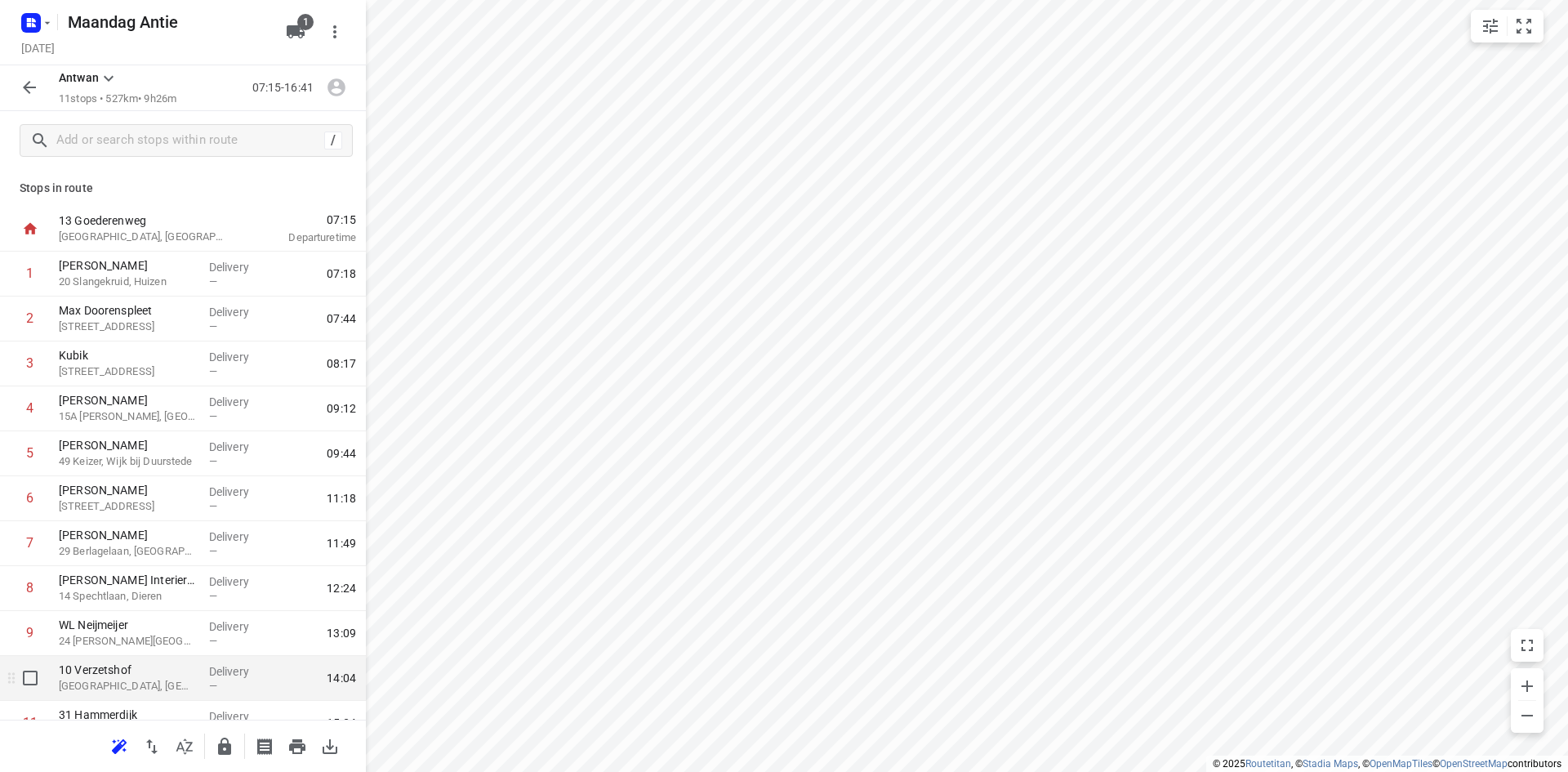
click at [101, 679] on p "[GEOGRAPHIC_DATA], [GEOGRAPHIC_DATA]" at bounding box center [127, 686] width 138 height 16
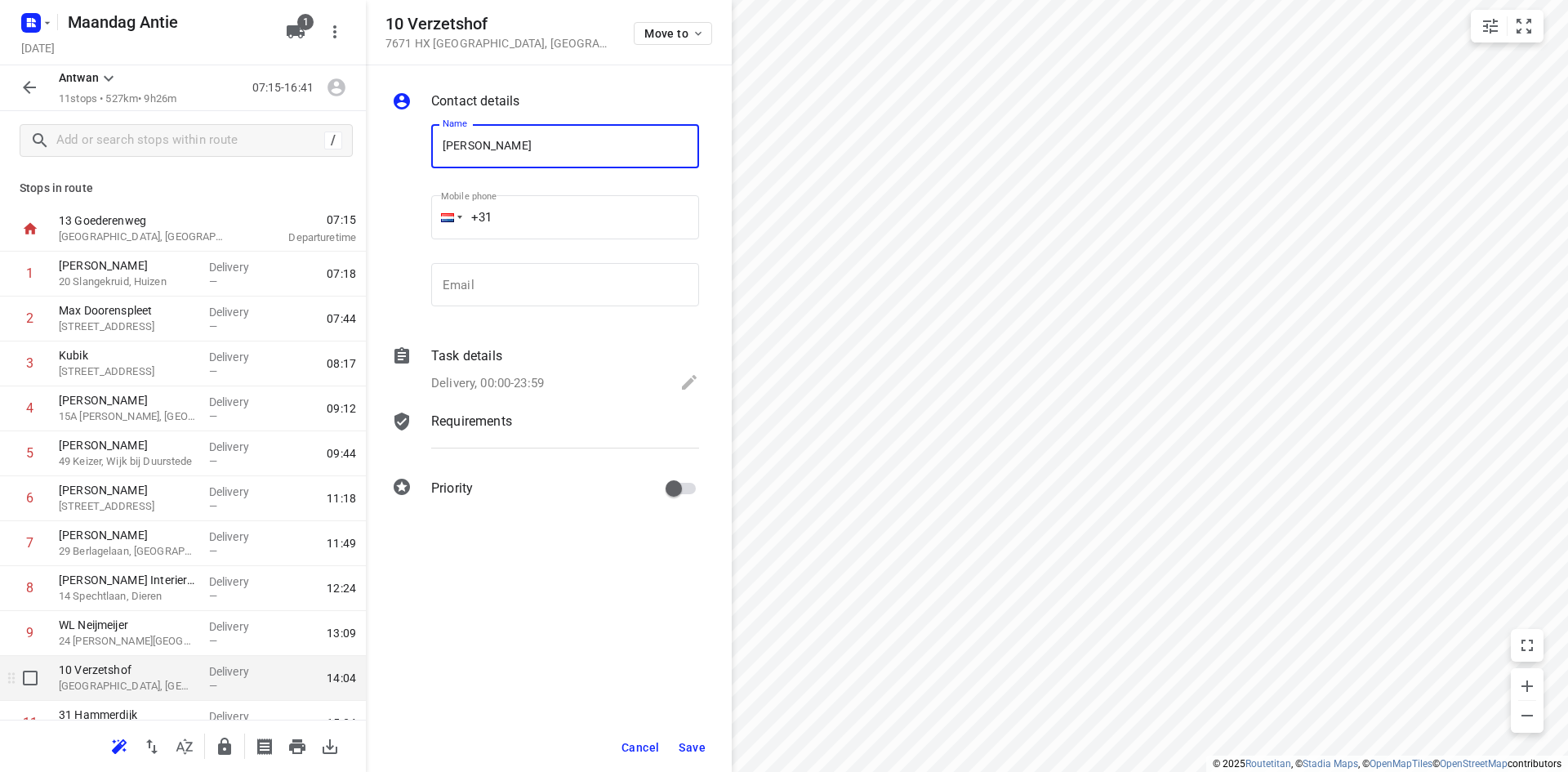
type input "[PERSON_NAME]"
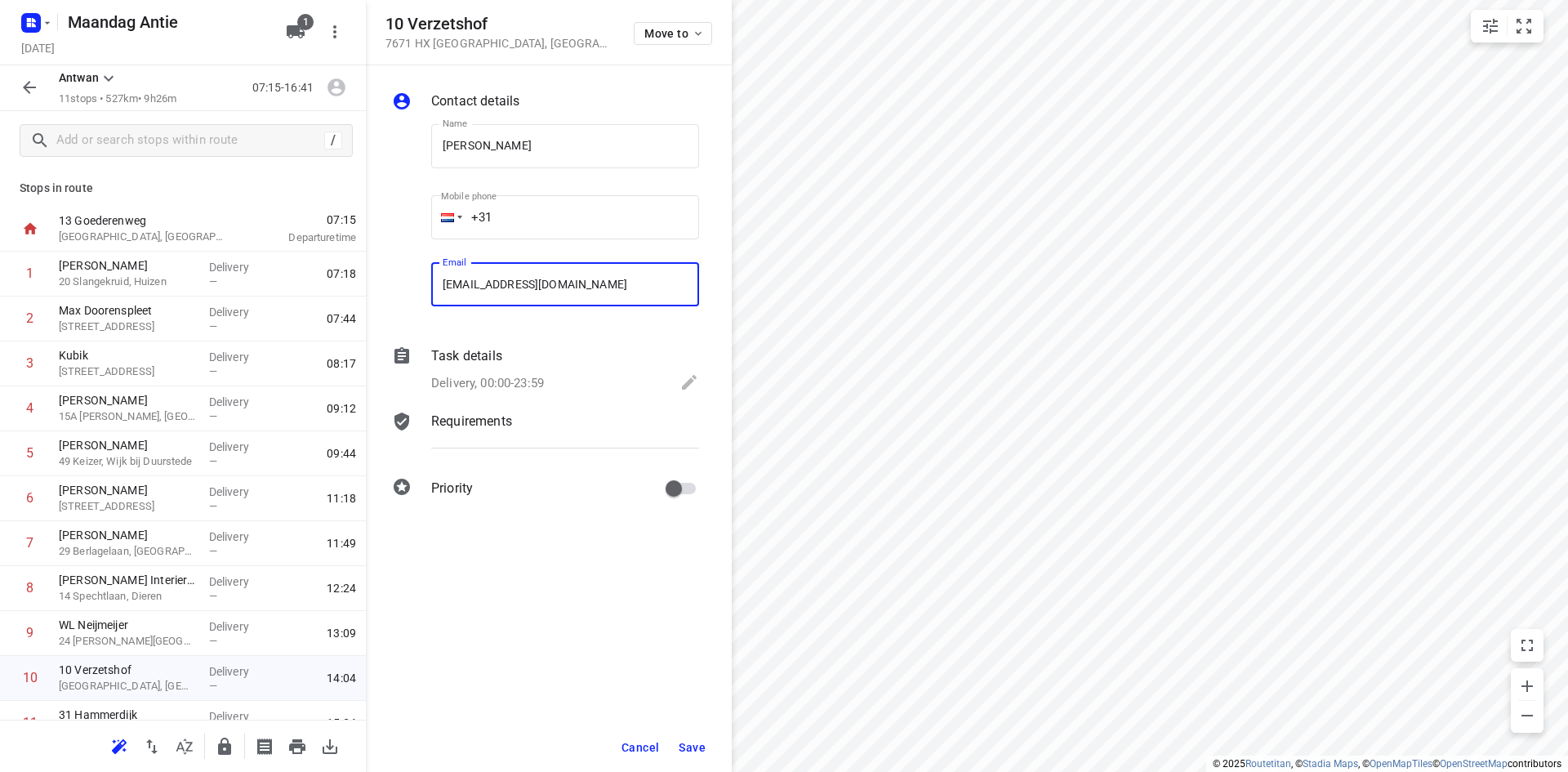
type input "[EMAIL_ADDRESS][DOMAIN_NAME]"
click at [684, 740] on button "Save" at bounding box center [692, 747] width 40 height 29
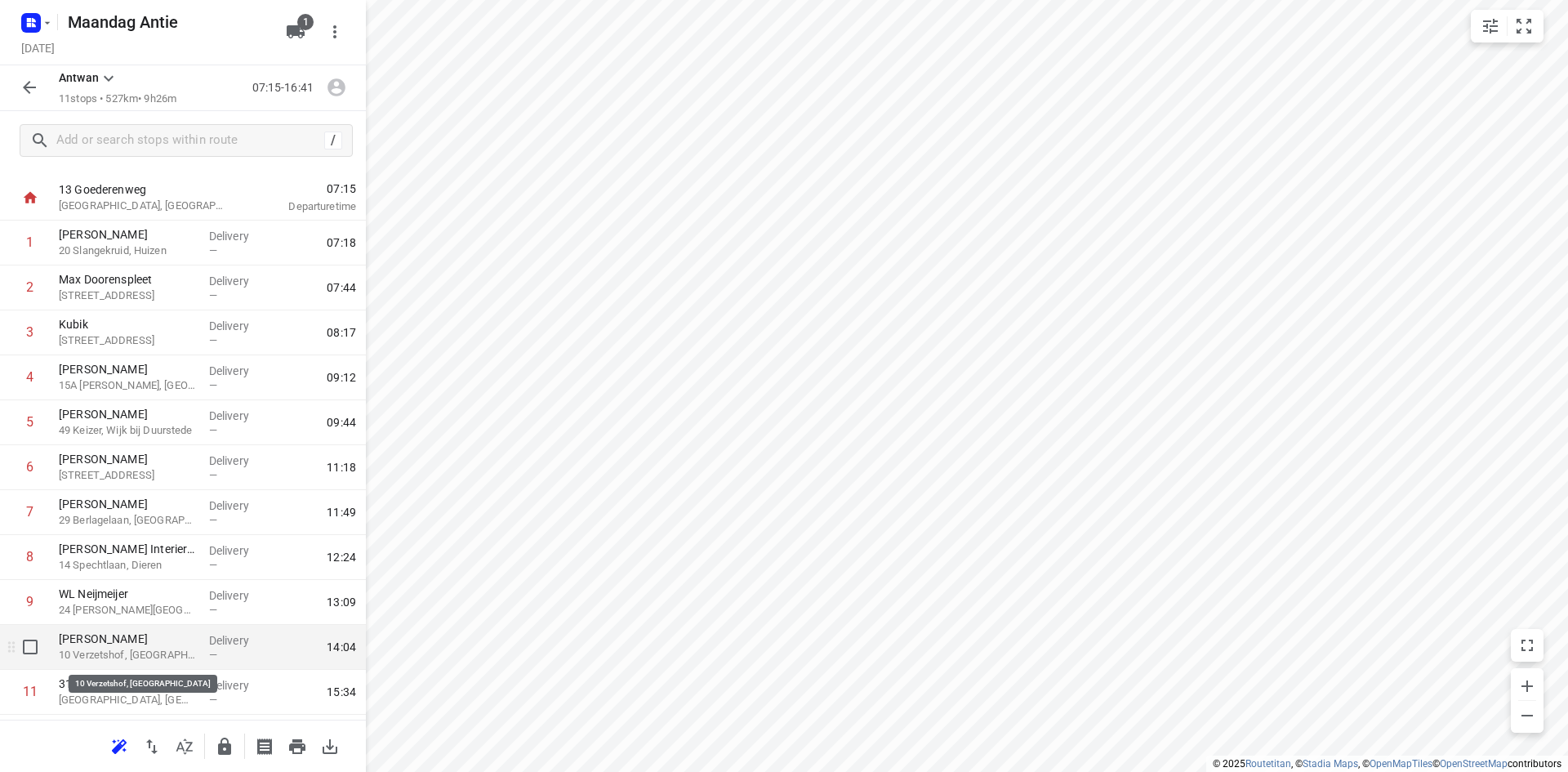
scroll to position [71, 0]
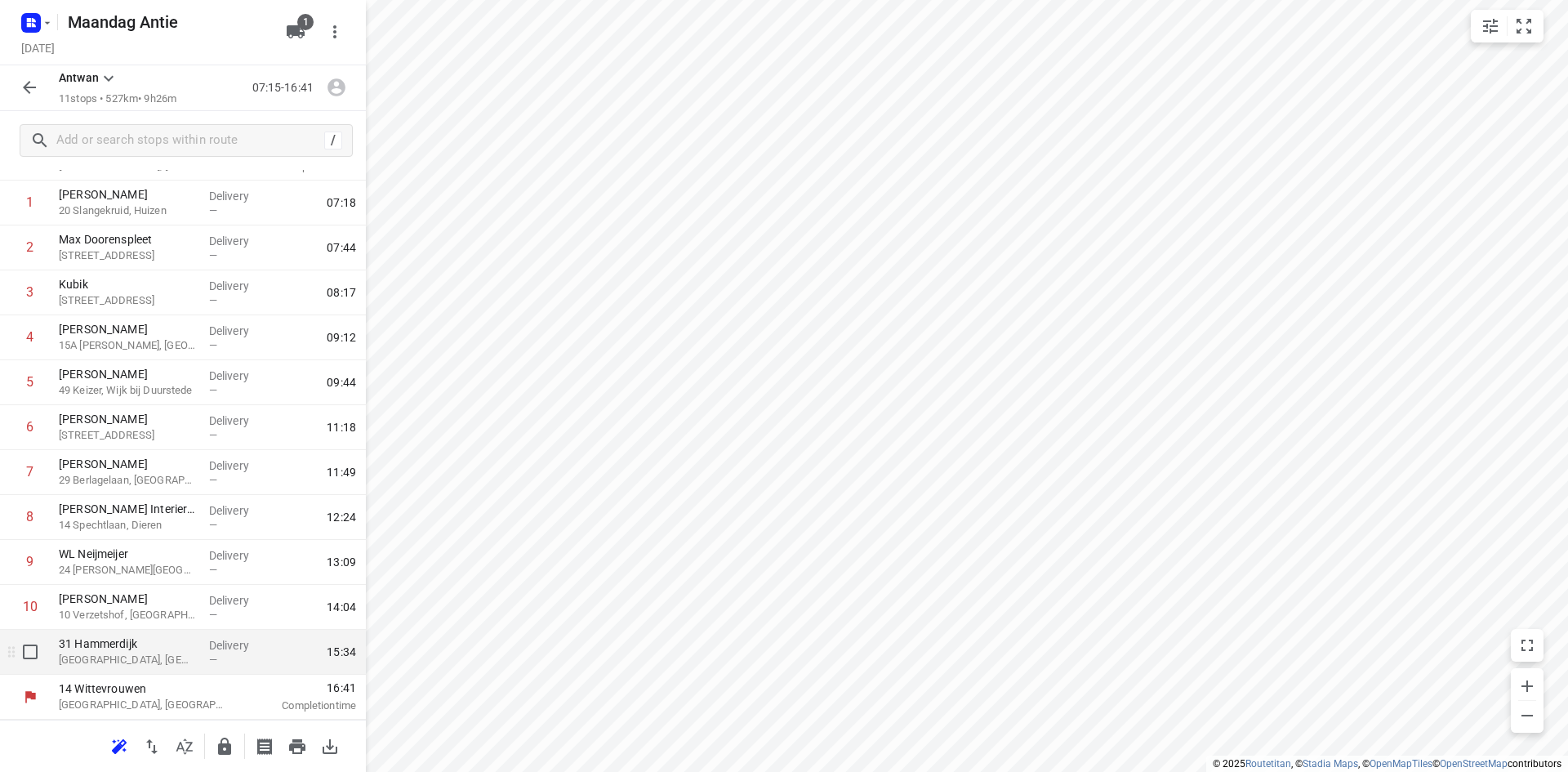
click at [121, 658] on p "[GEOGRAPHIC_DATA], [GEOGRAPHIC_DATA]" at bounding box center [127, 660] width 138 height 16
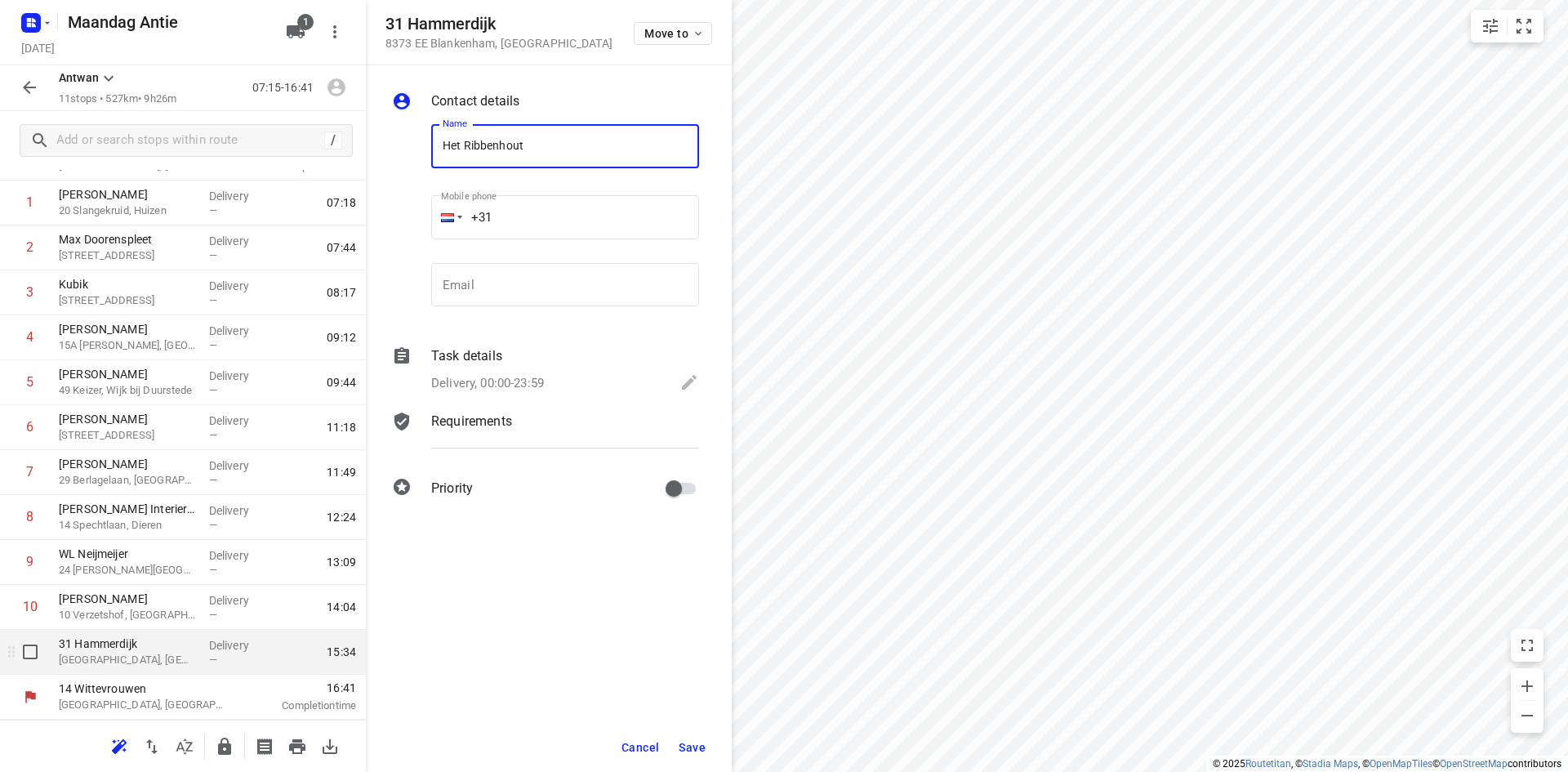
type input "Het Ribbenhout"
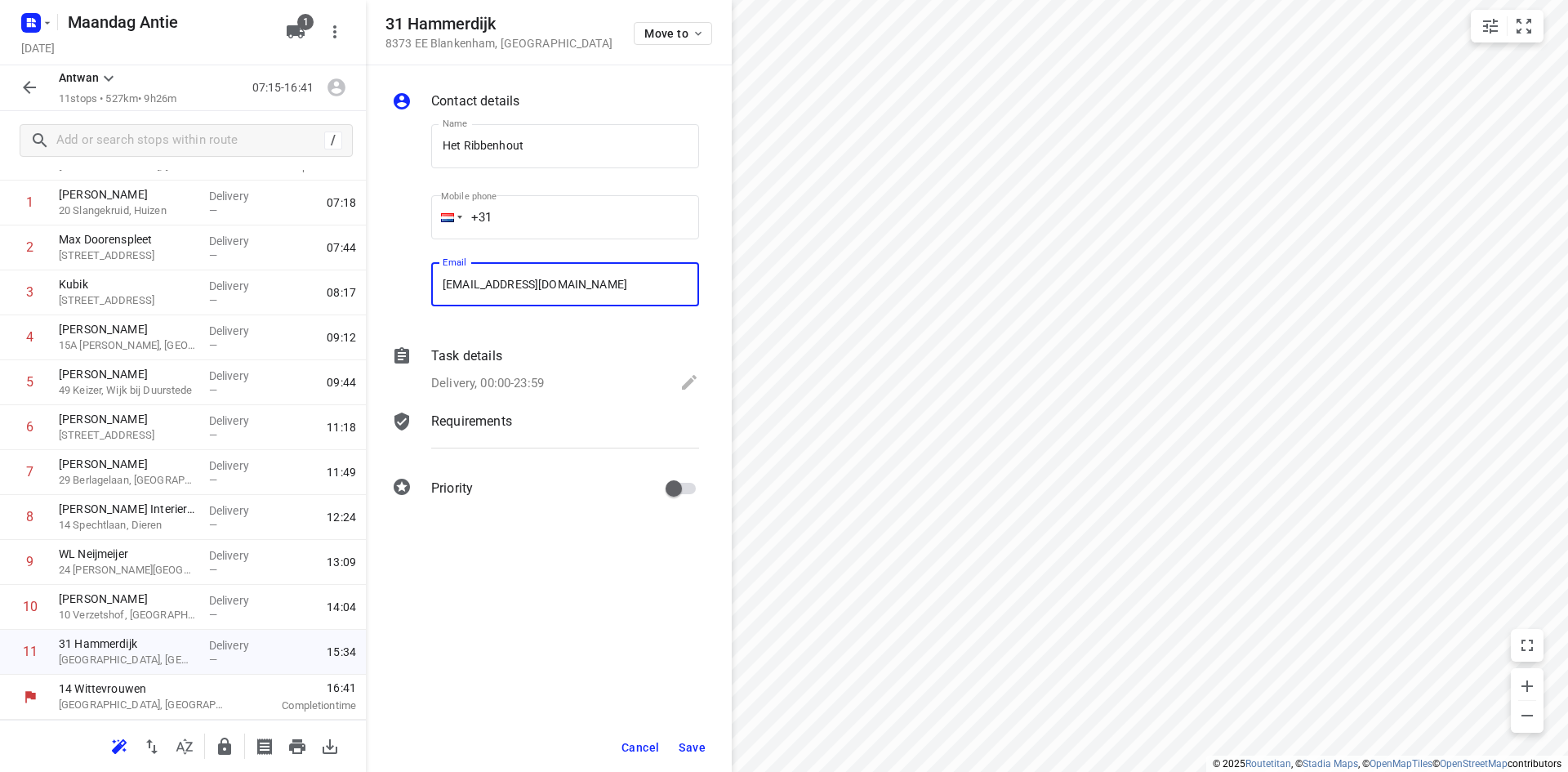
type input "[EMAIL_ADDRESS][DOMAIN_NAME]"
click at [703, 758] on button "Save" at bounding box center [692, 747] width 40 height 29
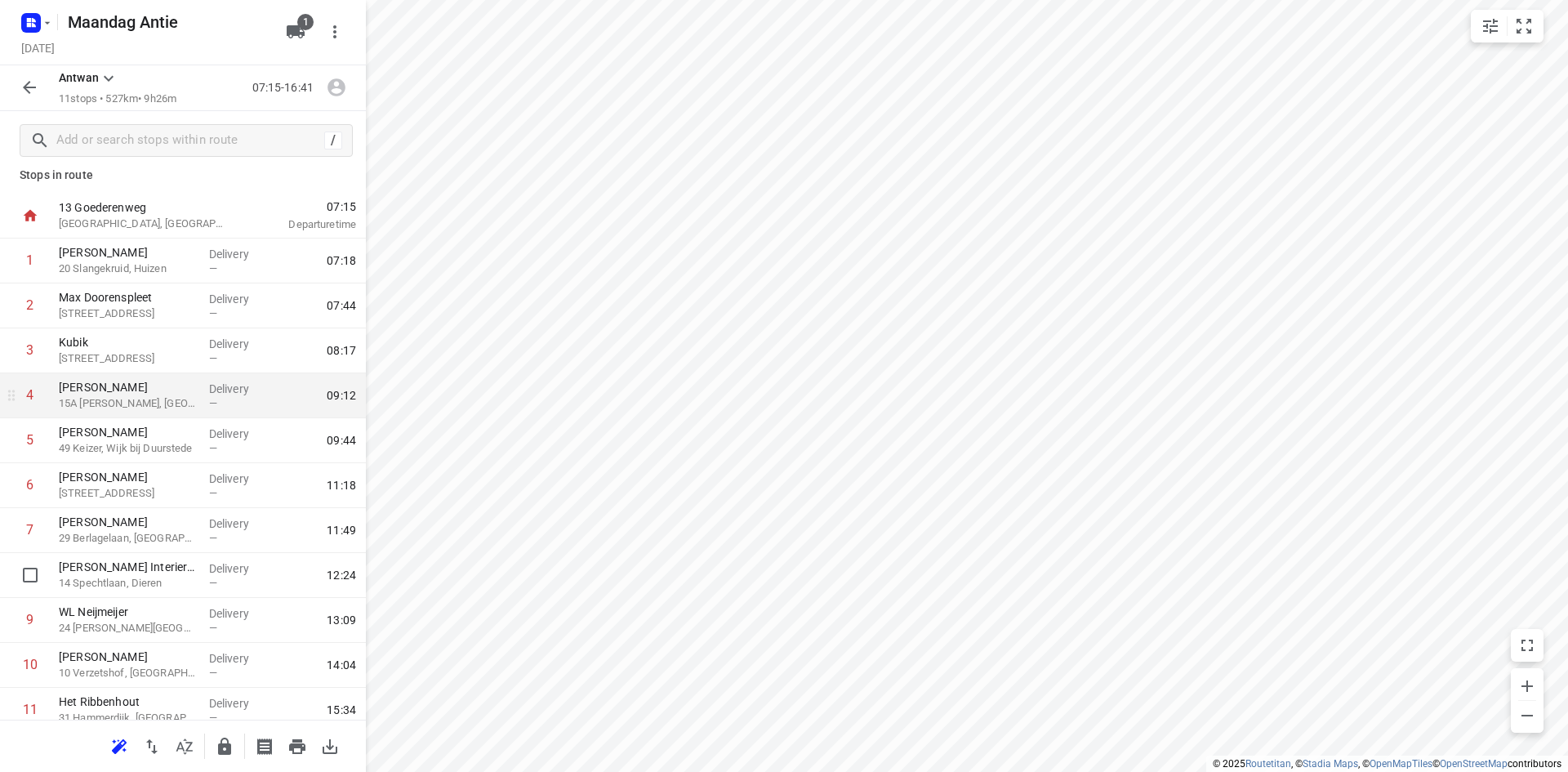
scroll to position [0, 0]
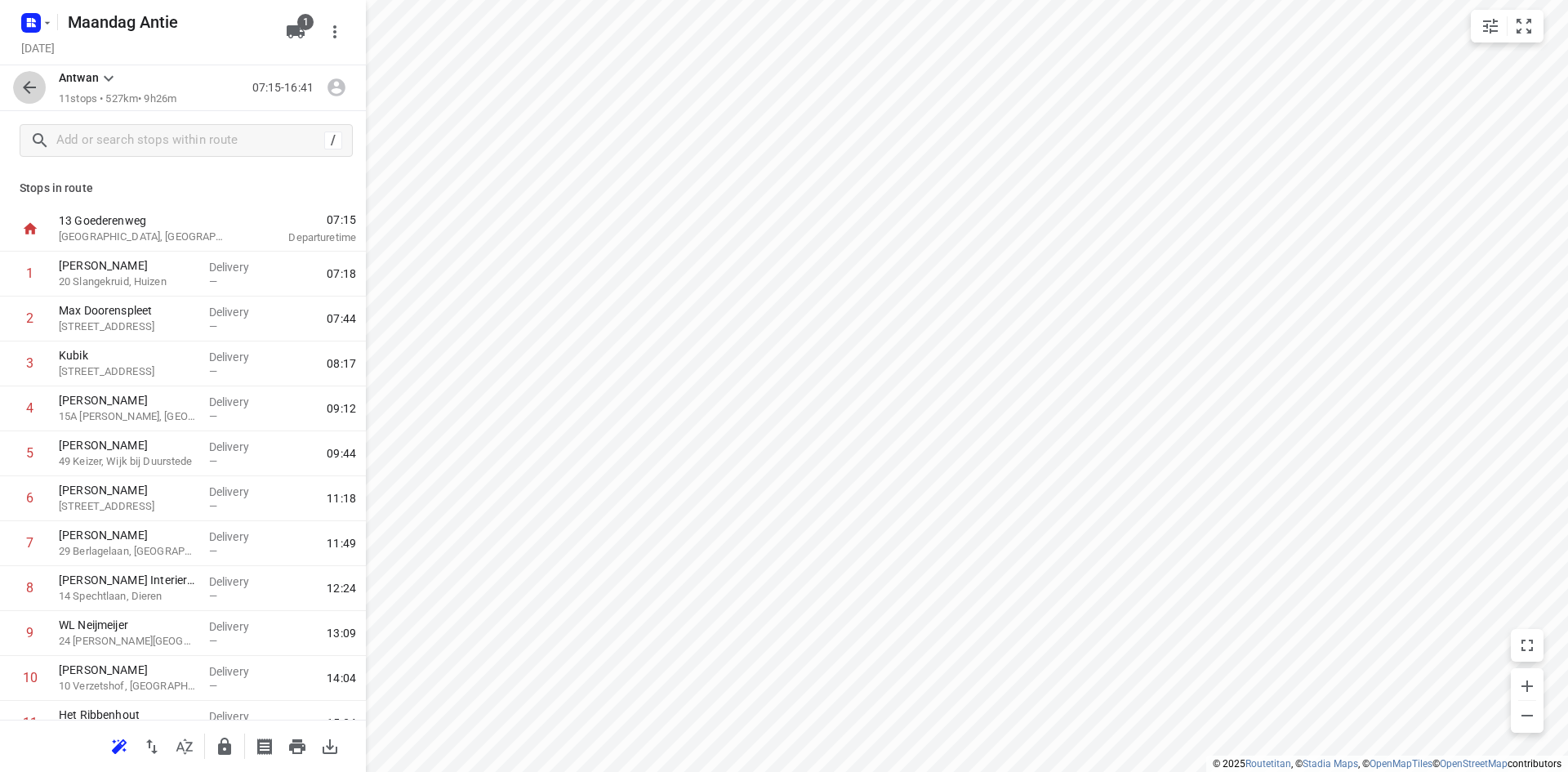
click at [37, 98] on button "button" at bounding box center [29, 87] width 32 height 32
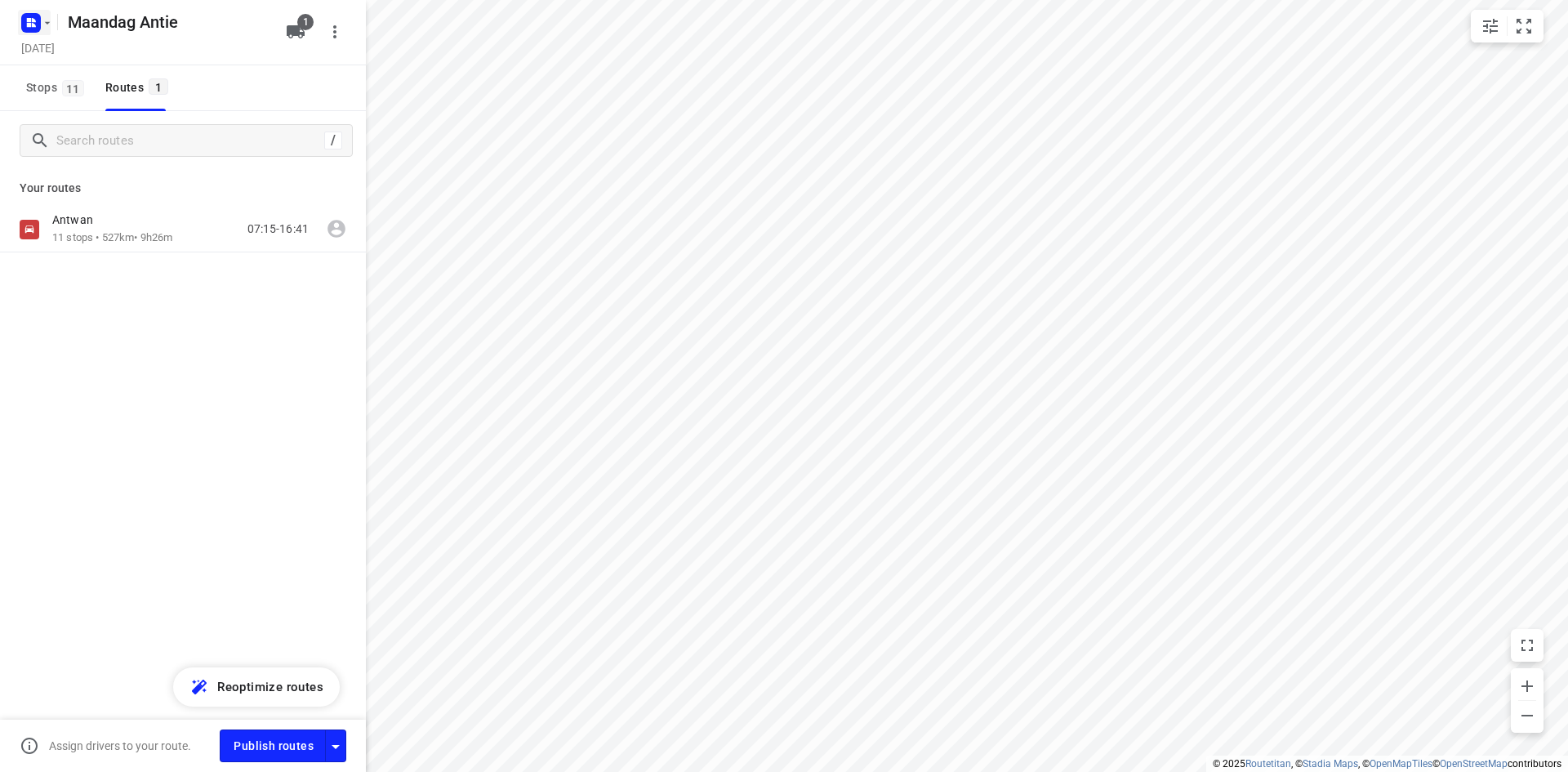
click at [18, 30] on icon "button" at bounding box center [31, 22] width 26 height 27
drag, startPoint x: 68, startPoint y: 67, endPoint x: 83, endPoint y: 46, distance: 25.8
click at [68, 67] on button "Back to projects" at bounding box center [165, 58] width 279 height 27
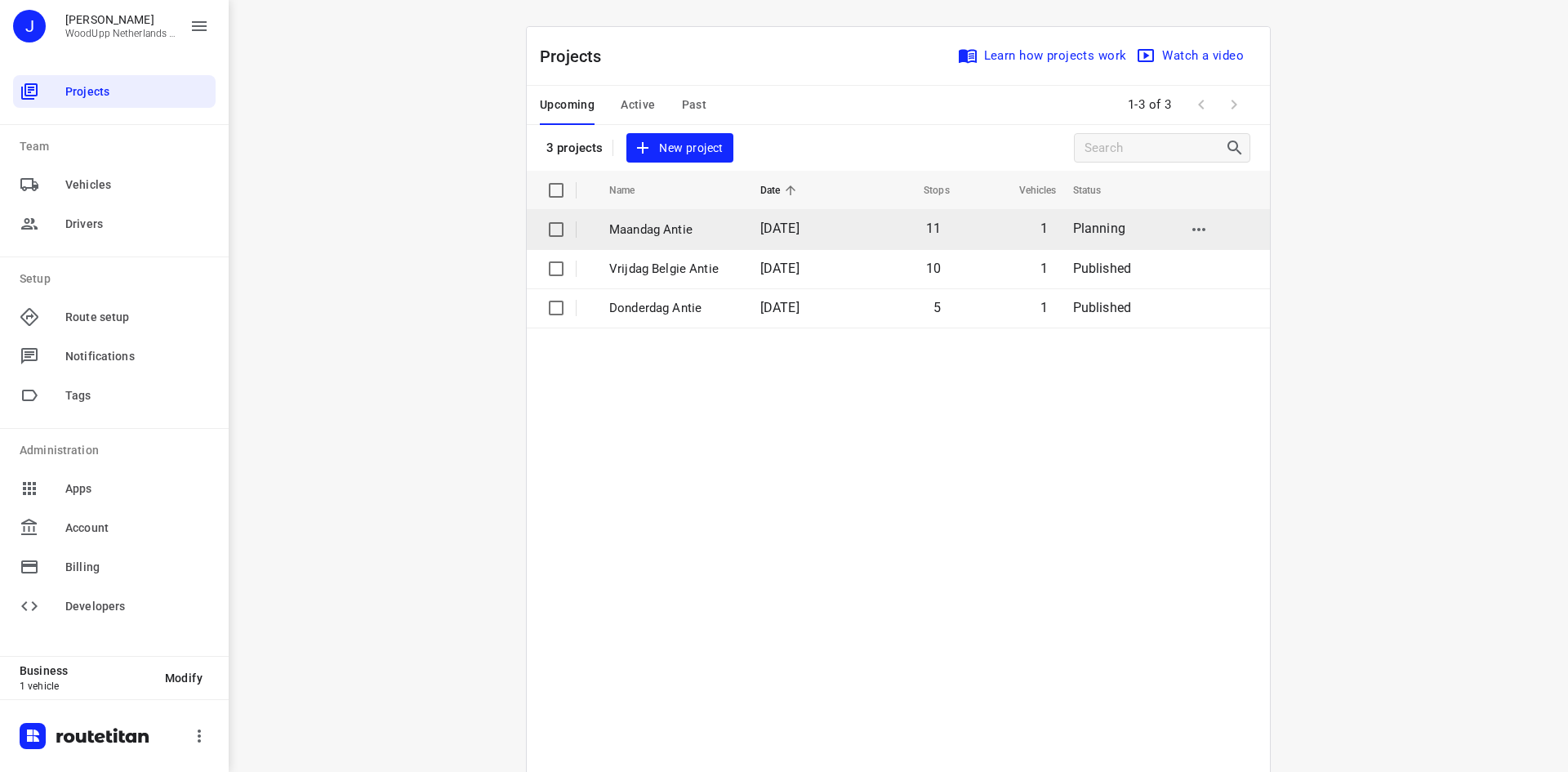
click at [655, 233] on p "Maandag Antie" at bounding box center [672, 230] width 126 height 19
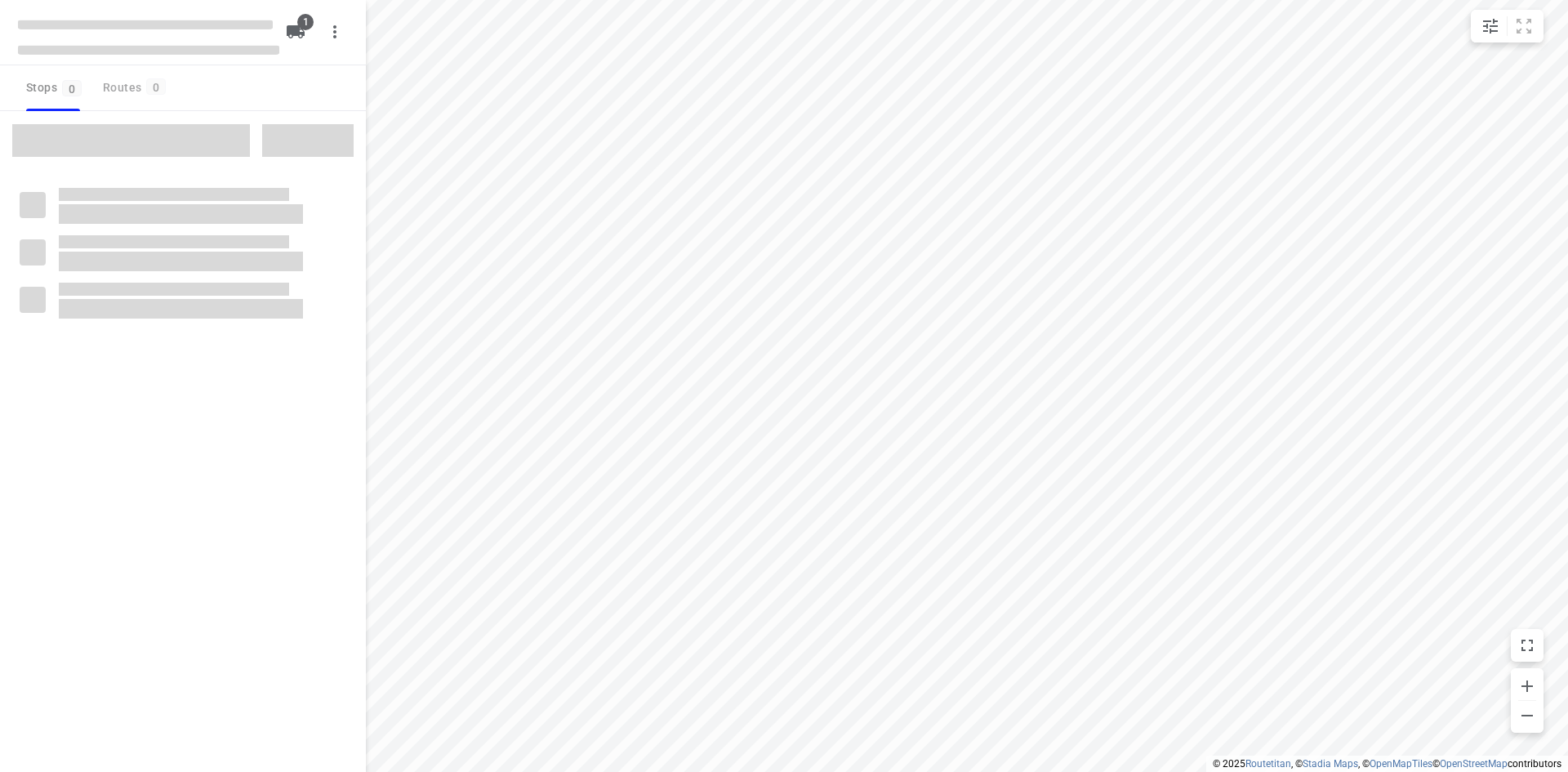
type input "distance"
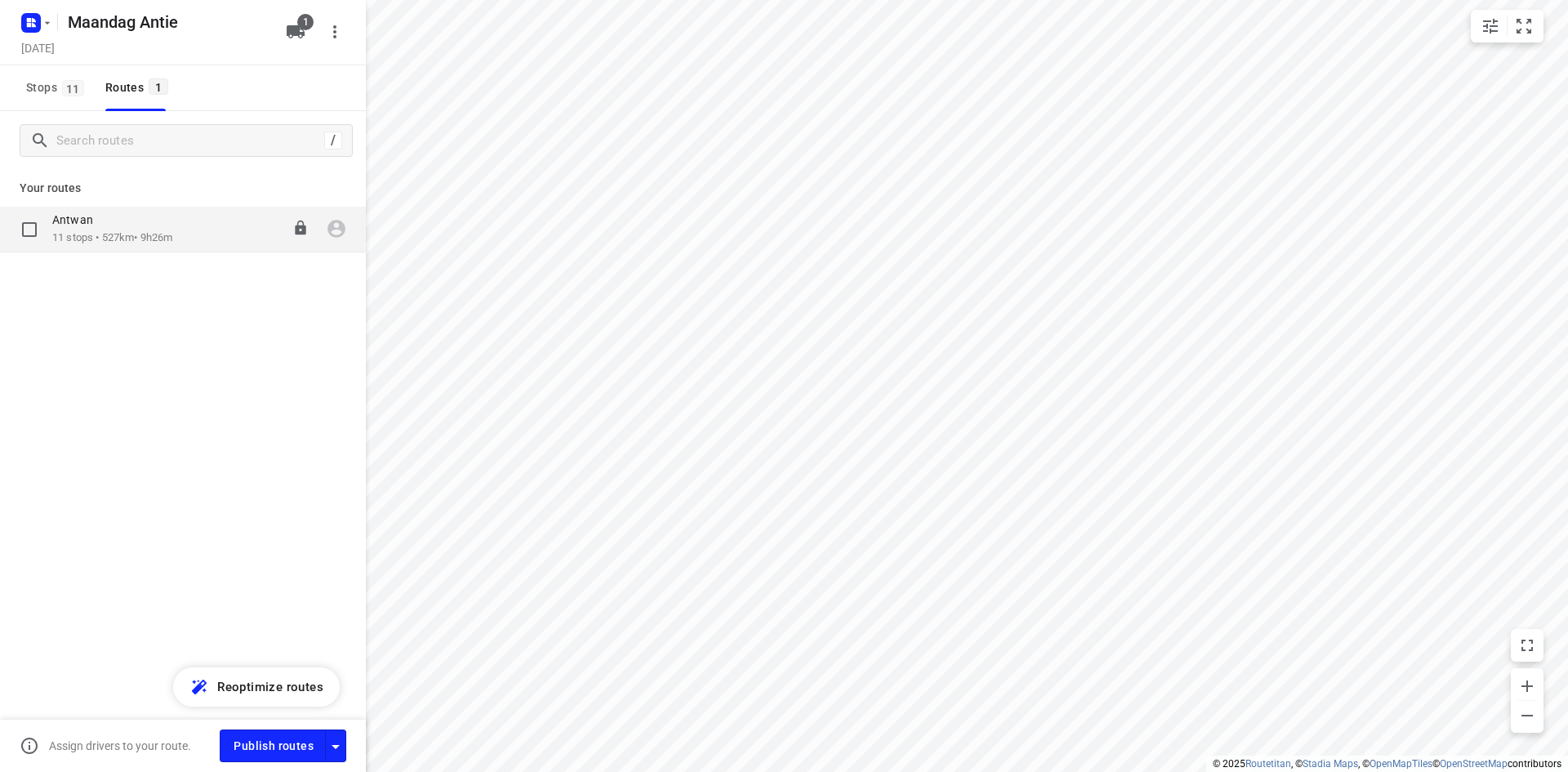
click at [143, 237] on p "11 stops • 527km • 9h26m" at bounding box center [112, 239] width 120 height 15
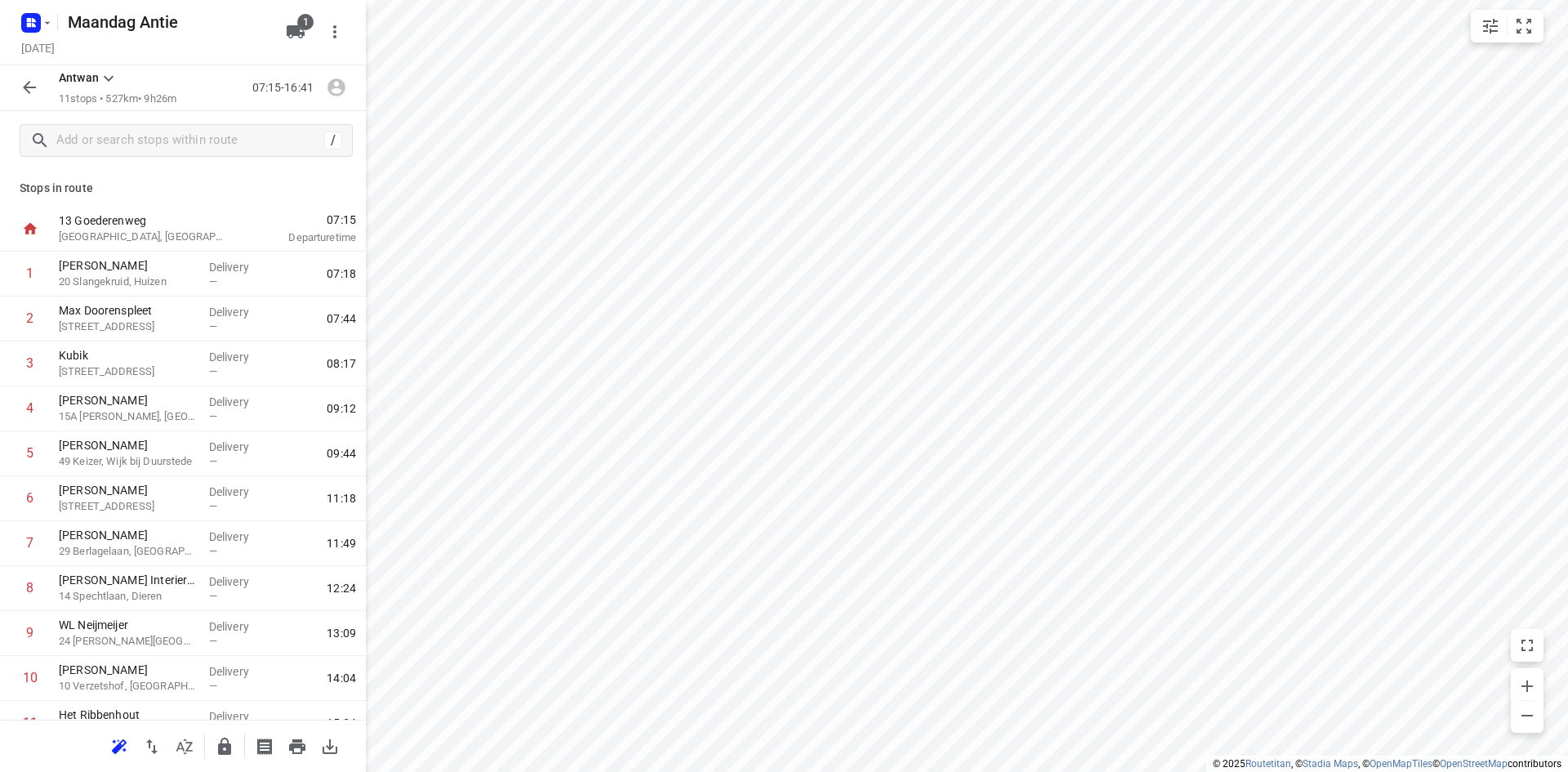
click at [192, 194] on p "Stops in route" at bounding box center [183, 188] width 326 height 17
click at [20, 82] on icon "button" at bounding box center [29, 87] width 20 height 20
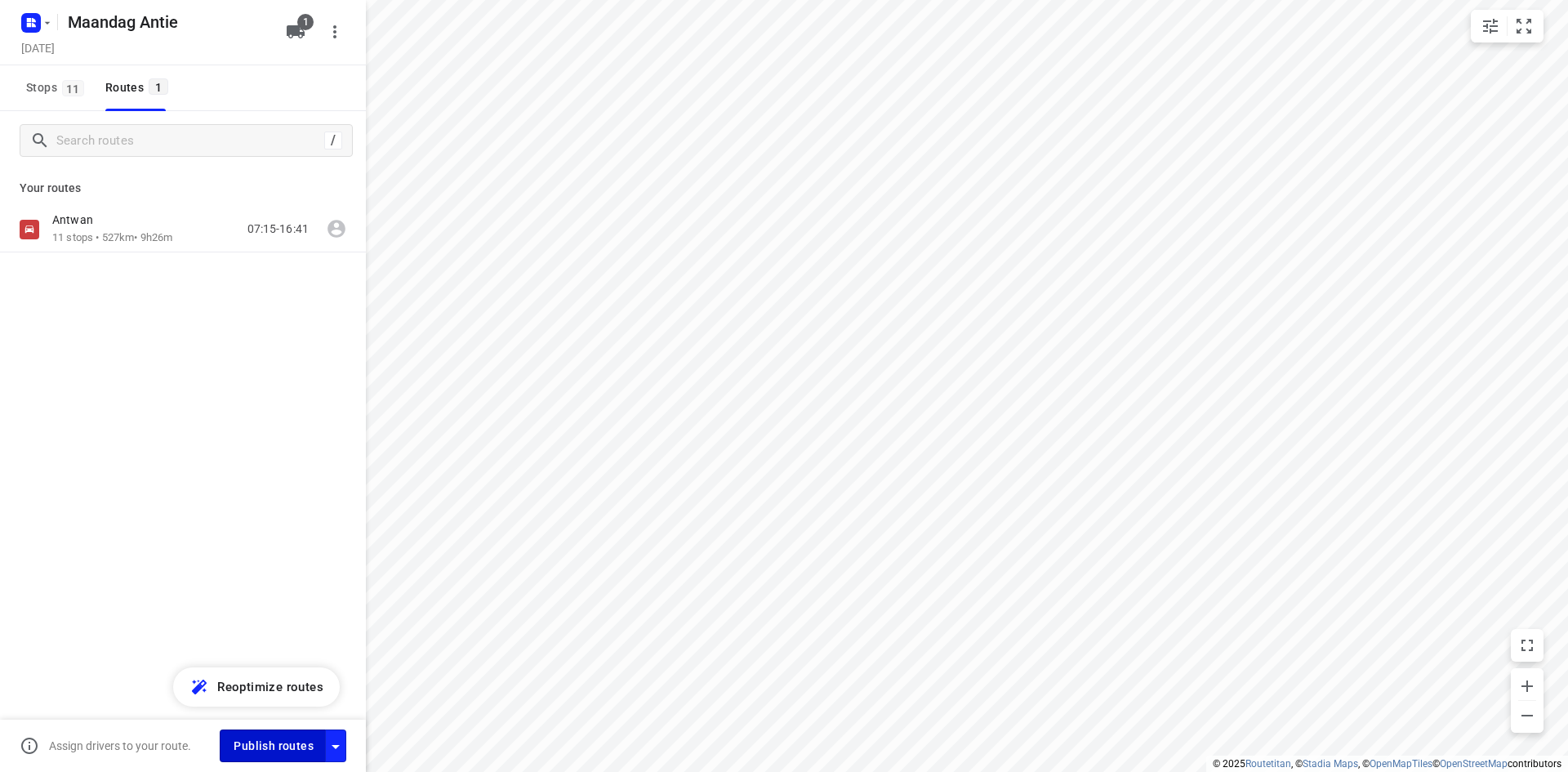
click at [267, 737] on span "Publish routes" at bounding box center [273, 746] width 80 height 21
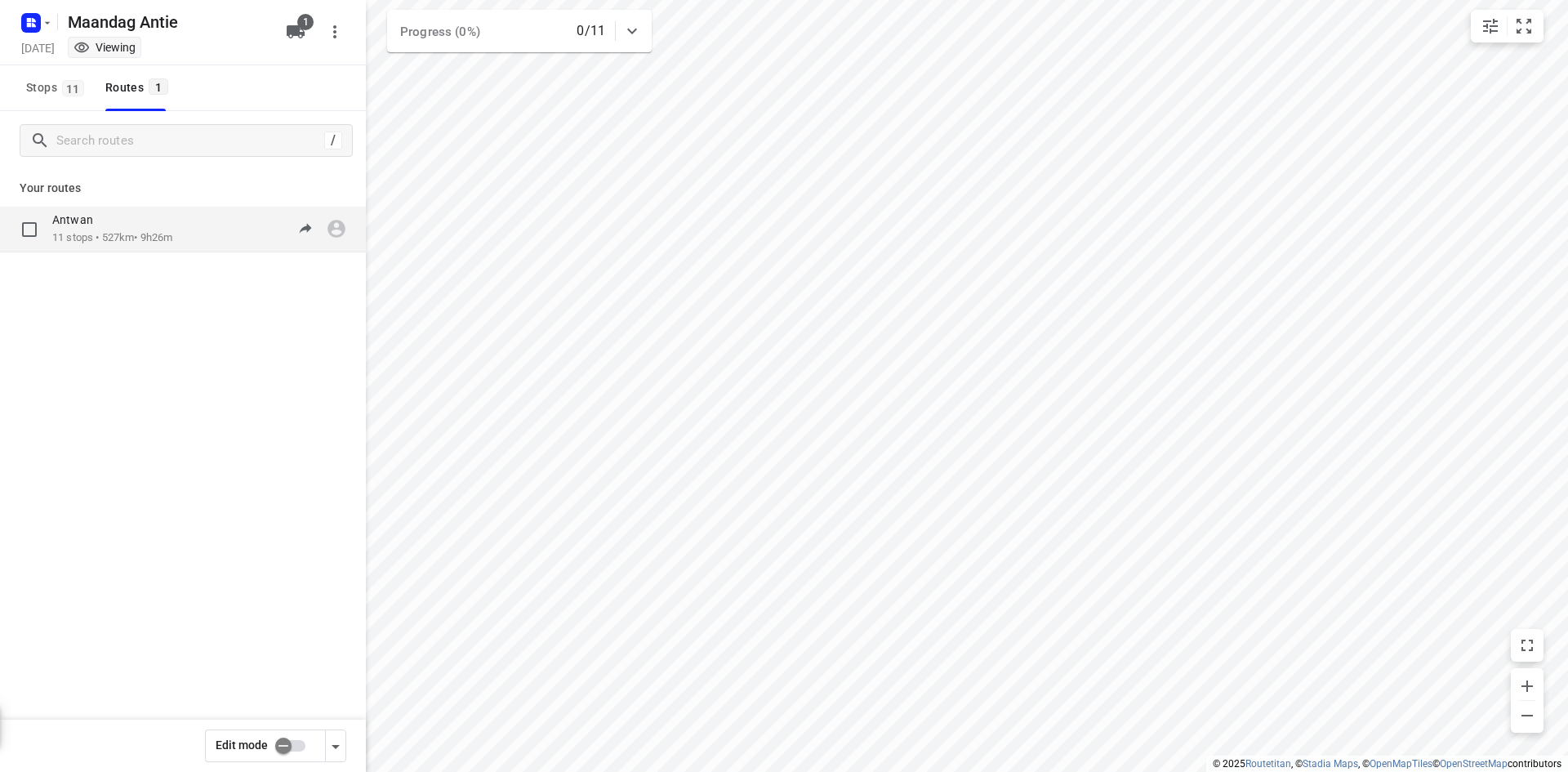
click at [172, 242] on p "11 stops • 527km • 9h26m" at bounding box center [112, 239] width 120 height 15
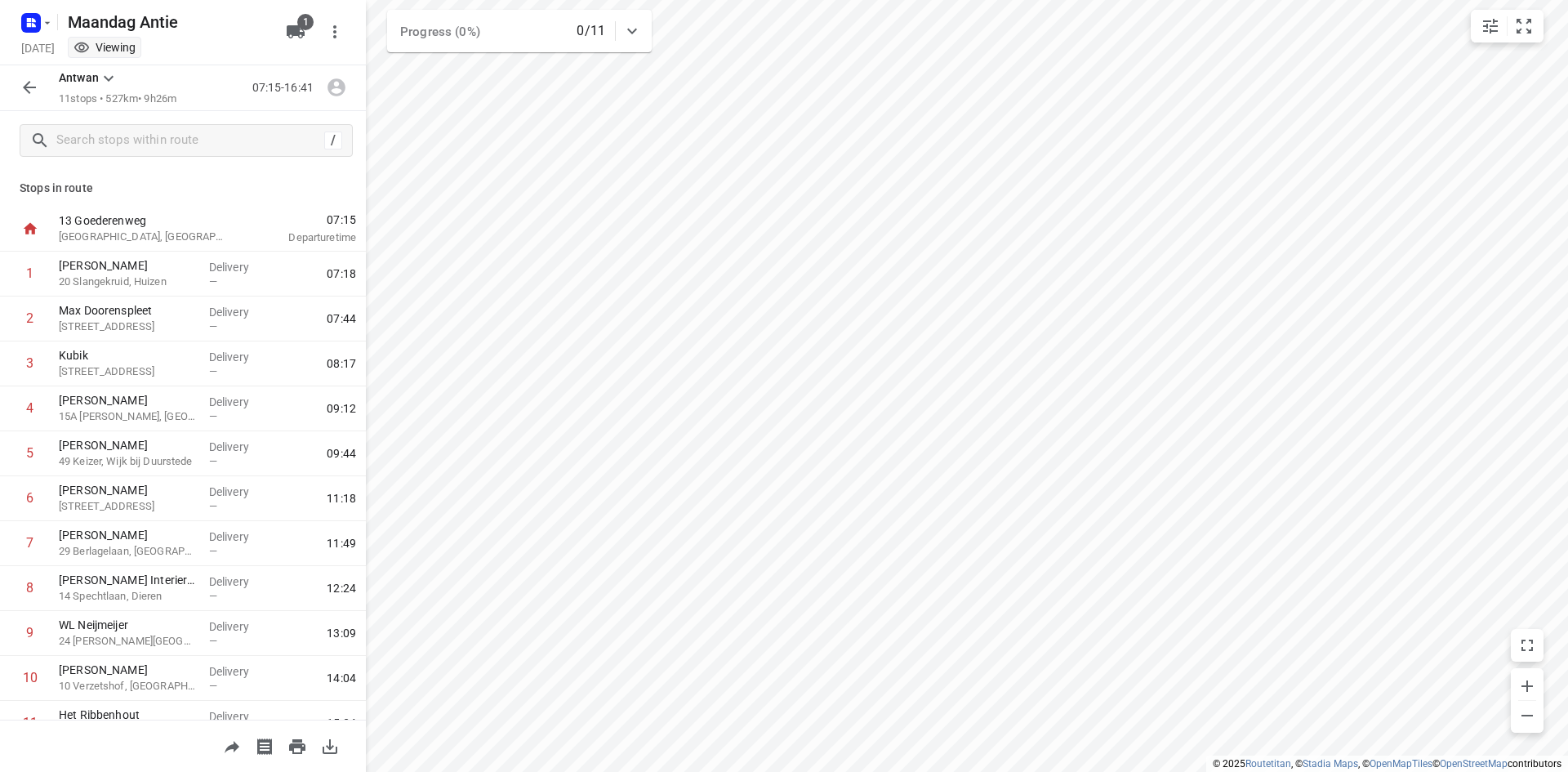
click at [328, 750] on icon "button" at bounding box center [330, 746] width 20 height 20
click at [41, 23] on icon "button" at bounding box center [47, 22] width 13 height 13
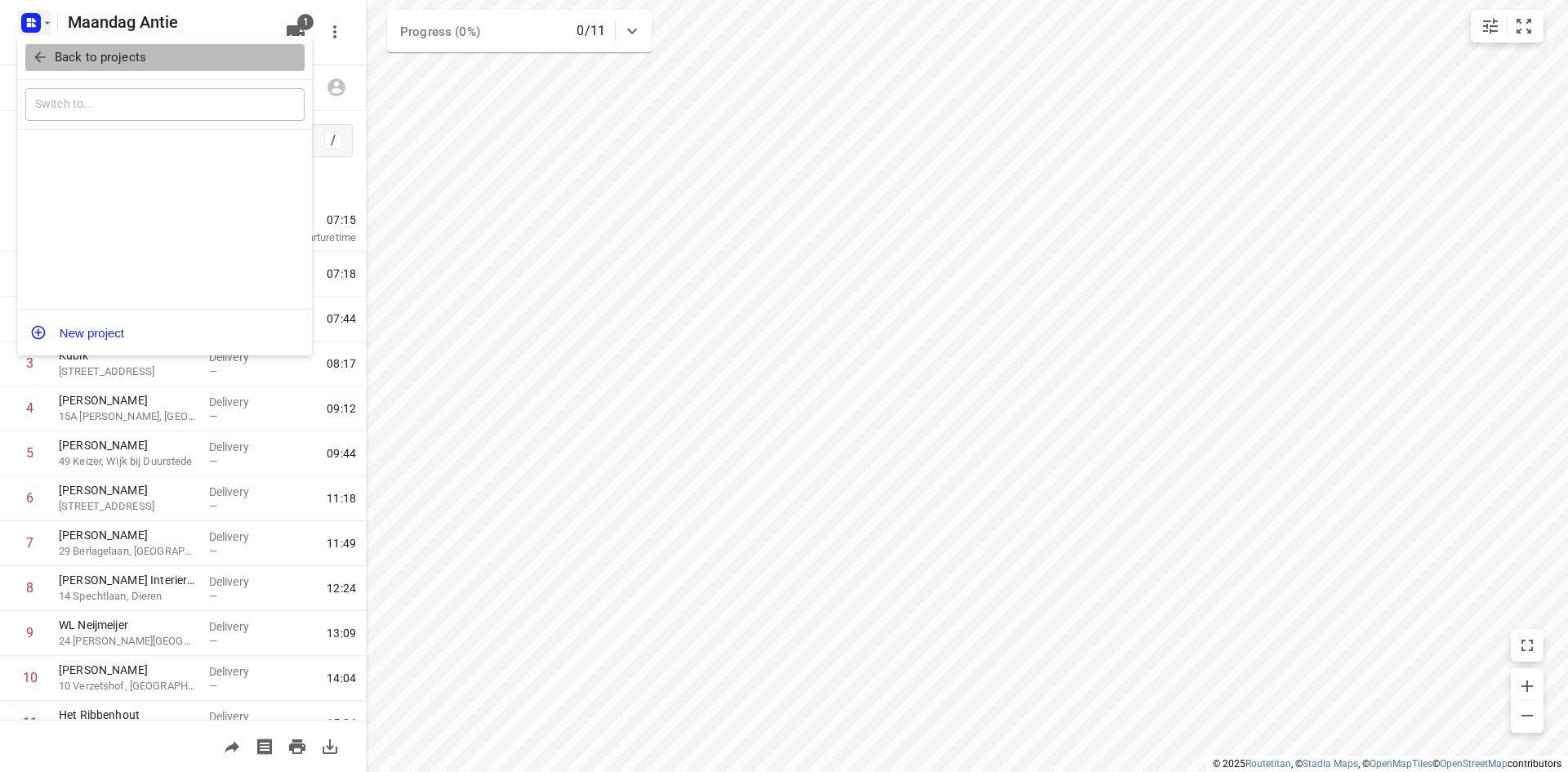
click at [51, 56] on span "Back to projects" at bounding box center [165, 57] width 267 height 19
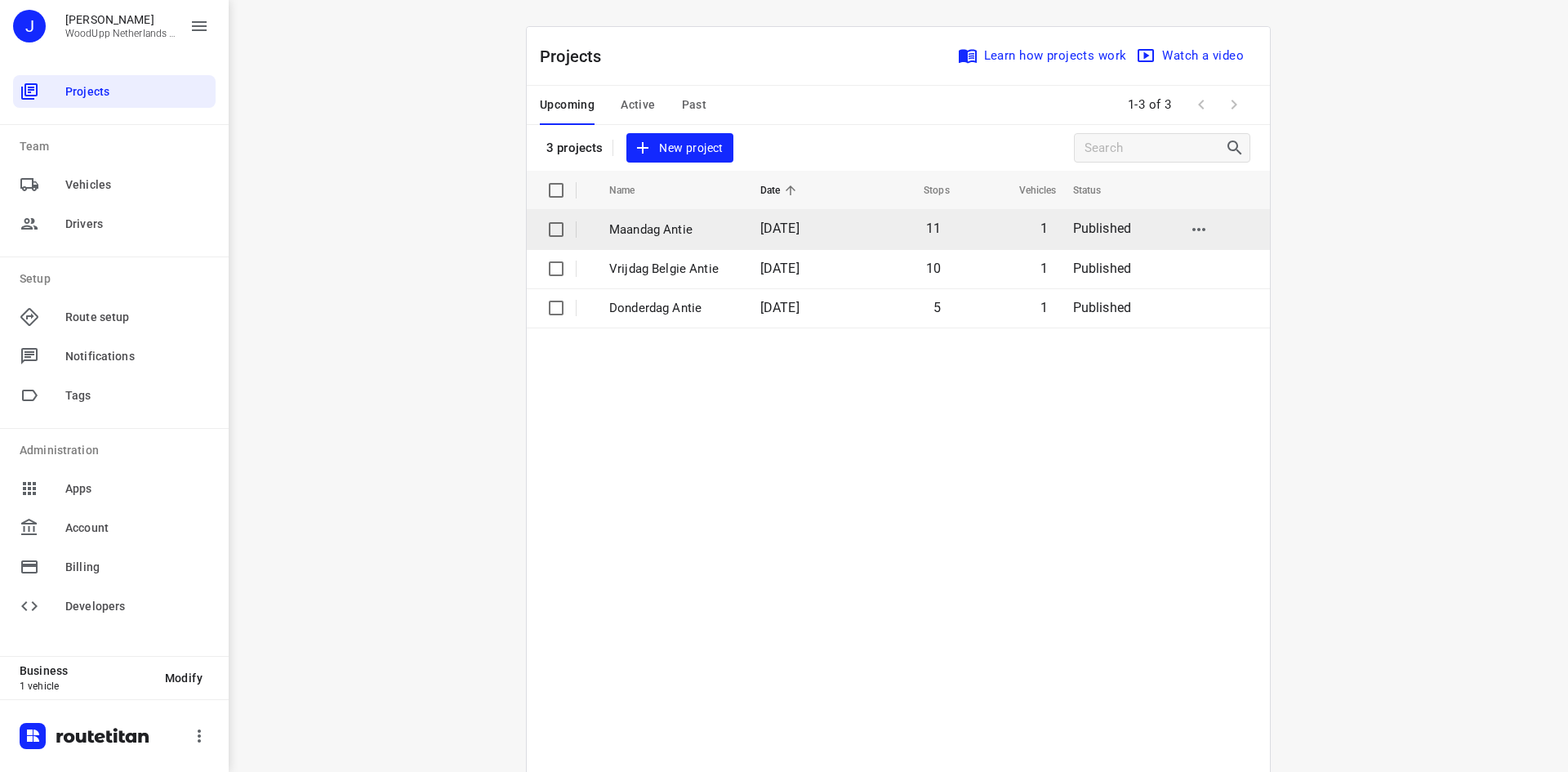
click at [676, 235] on p "Maandag Antie" at bounding box center [672, 230] width 126 height 19
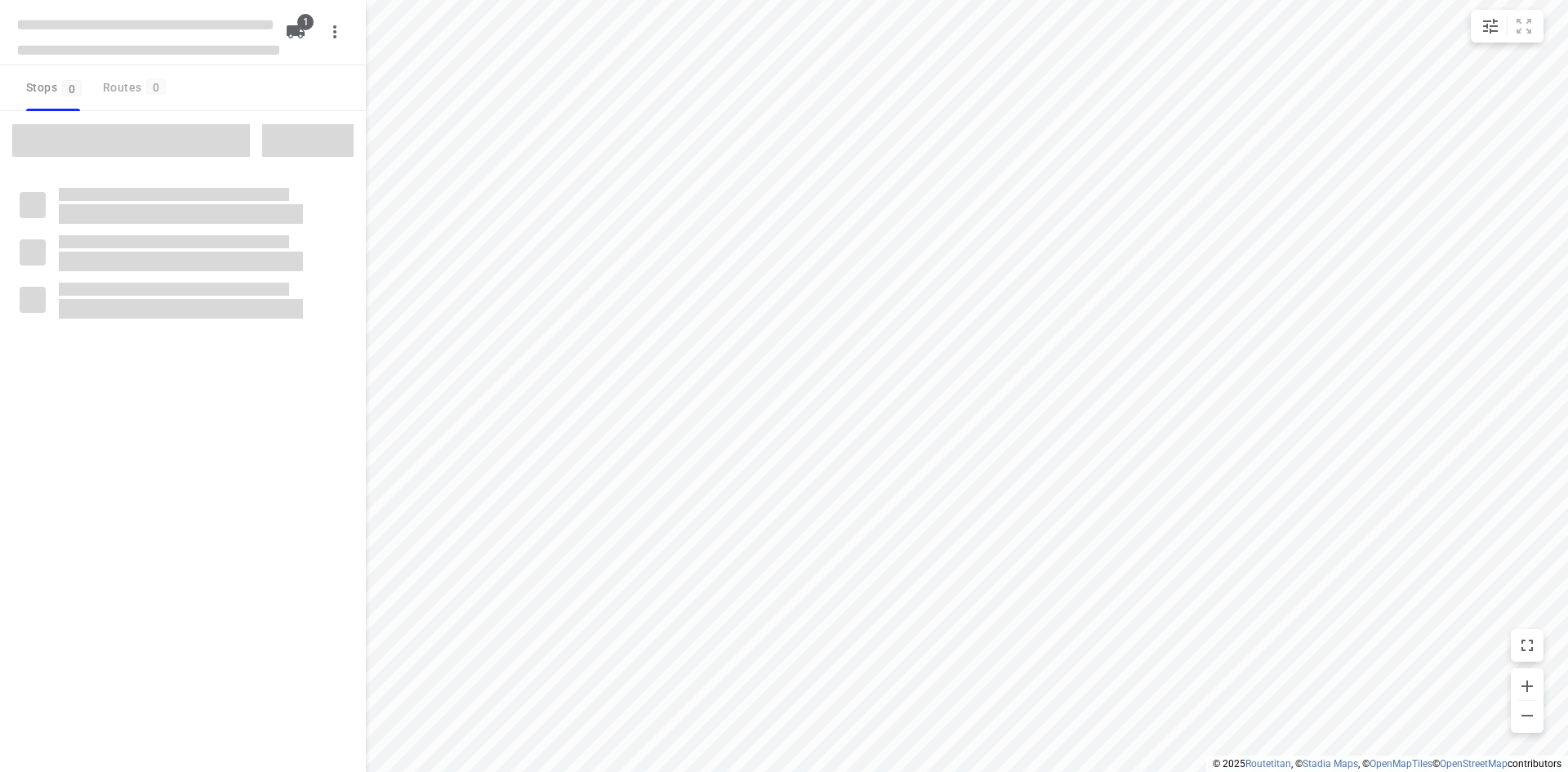
type input "distance"
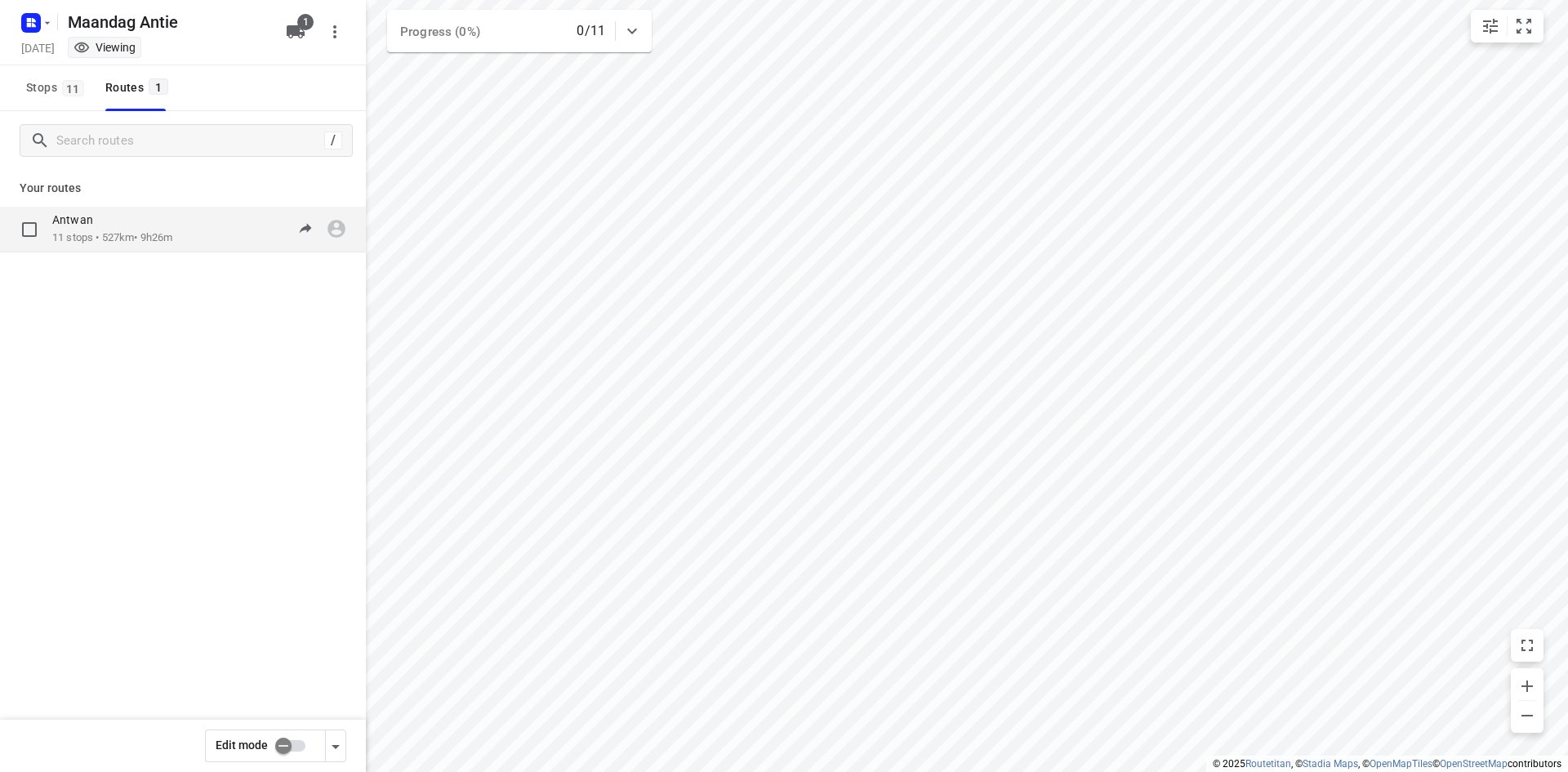
click at [162, 228] on div "Antwan" at bounding box center [112, 221] width 120 height 18
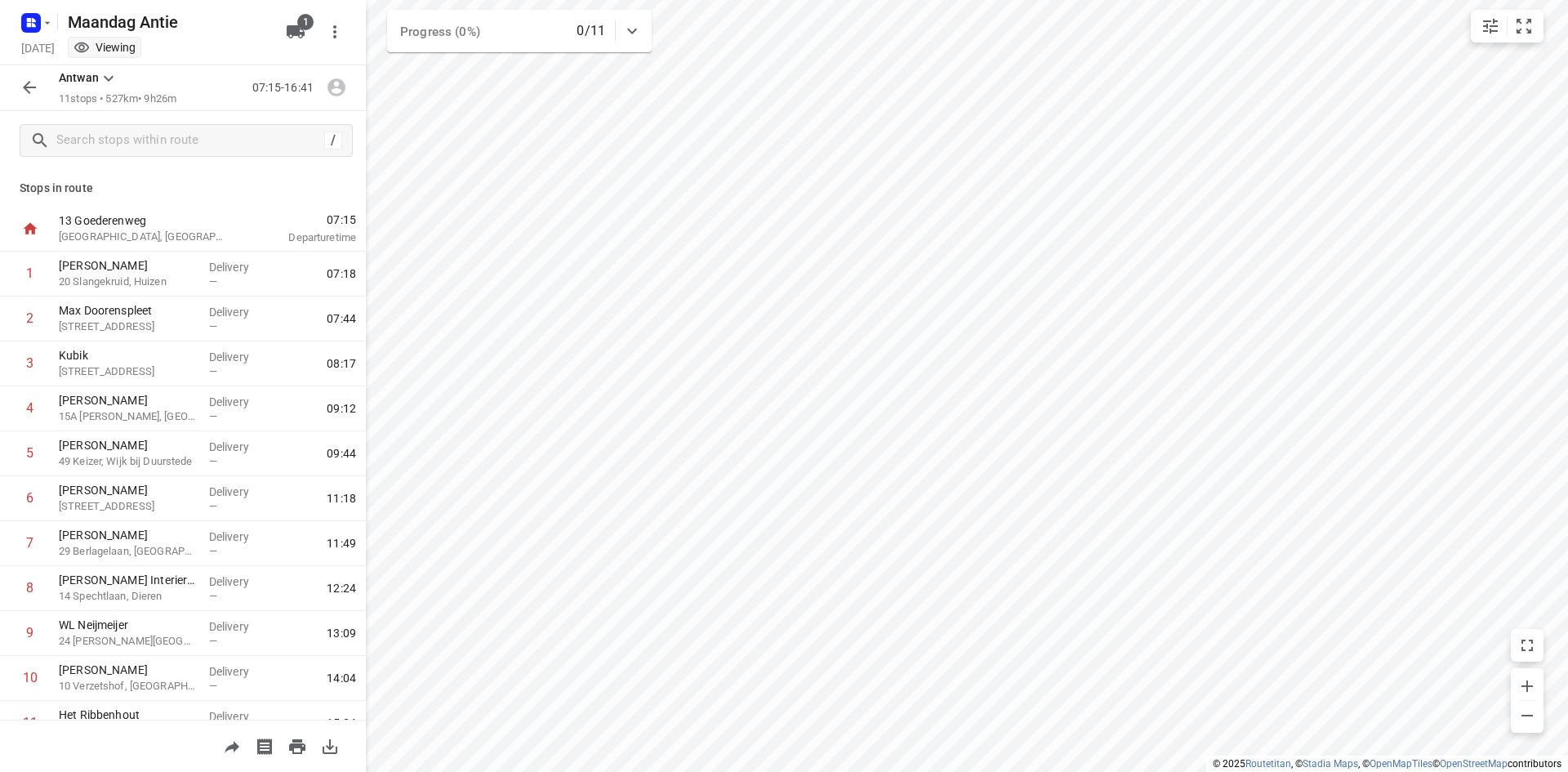
click at [16, 80] on button "button" at bounding box center [29, 87] width 32 height 32
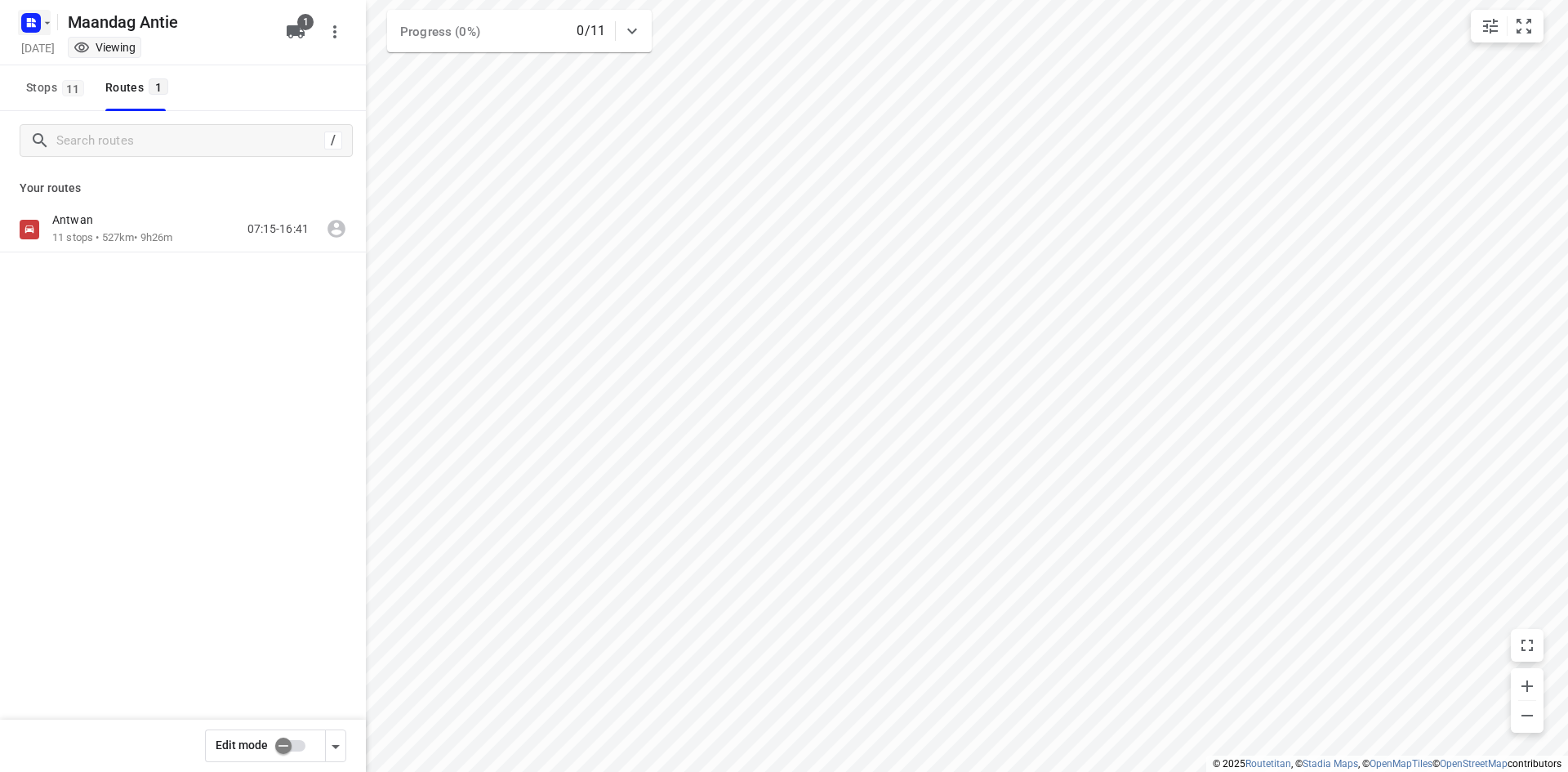
click at [44, 17] on icon "button" at bounding box center [47, 22] width 13 height 13
click at [77, 52] on p "Back to projects" at bounding box center [100, 57] width 91 height 19
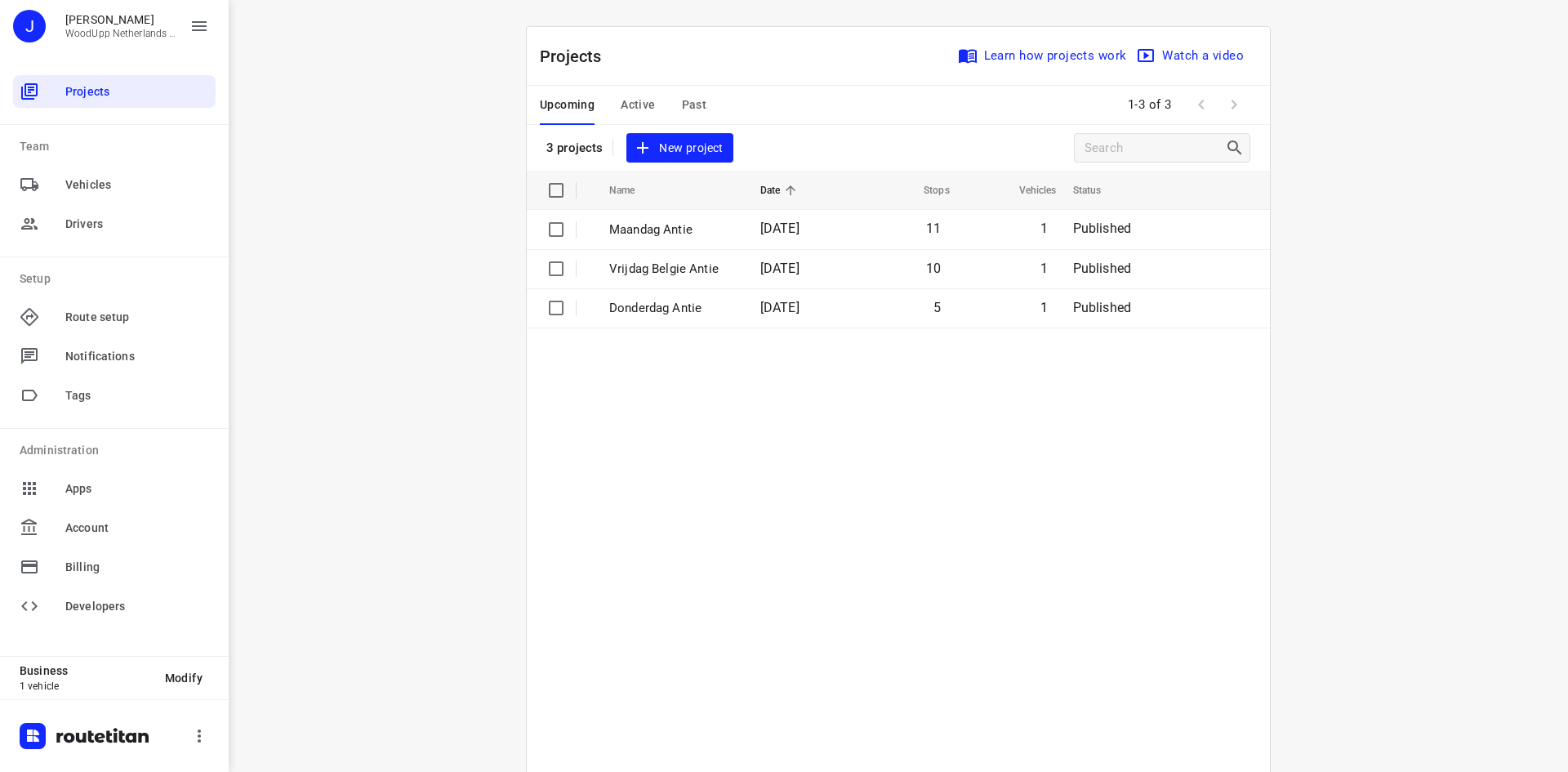
click at [358, 150] on div "i © 2025 Routetitan , © Stadia Maps , © OpenMapTiles © OpenStreetMap contributo…" at bounding box center [899, 386] width 1340 height 772
